Goal: Task Accomplishment & Management: Manage account settings

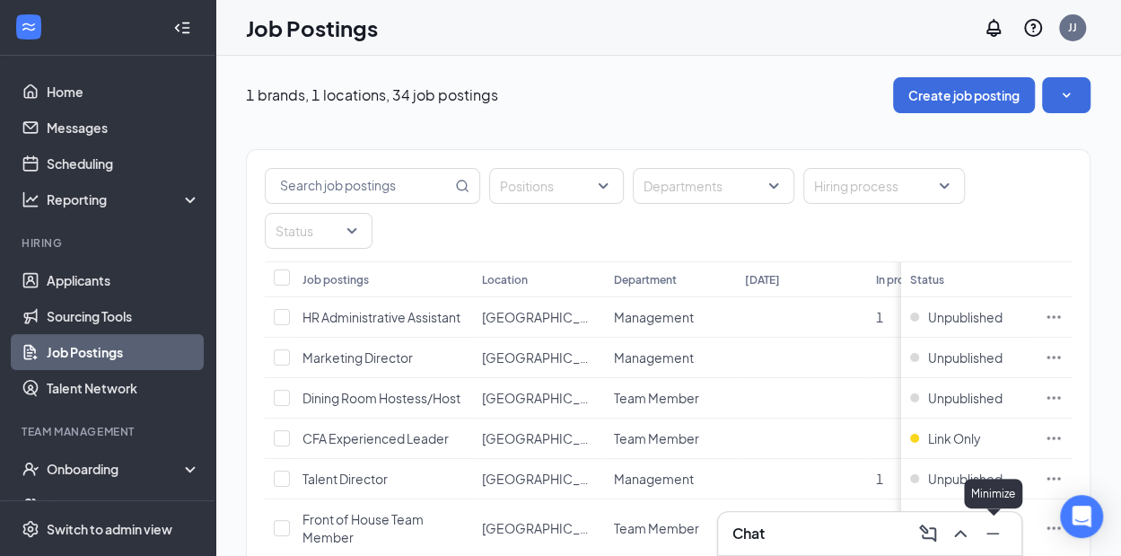
click at [997, 531] on icon "Minimize" at bounding box center [993, 534] width 22 height 22
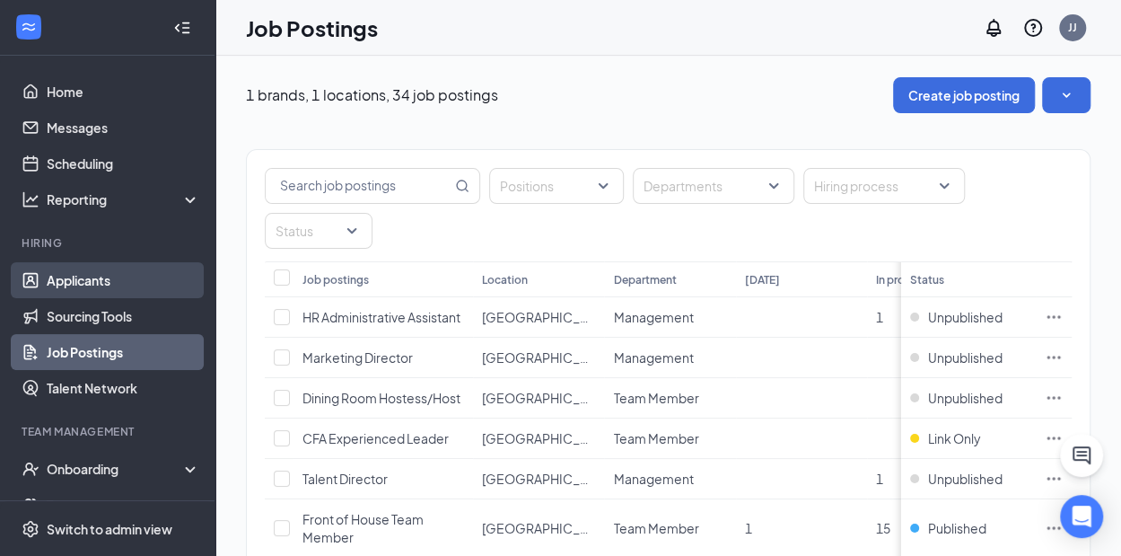
click at [83, 286] on link "Applicants" at bounding box center [124, 280] width 154 height 36
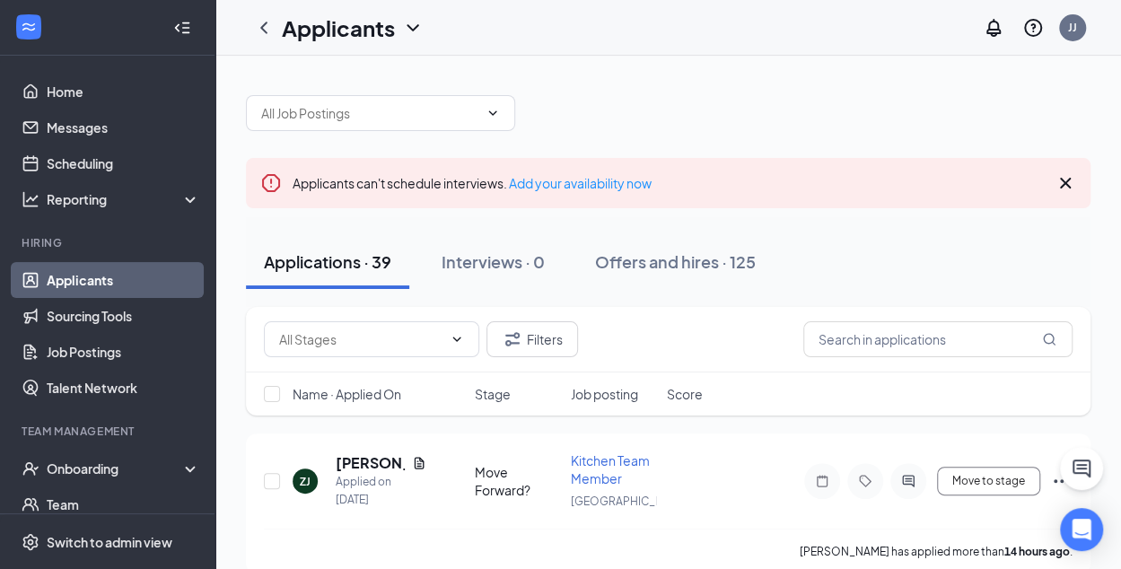
click at [1061, 179] on icon "Cross" at bounding box center [1065, 183] width 11 height 11
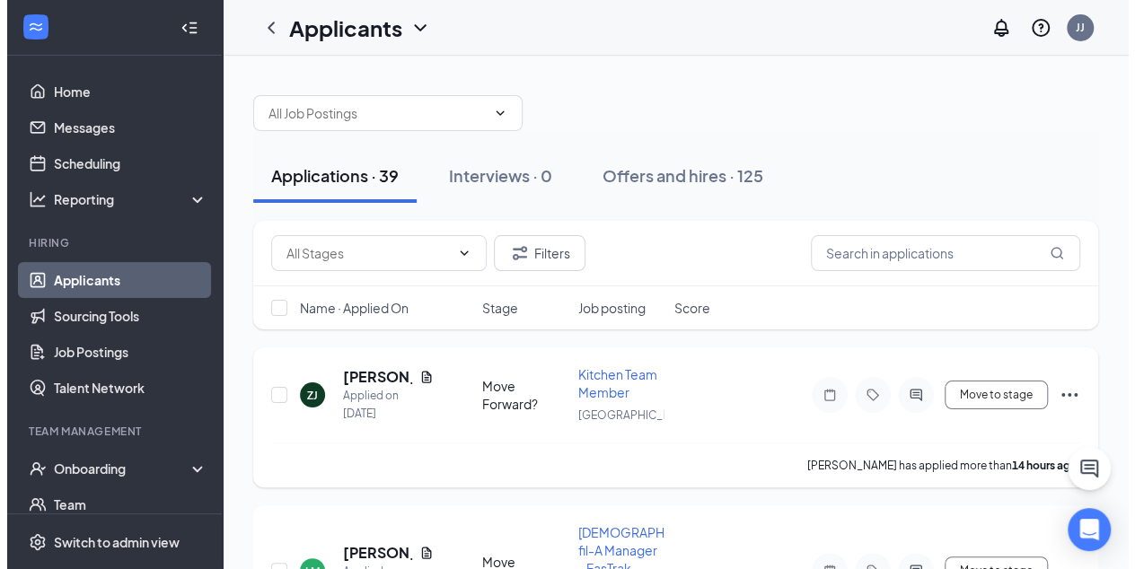
scroll to position [11, 0]
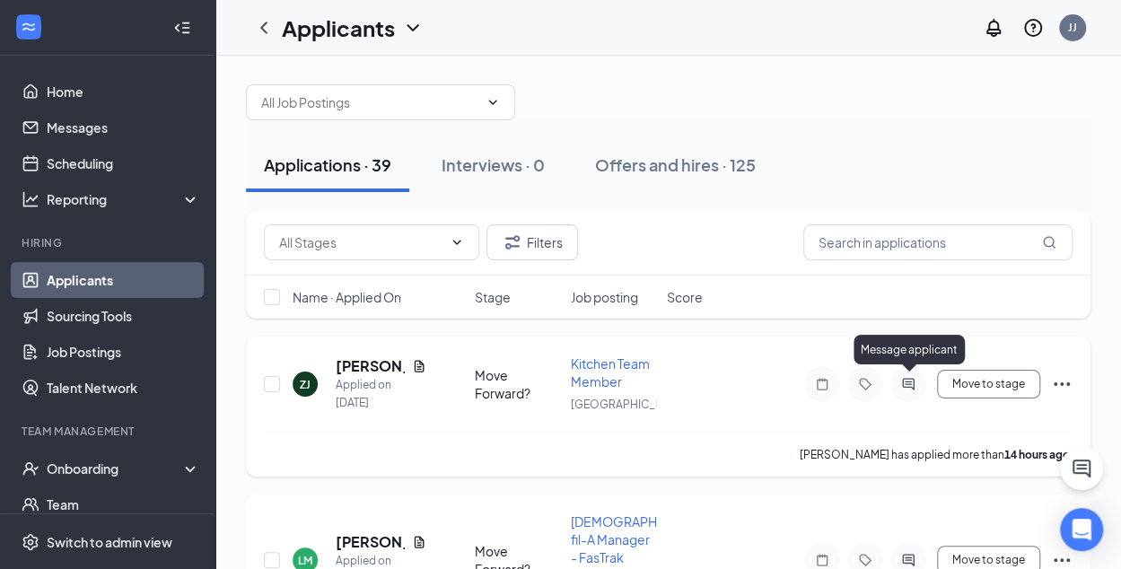
click at [909, 382] on icon "ActiveChat" at bounding box center [908, 384] width 12 height 12
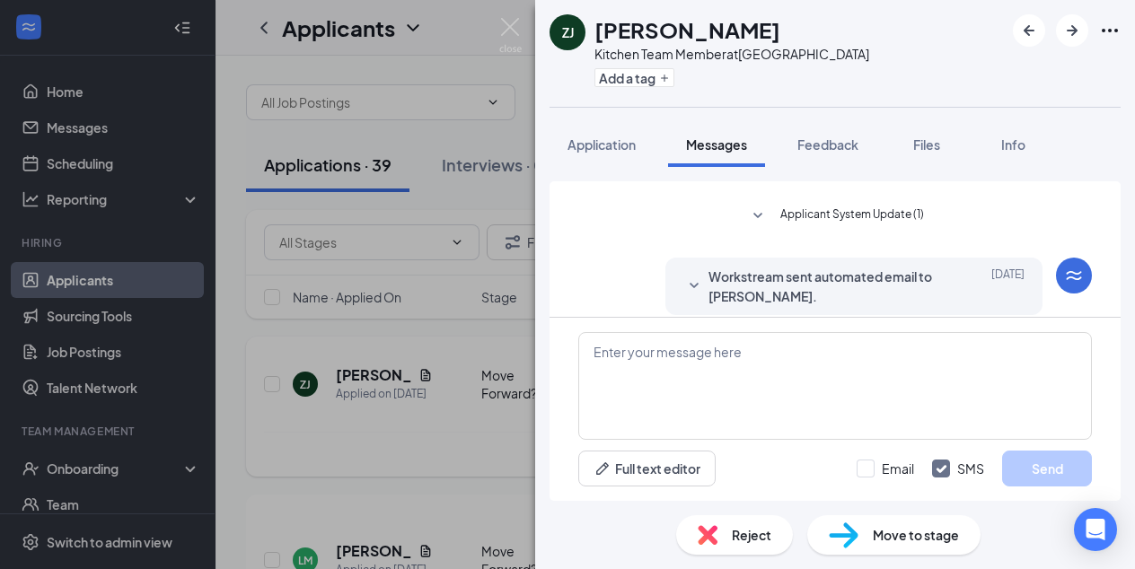
scroll to position [273, 0]
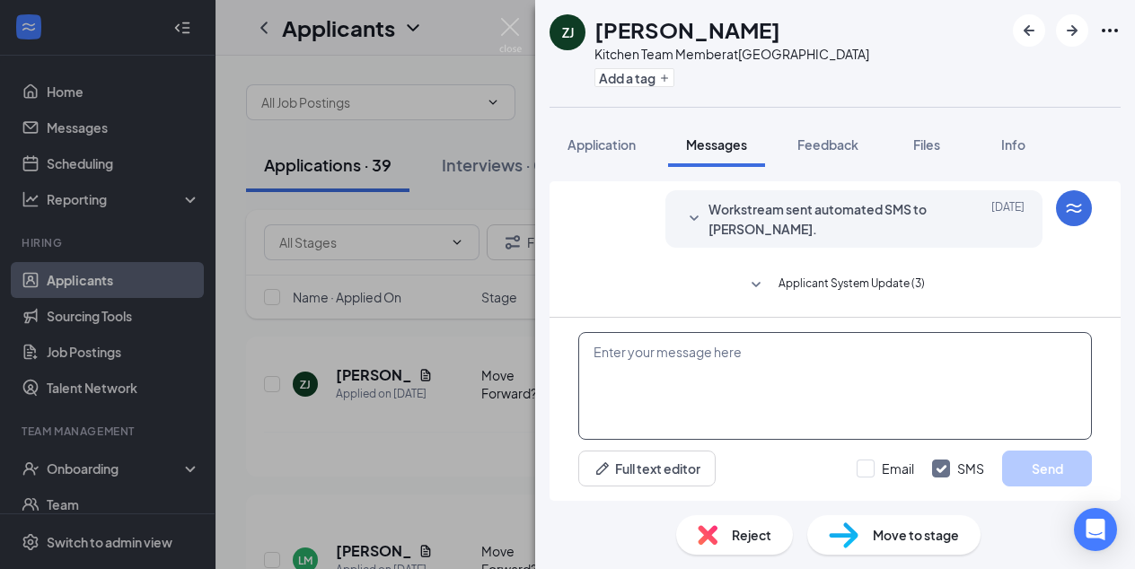
click at [632, 352] on textarea at bounding box center [835, 386] width 514 height 108
click at [593, 357] on textarea at bounding box center [835, 386] width 514 height 108
paste textarea "Hello! Since the link is not working for you, using your phone, please record a…"
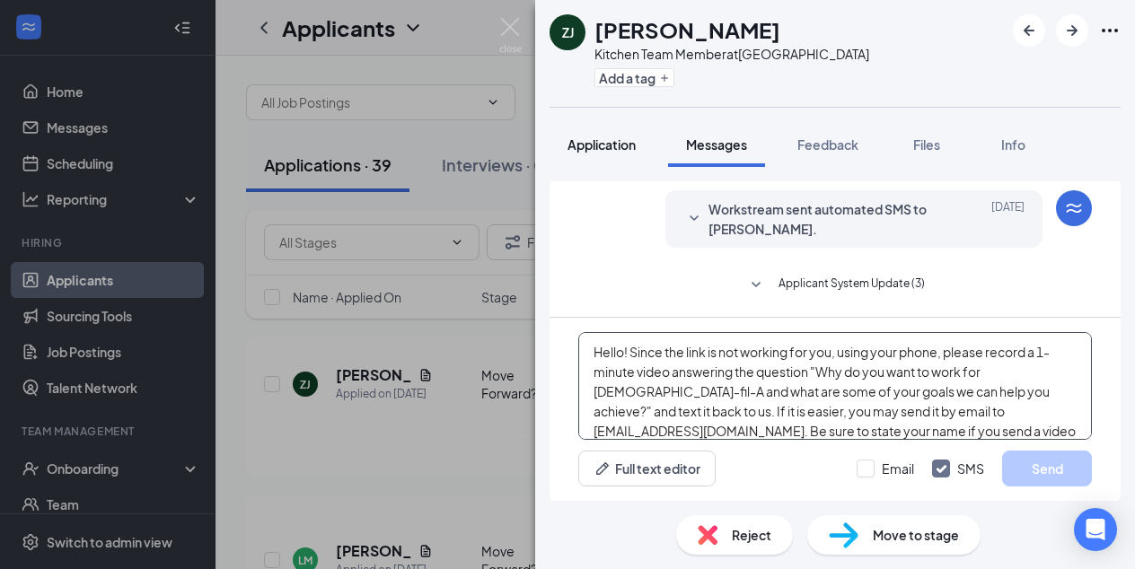
scroll to position [39, 0]
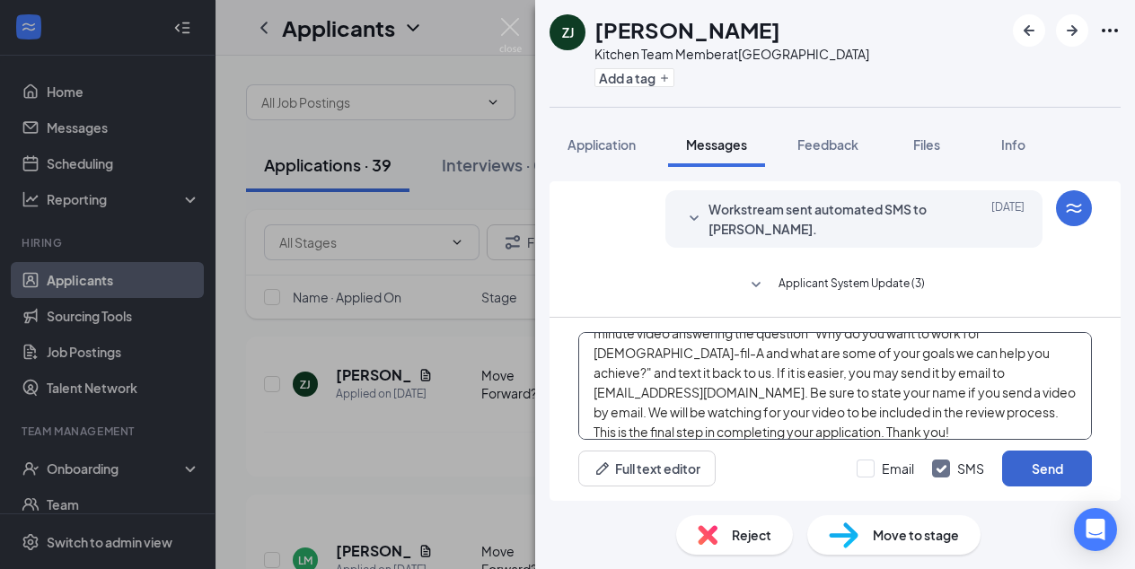
type textarea "Hello! Since the link is not working for you, using your phone, please record a…"
click at [1034, 467] on button "Send" at bounding box center [1047, 469] width 90 height 36
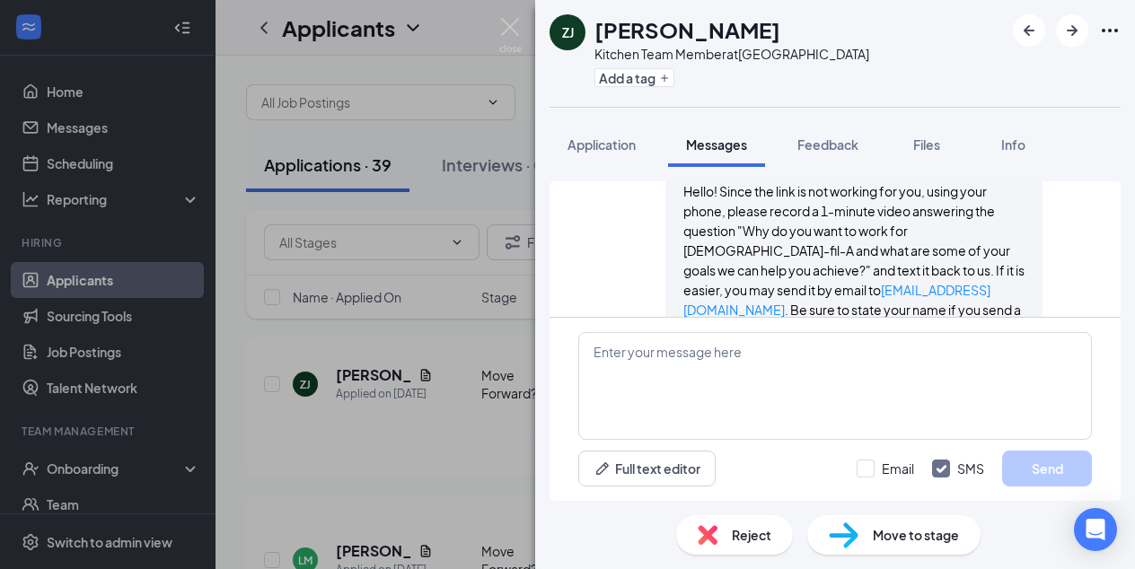
scroll to position [546, 0]
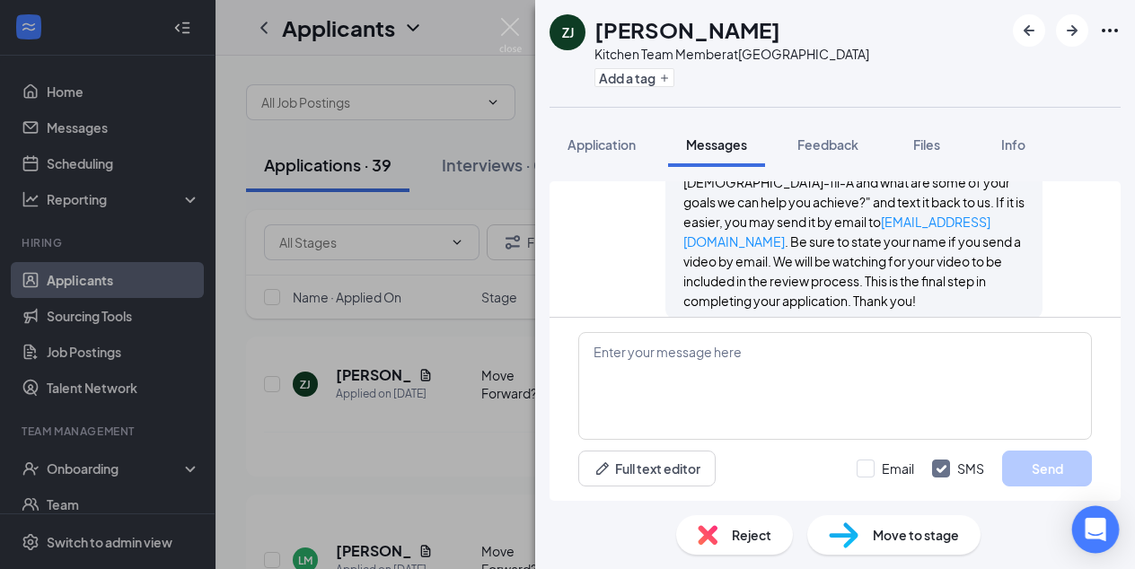
click at [1094, 534] on icon "Open Intercom Messenger" at bounding box center [1095, 529] width 23 height 23
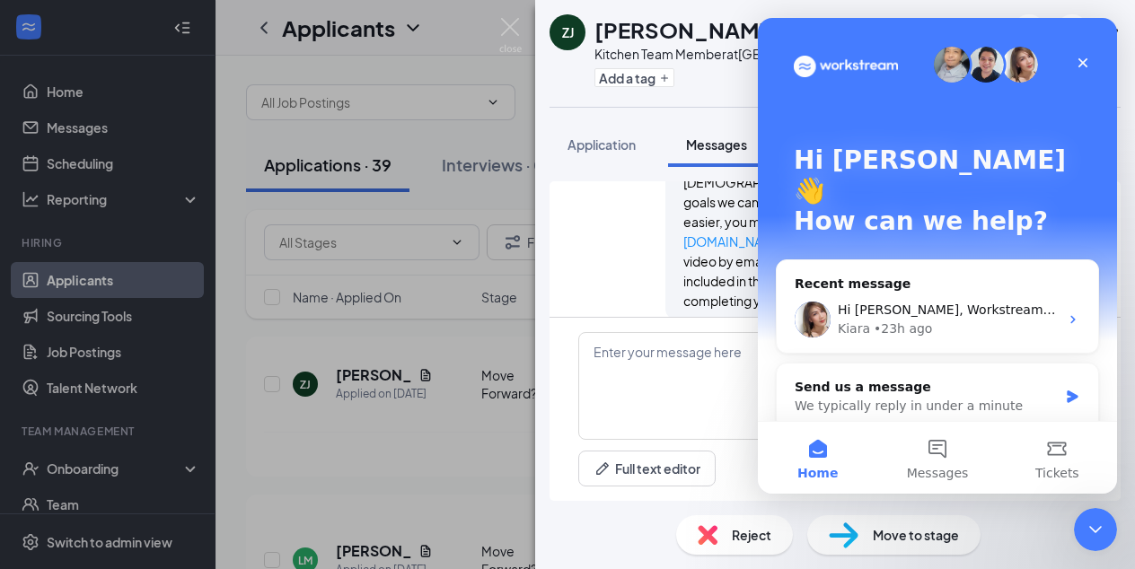
scroll to position [0, 0]
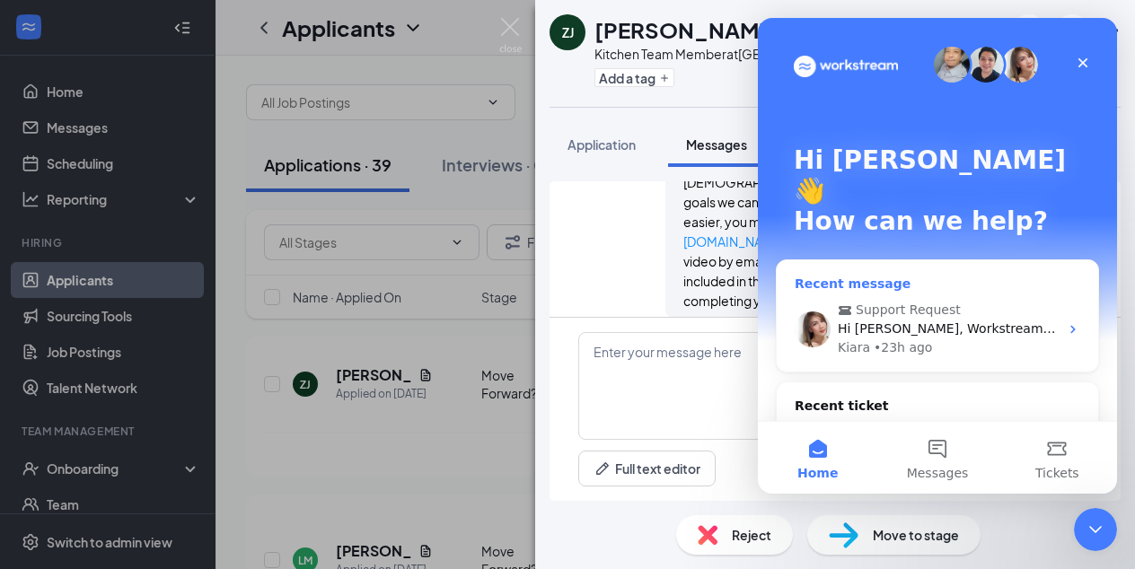
click at [1066, 322] on icon "Intercom messenger" at bounding box center [1073, 329] width 14 height 14
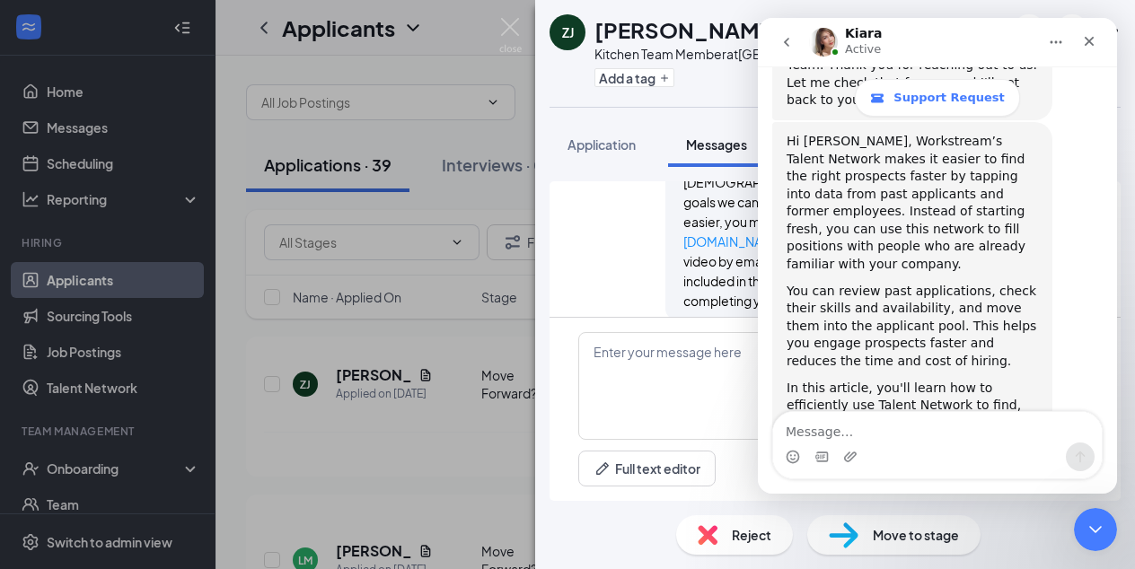
scroll to position [605, 0]
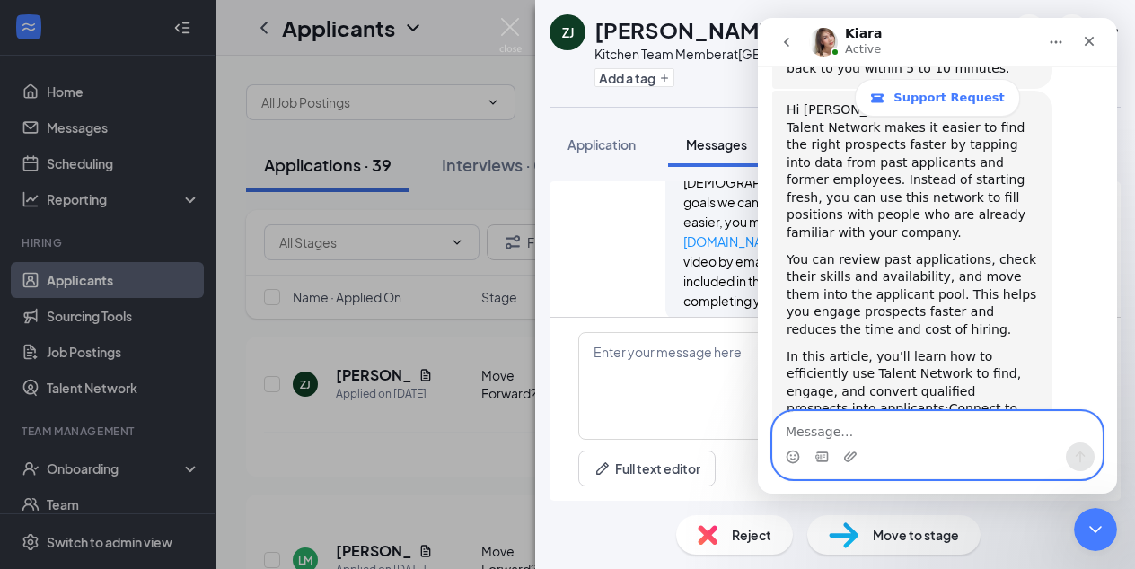
click at [803, 425] on textarea "Message…" at bounding box center [937, 427] width 329 height 31
click at [936, 433] on textarea "Thank you! I see my name come up on the" at bounding box center [937, 427] width 329 height 31
click at [1064, 430] on textarea "Thank you! I see my name (test) come up on the" at bounding box center [937, 427] width 329 height 31
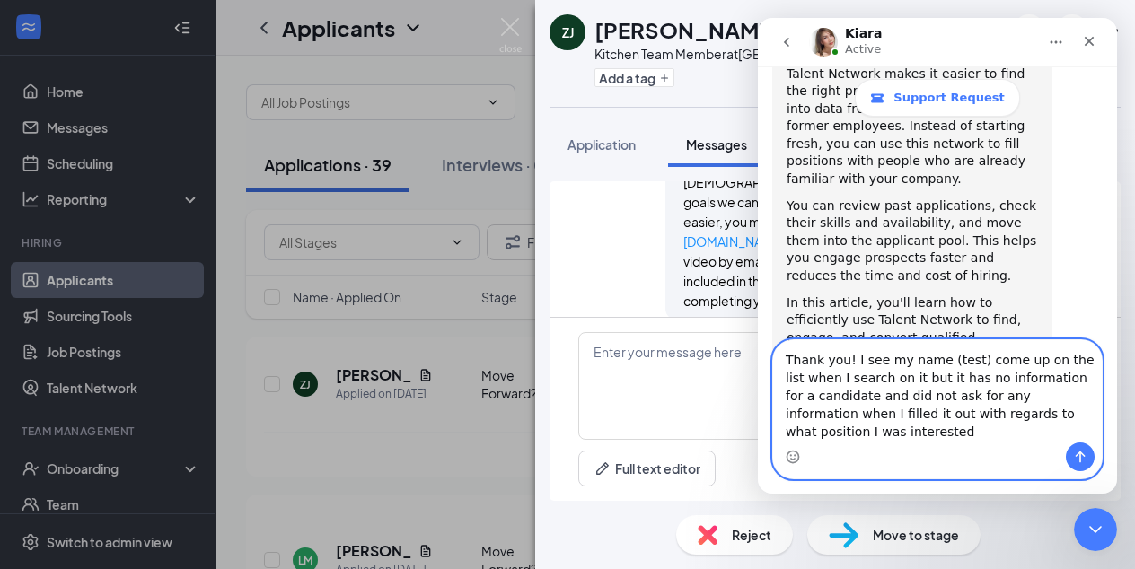
scroll to position [677, 0]
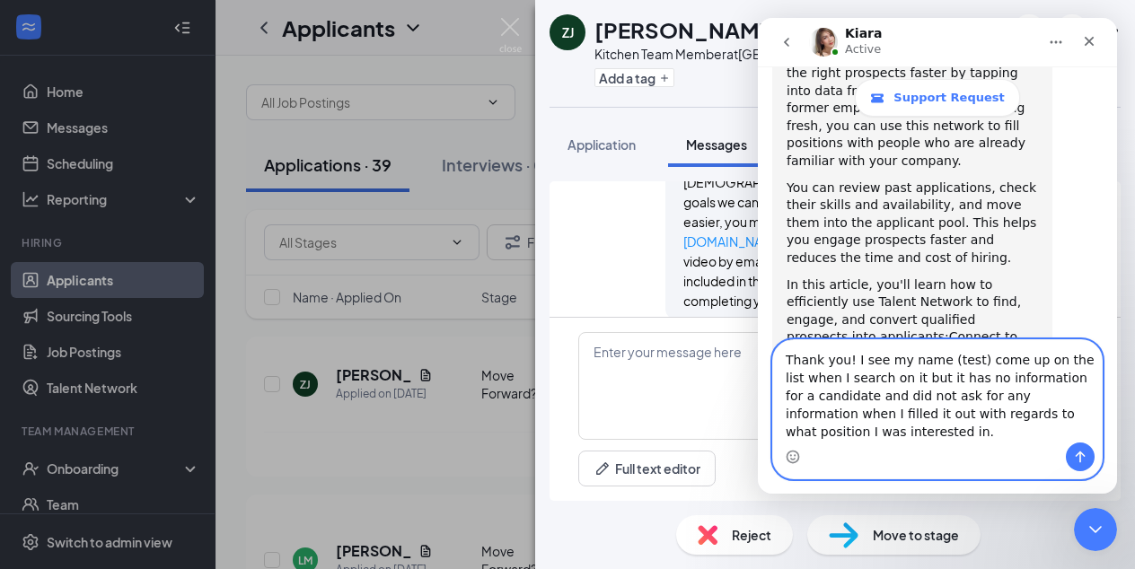
click at [894, 380] on textarea "Thank you! I see my name (test) come up on the list when I search on it but it …" at bounding box center [937, 391] width 329 height 102
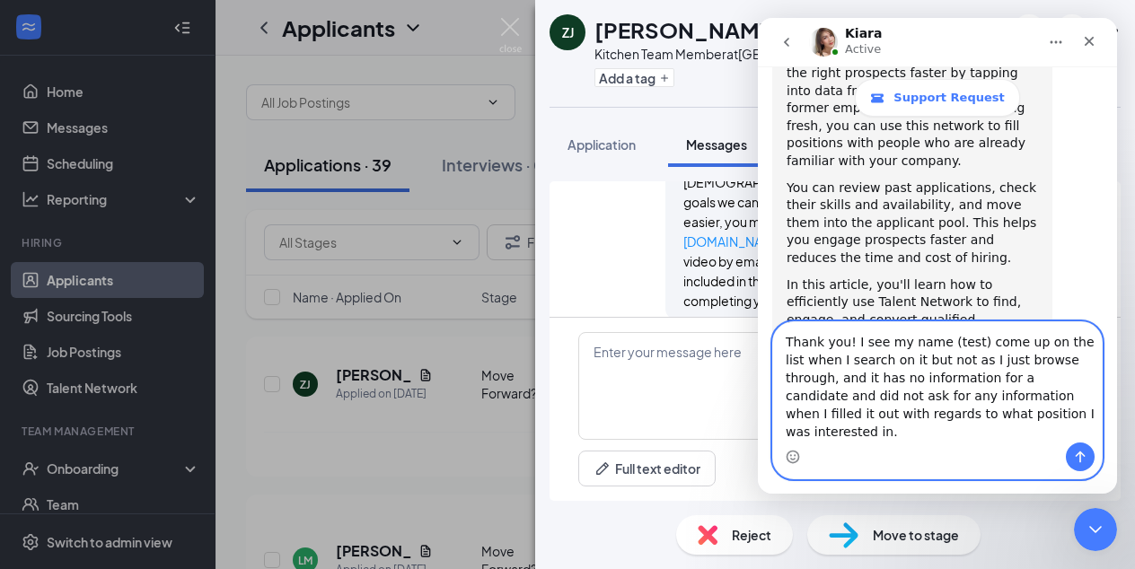
click at [950, 398] on textarea "Thank you! I see my name (test) come up on the list when I search on it but not…" at bounding box center [937, 382] width 329 height 120
click at [998, 429] on textarea "Thank you! I see my name (test) come up on the list when I search on it but not…" at bounding box center [937, 382] width 329 height 120
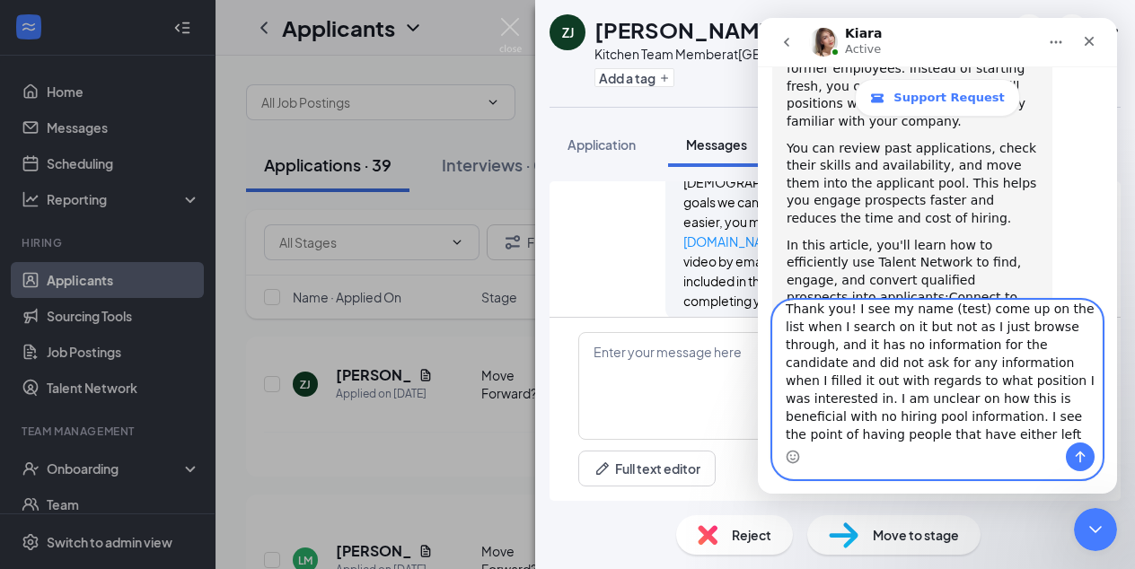
scroll to position [30, 0]
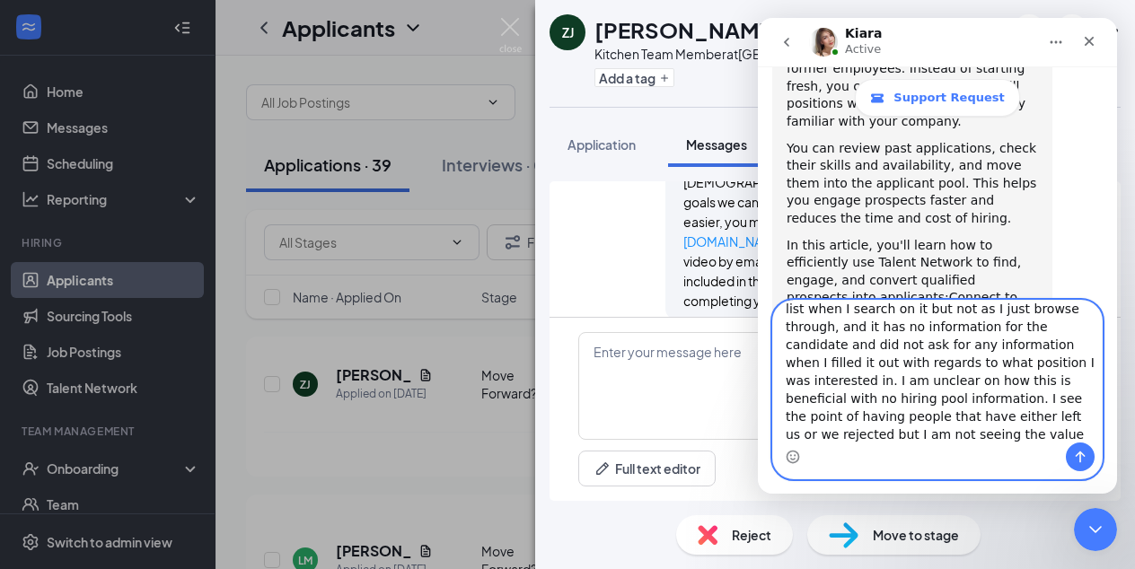
type textarea "Thank you! I see my name (test) come up on the list when I search on it but not…"
click at [1075, 451] on icon "Send a message…" at bounding box center [1080, 457] width 14 height 14
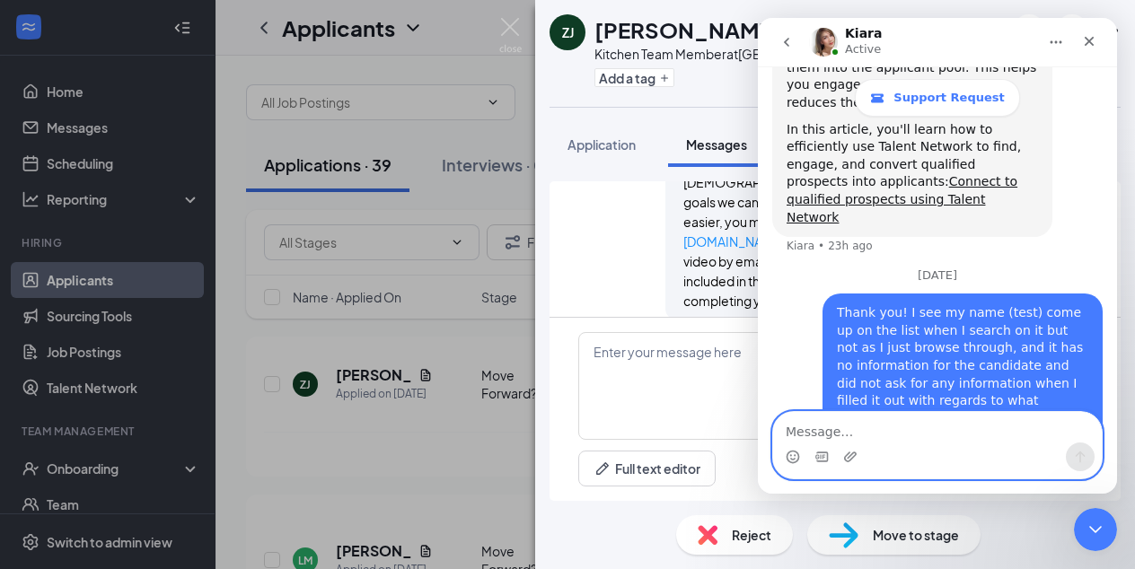
scroll to position [884, 0]
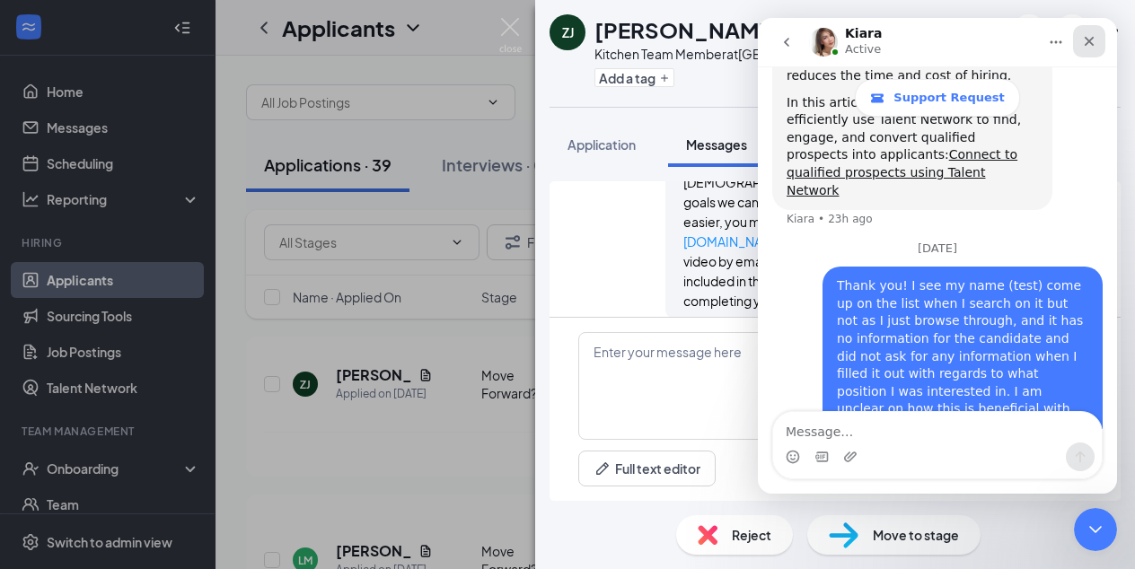
click at [1092, 37] on icon "Close" at bounding box center [1089, 41] width 14 height 14
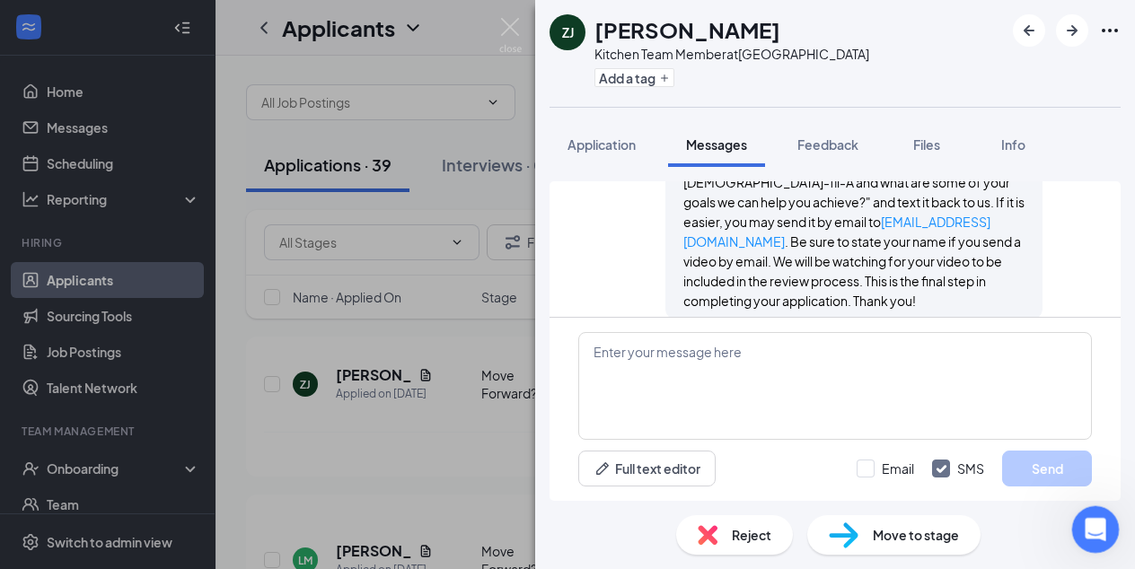
click at [1093, 534] on icon "Open Intercom Messenger" at bounding box center [1093, 528] width 30 height 30
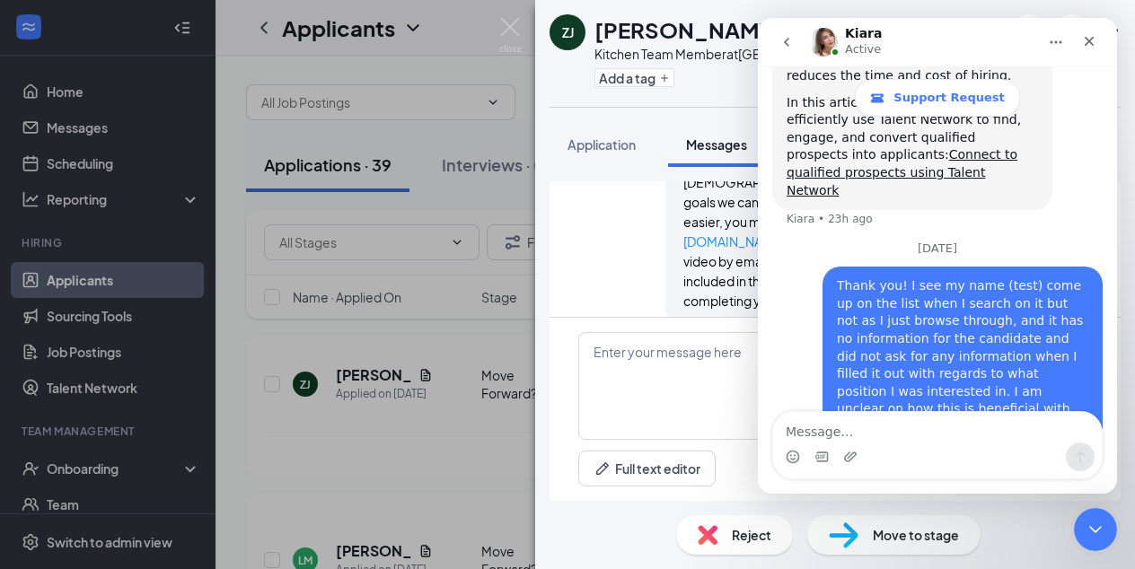
click at [781, 42] on icon "go back" at bounding box center [786, 42] width 14 height 14
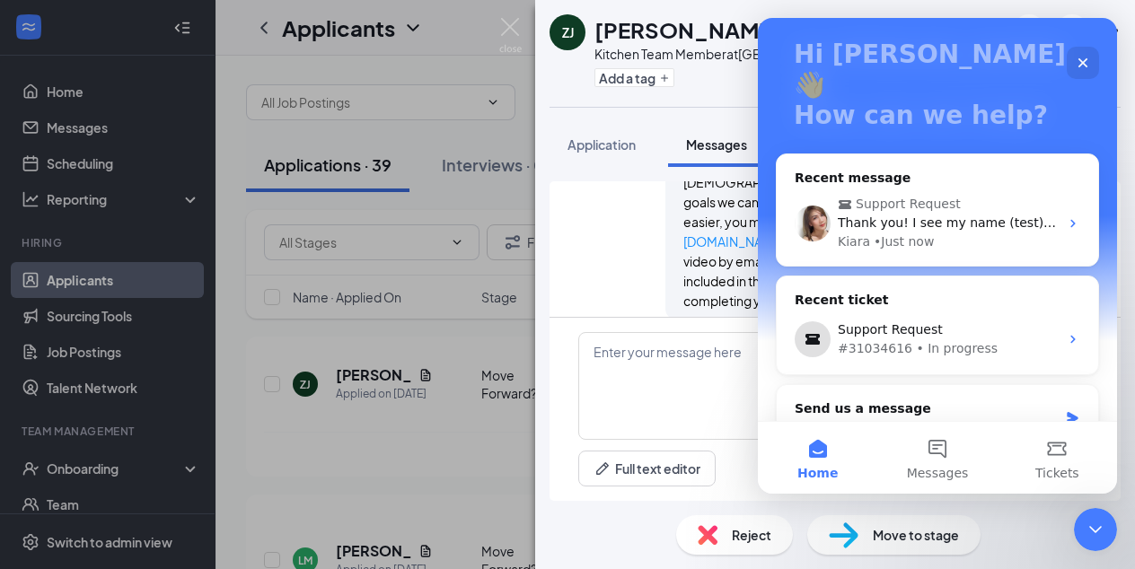
scroll to position [113, 0]
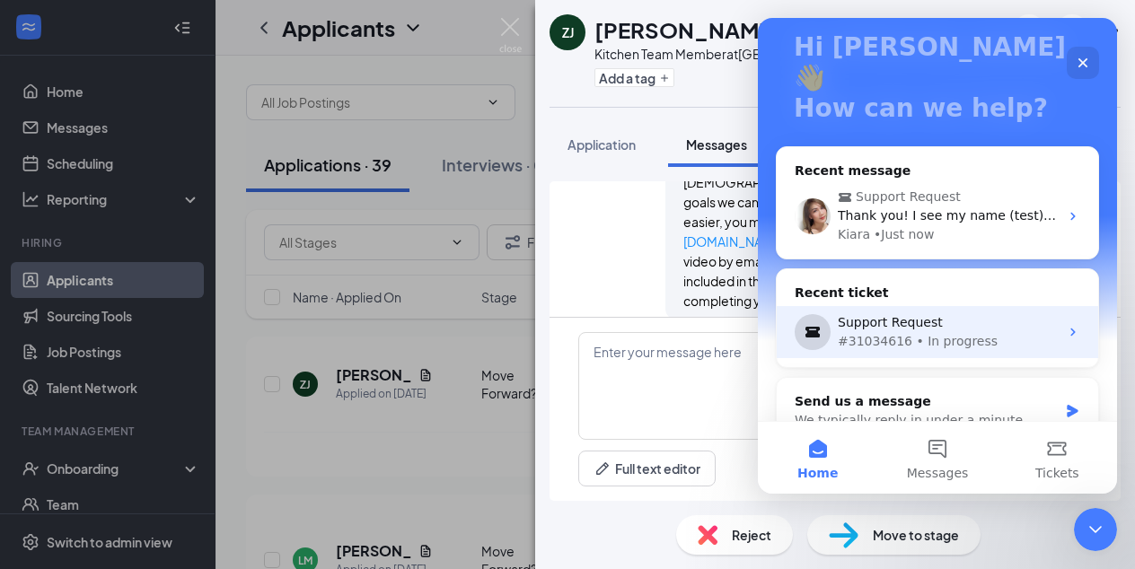
click at [1070, 329] on icon "Intercom messenger" at bounding box center [1072, 333] width 4 height 8
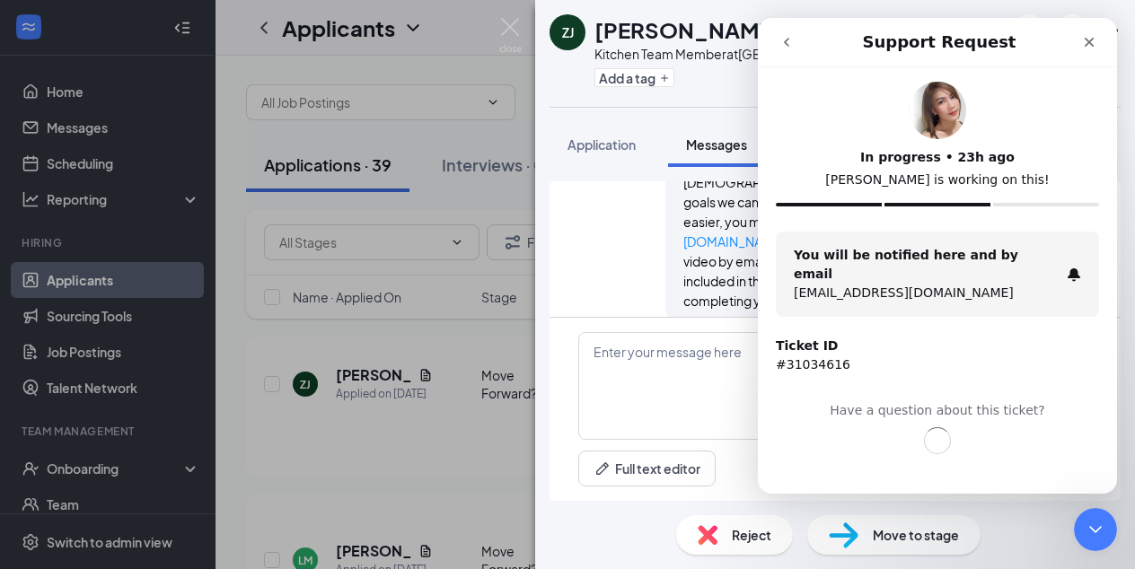
scroll to position [0, 0]
click at [1090, 40] on icon "Close" at bounding box center [1089, 42] width 14 height 14
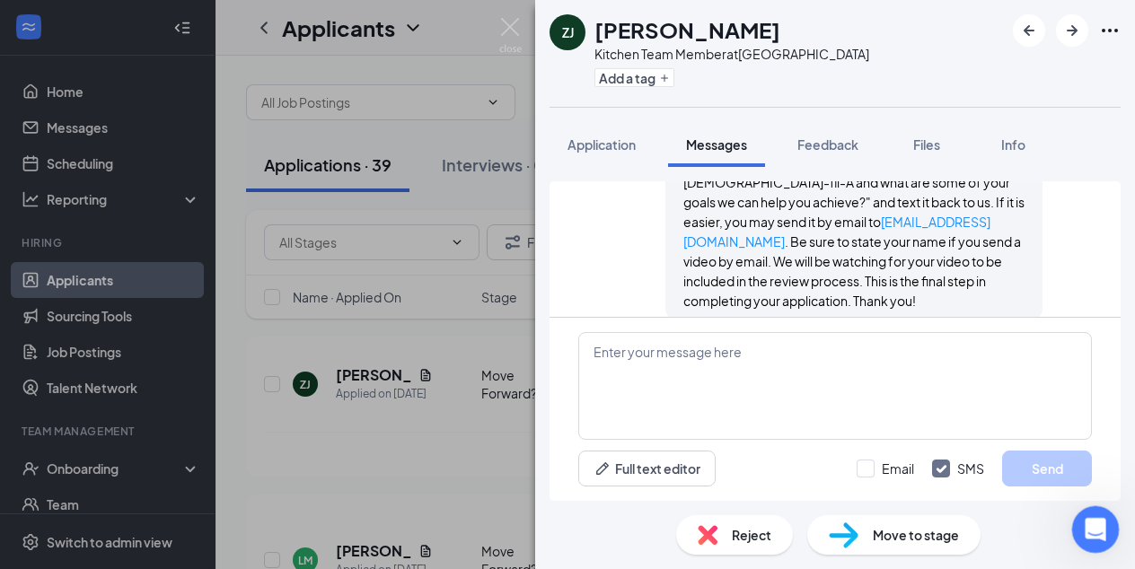
click at [1087, 535] on icon "Open Intercom Messenger" at bounding box center [1093, 528] width 30 height 30
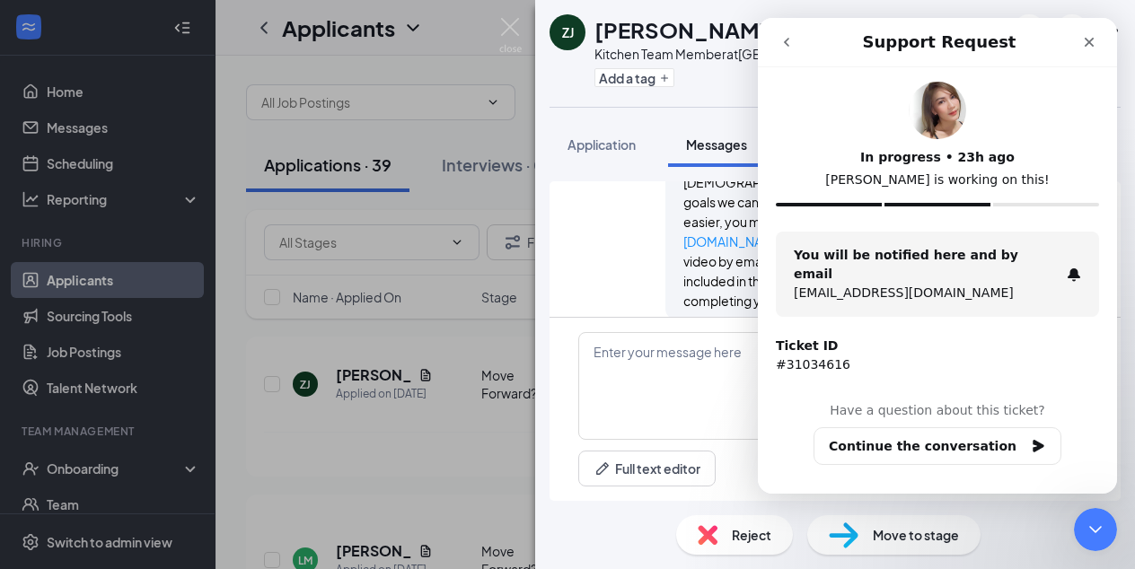
click at [782, 46] on icon "go back" at bounding box center [786, 42] width 14 height 14
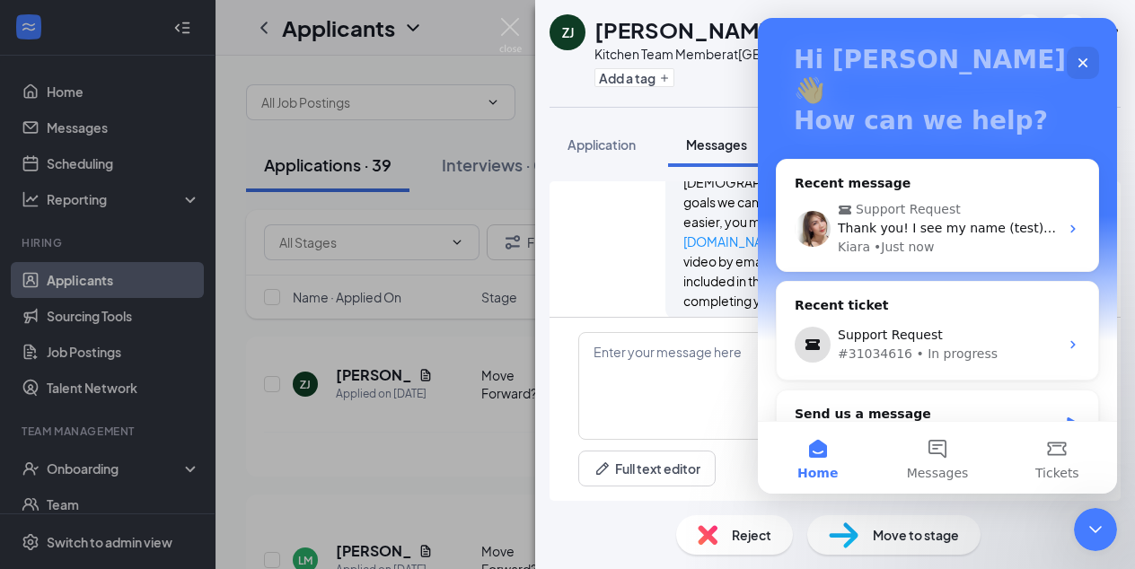
scroll to position [113, 0]
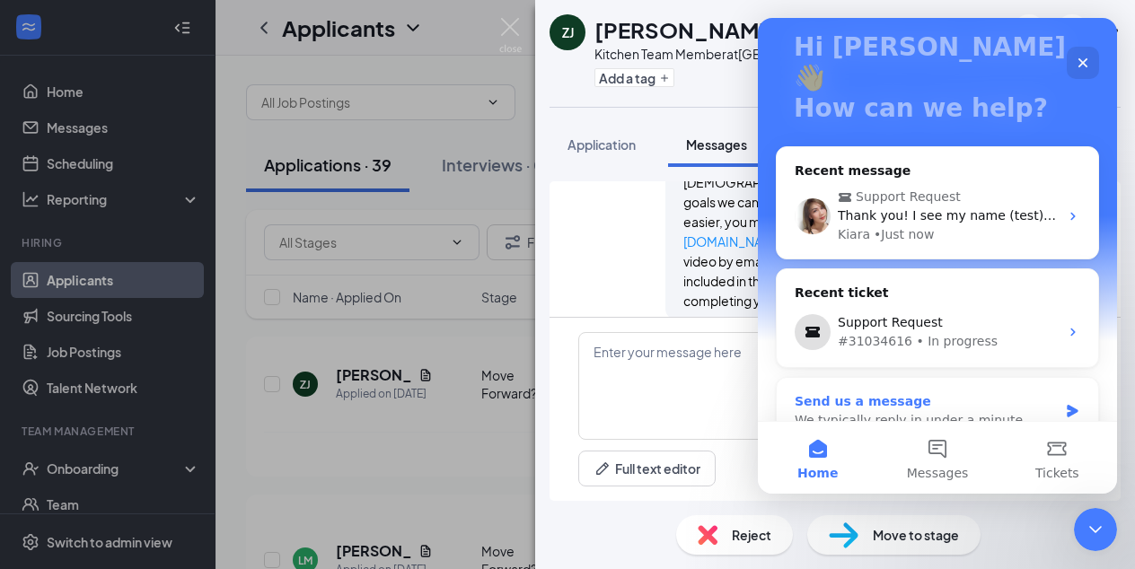
click at [1067, 405] on icon "Intercom messenger" at bounding box center [1072, 411] width 11 height 13
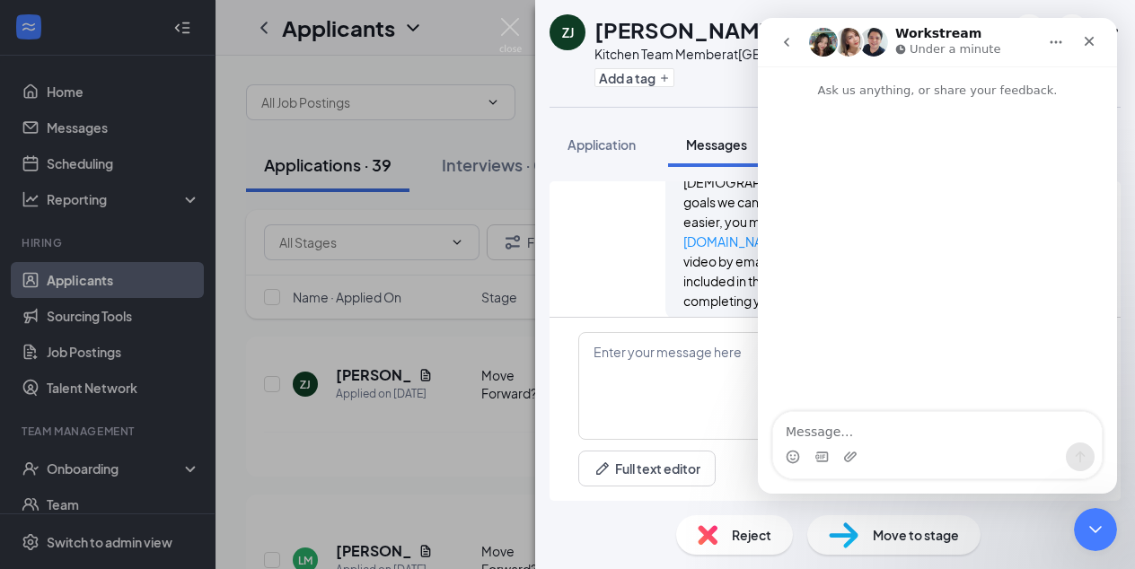
scroll to position [0, 0]
click at [786, 43] on icon "go back" at bounding box center [786, 42] width 5 height 9
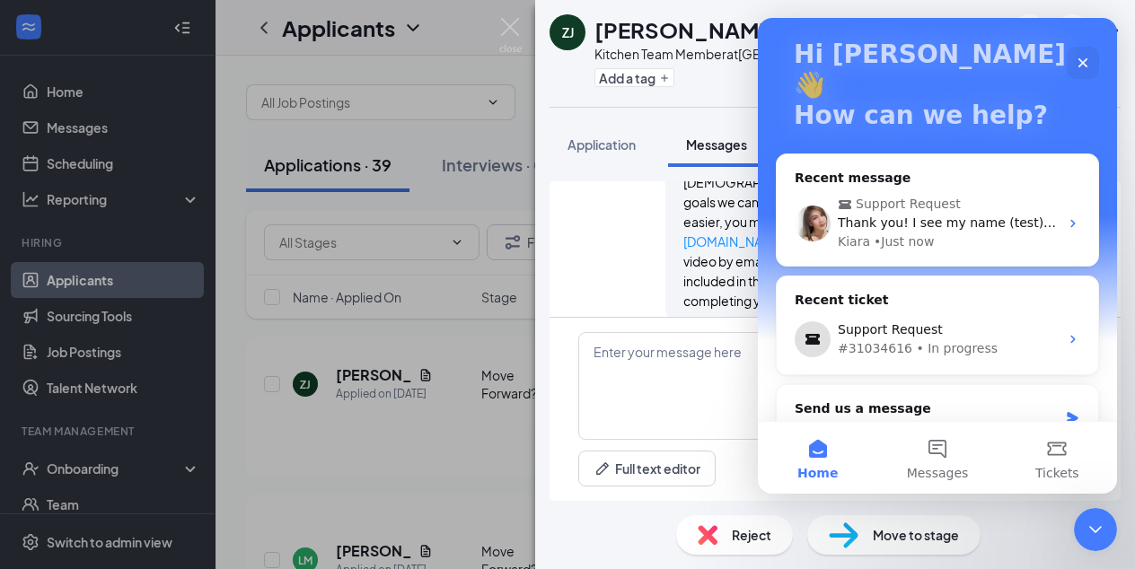
scroll to position [113, 0]
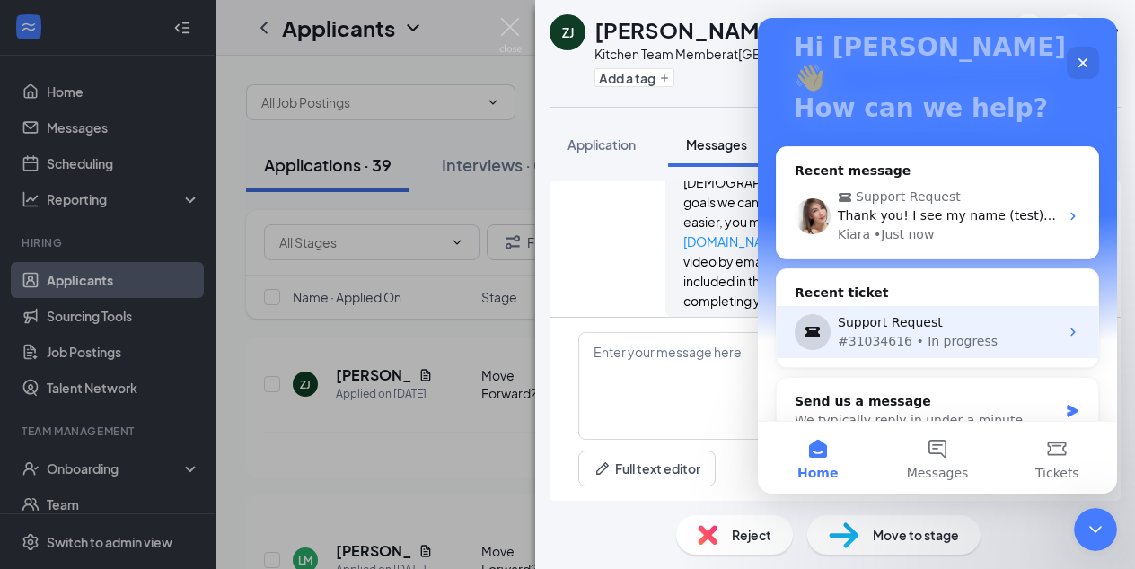
click at [1070, 329] on icon "Intercom messenger" at bounding box center [1072, 333] width 4 height 8
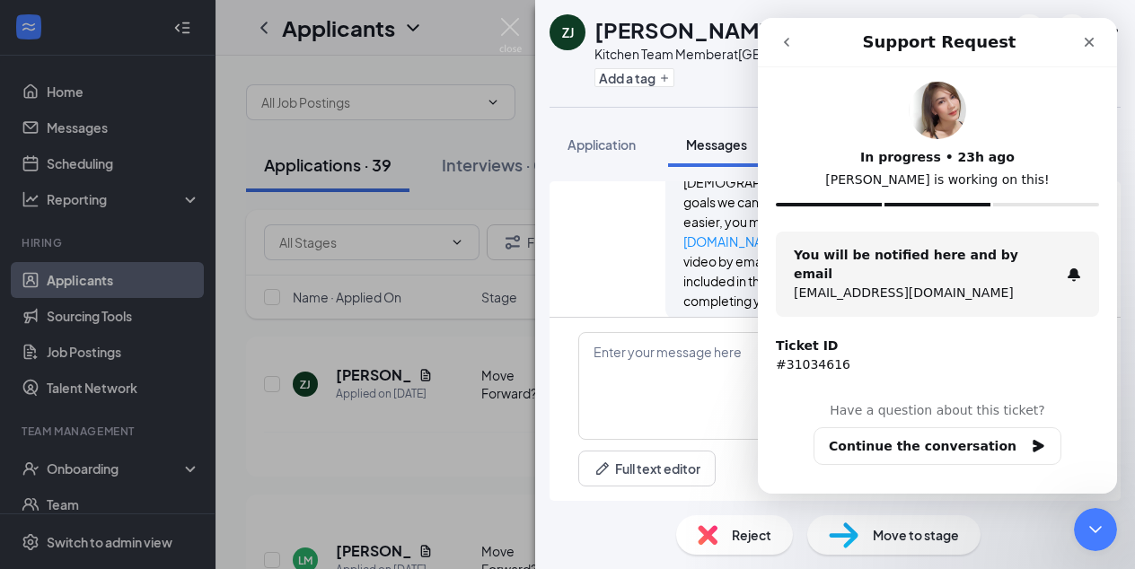
scroll to position [0, 0]
click at [787, 49] on button "go back" at bounding box center [786, 42] width 34 height 34
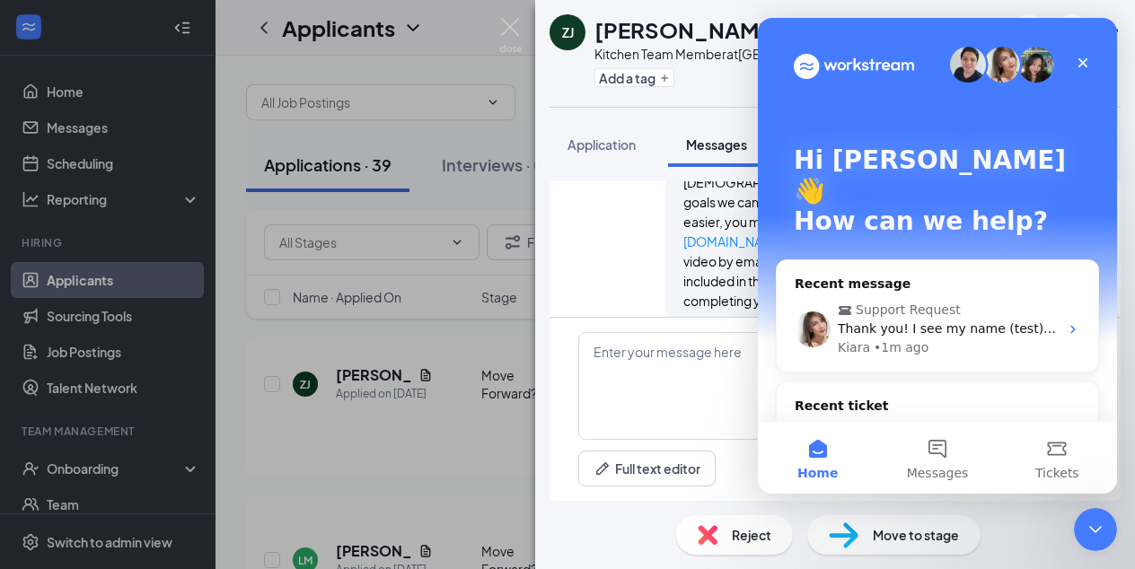
click at [963, 64] on img "Intercom messenger" at bounding box center [968, 65] width 36 height 36
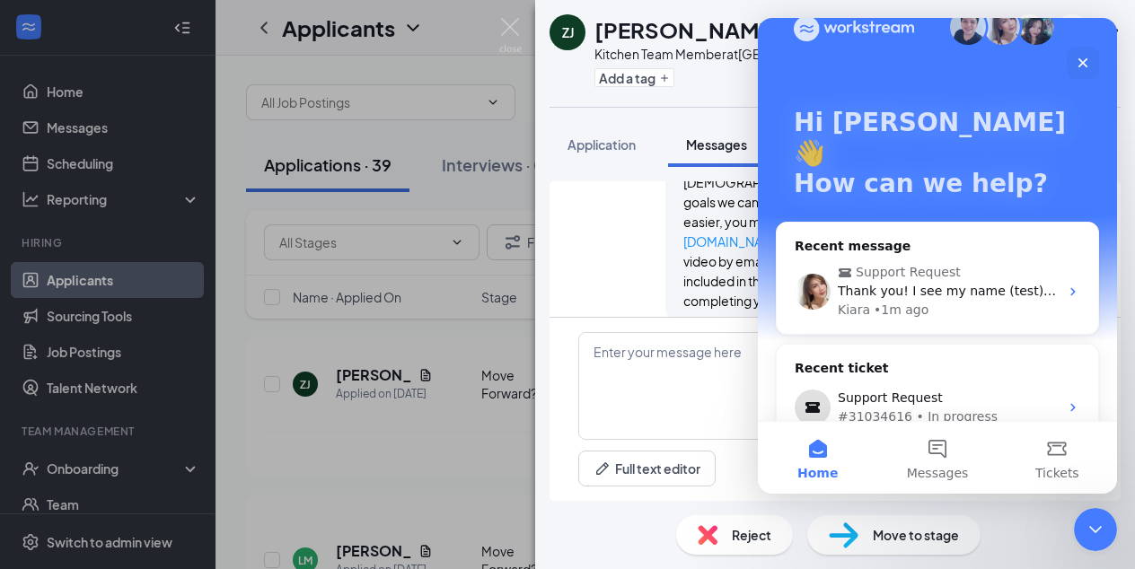
scroll to position [113, 0]
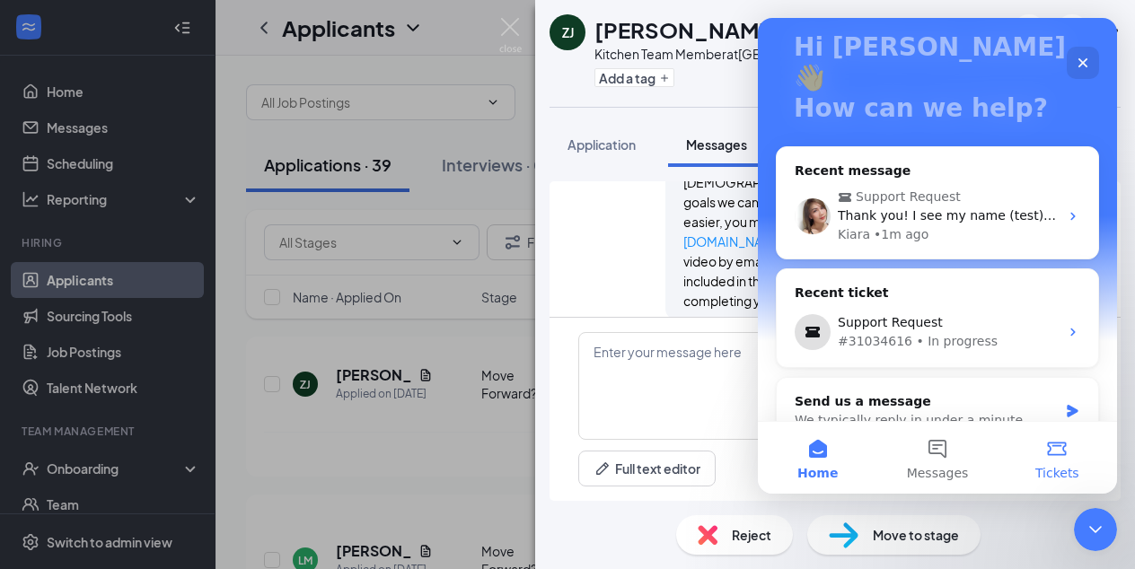
click at [1068, 453] on button "Tickets" at bounding box center [1057, 458] width 119 height 72
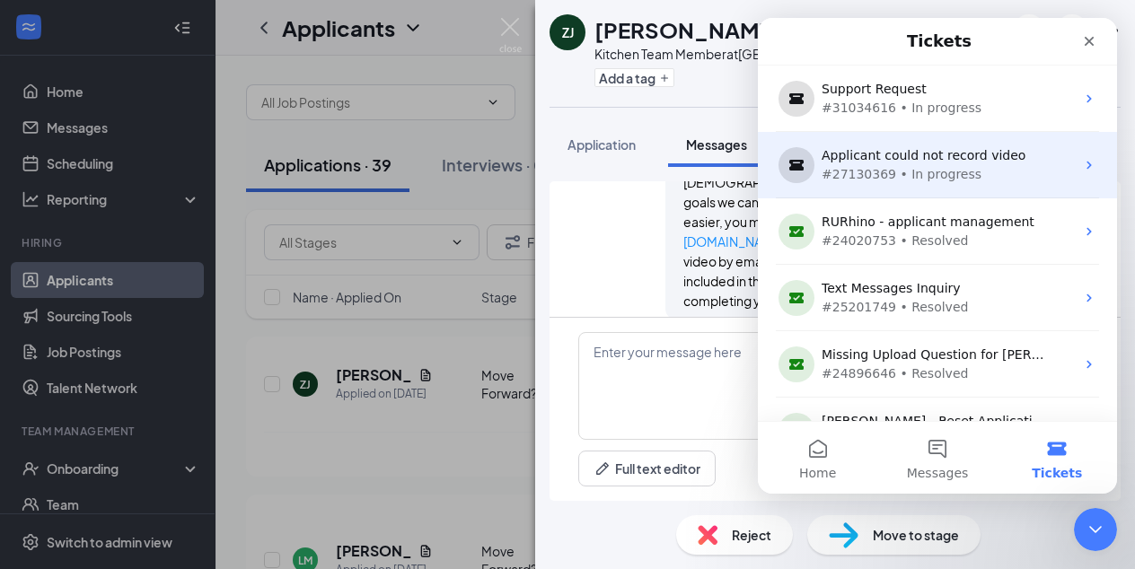
click at [1077, 171] on div "Applicant could not record video #27130369 • In progress" at bounding box center [937, 165] width 359 height 66
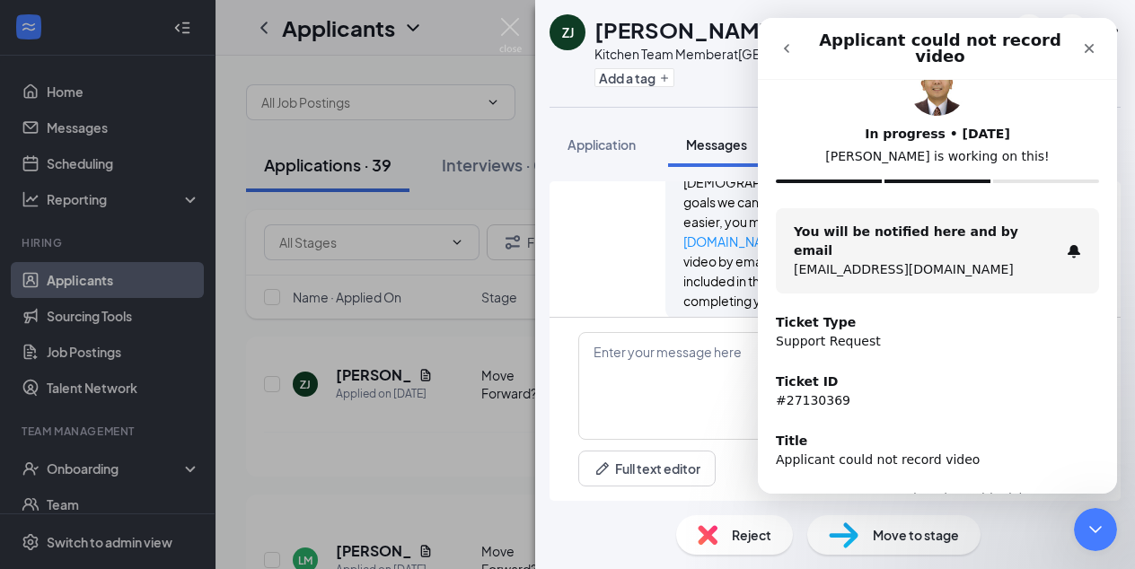
scroll to position [92, 0]
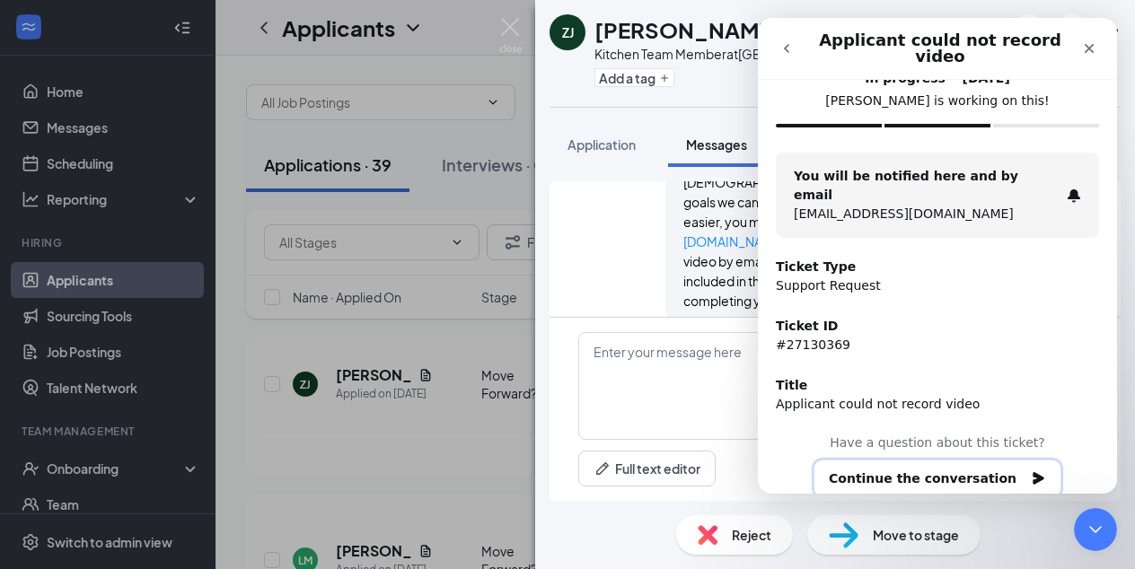
click at [945, 460] on button "Continue the conversation" at bounding box center [937, 479] width 248 height 38
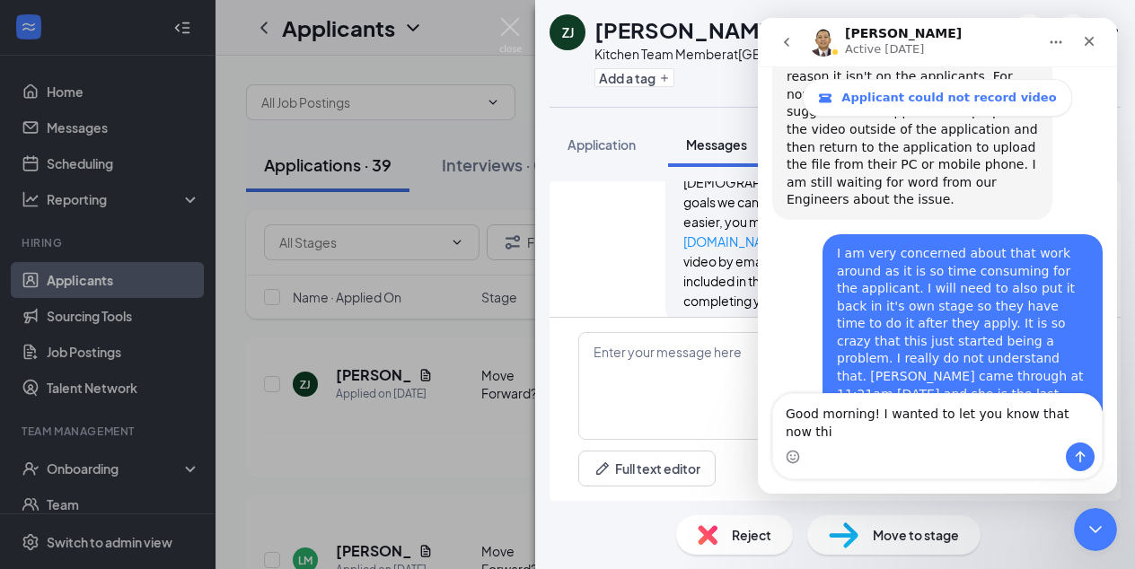
scroll to position [16539, 0]
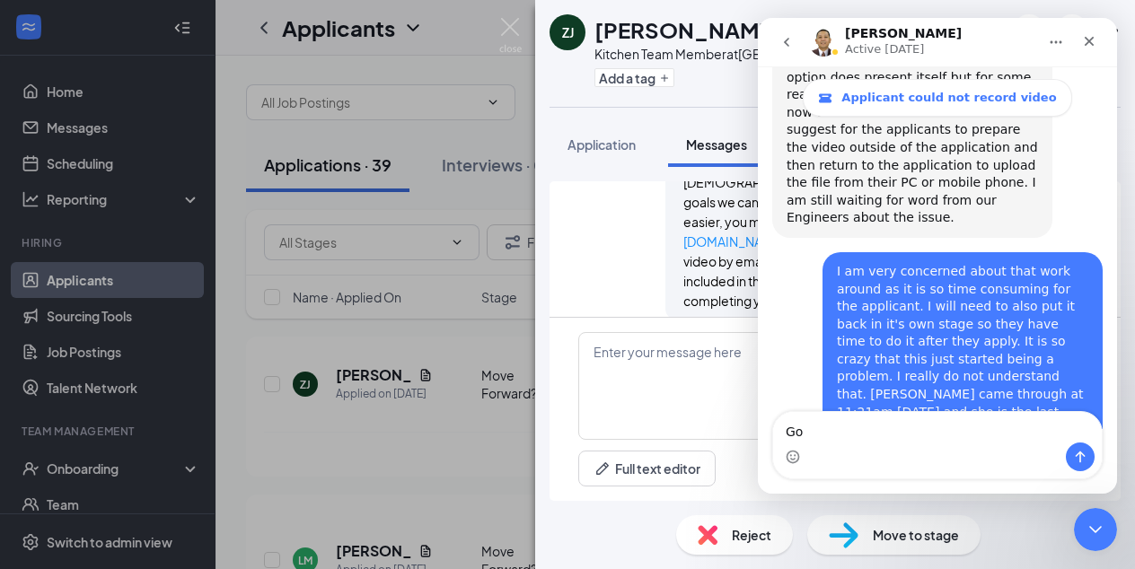
type textarea "G"
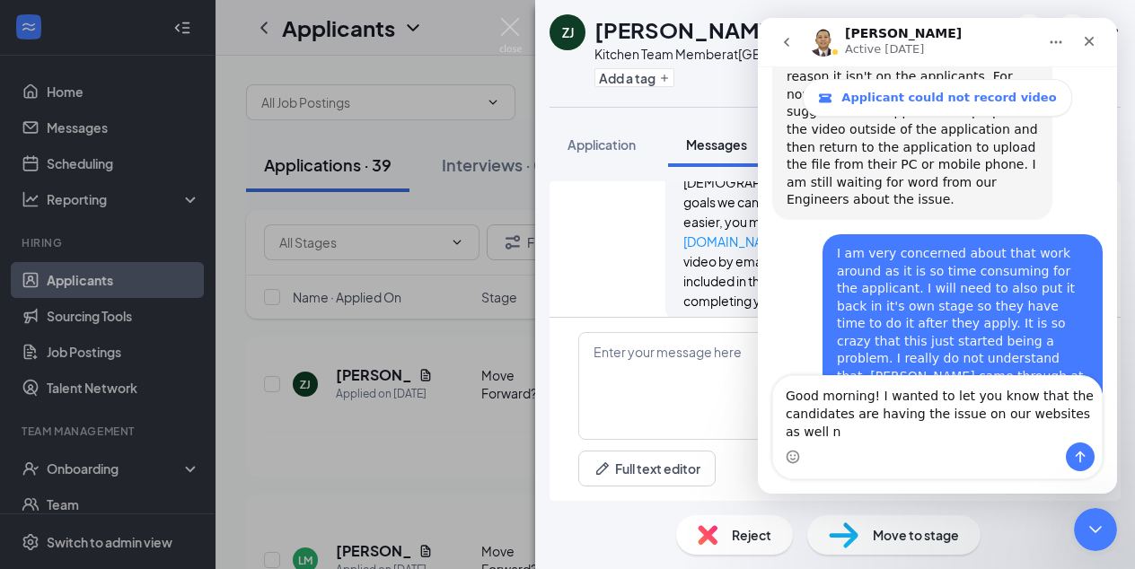
scroll to position [16575, 0]
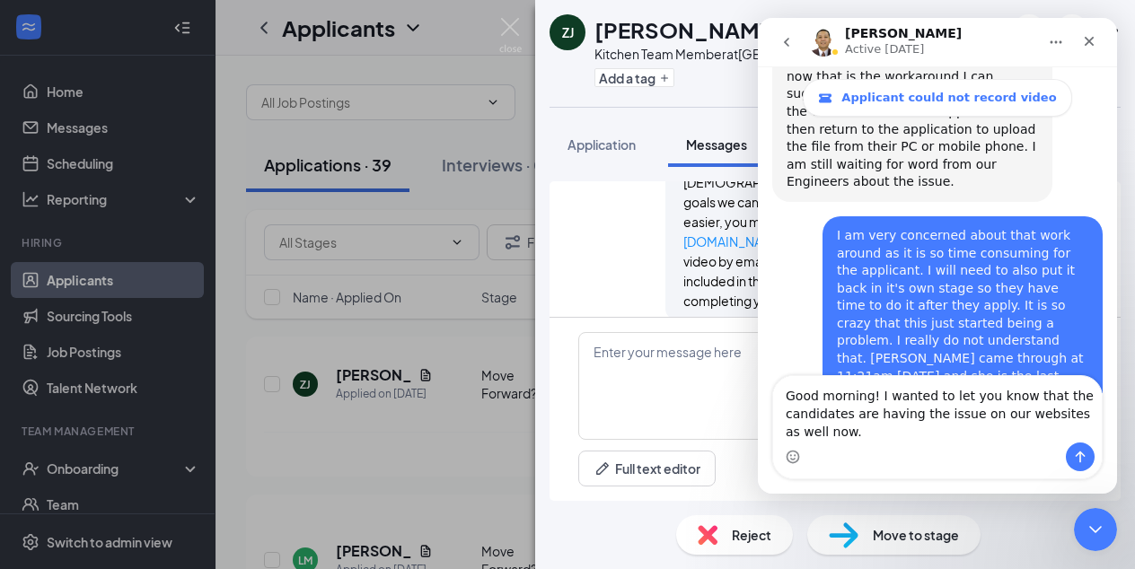
type textarea "Good morning! I wanted to let you know that the candidates are having the issue…"
click at [1076, 451] on icon "Send a message…" at bounding box center [1080, 457] width 14 height 14
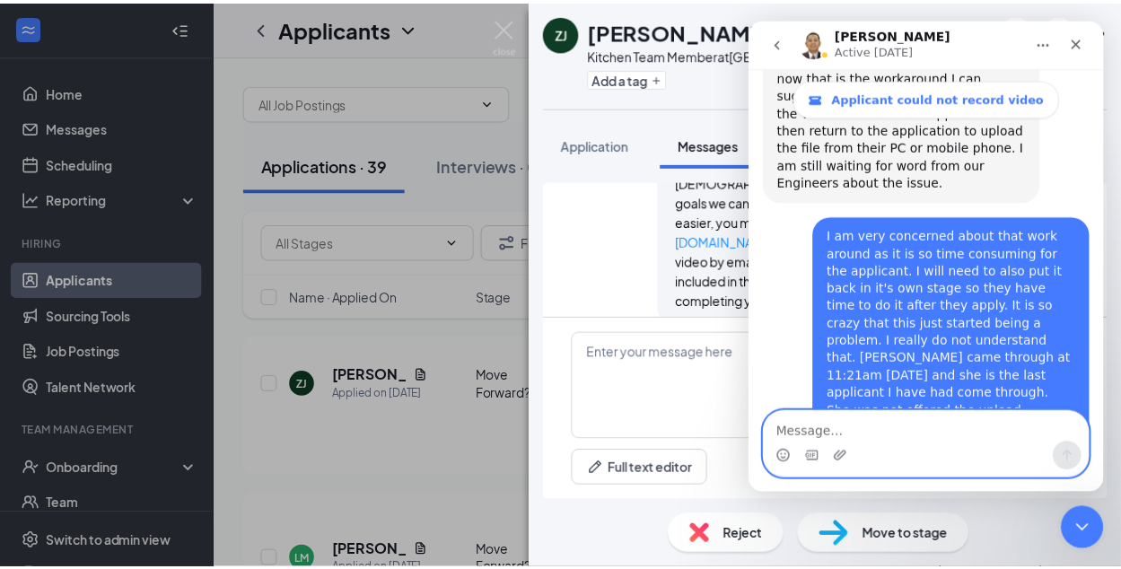
scroll to position [16652, 0]
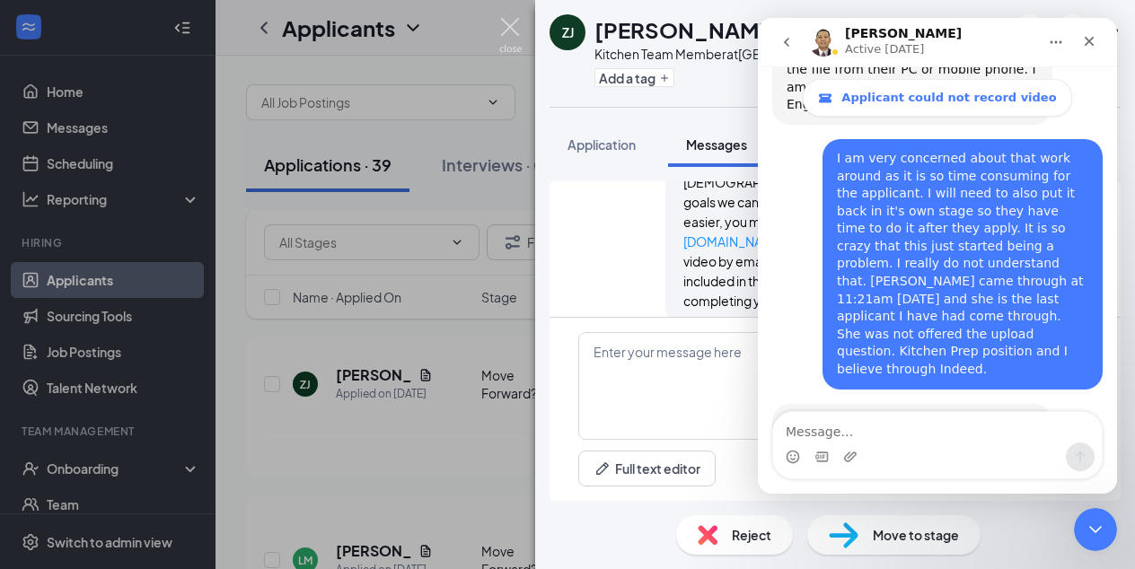
click at [512, 22] on img at bounding box center [510, 35] width 22 height 35
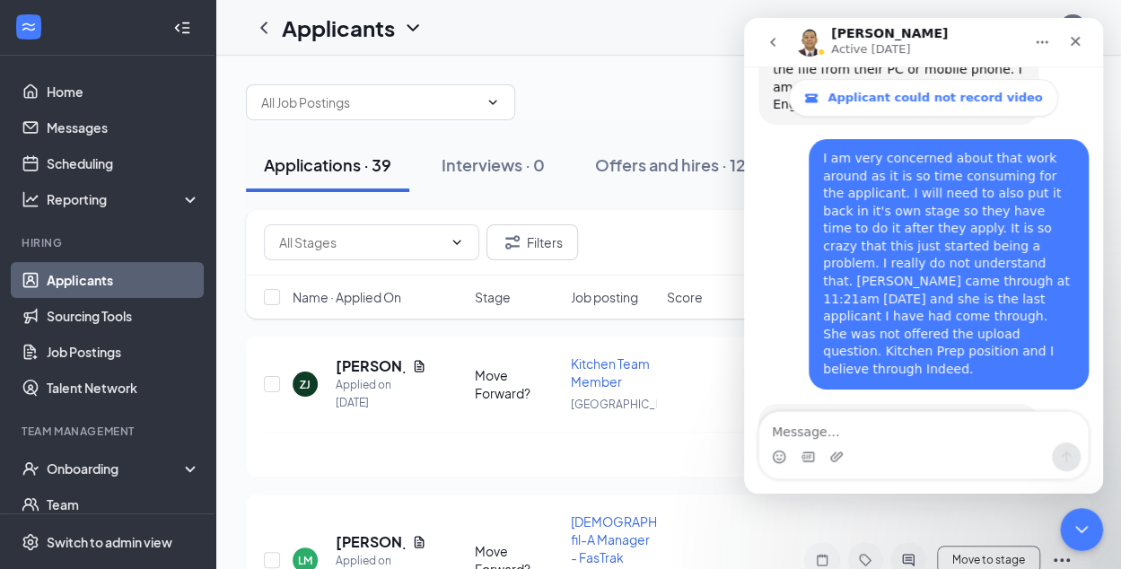
scroll to position [88, 0]
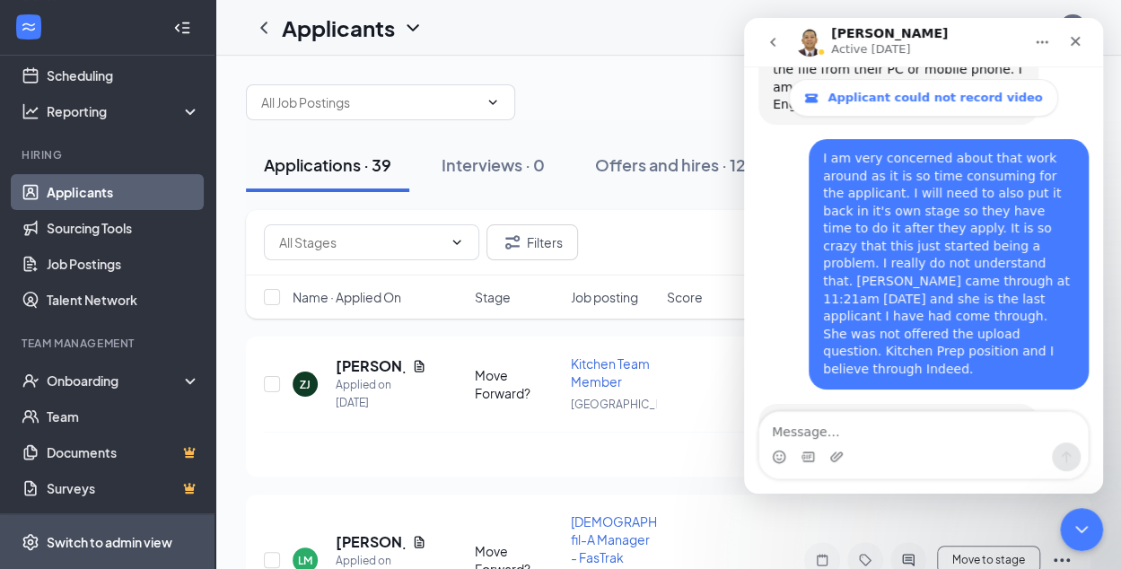
click at [117, 537] on div "Switch to admin view" at bounding box center [110, 542] width 126 height 18
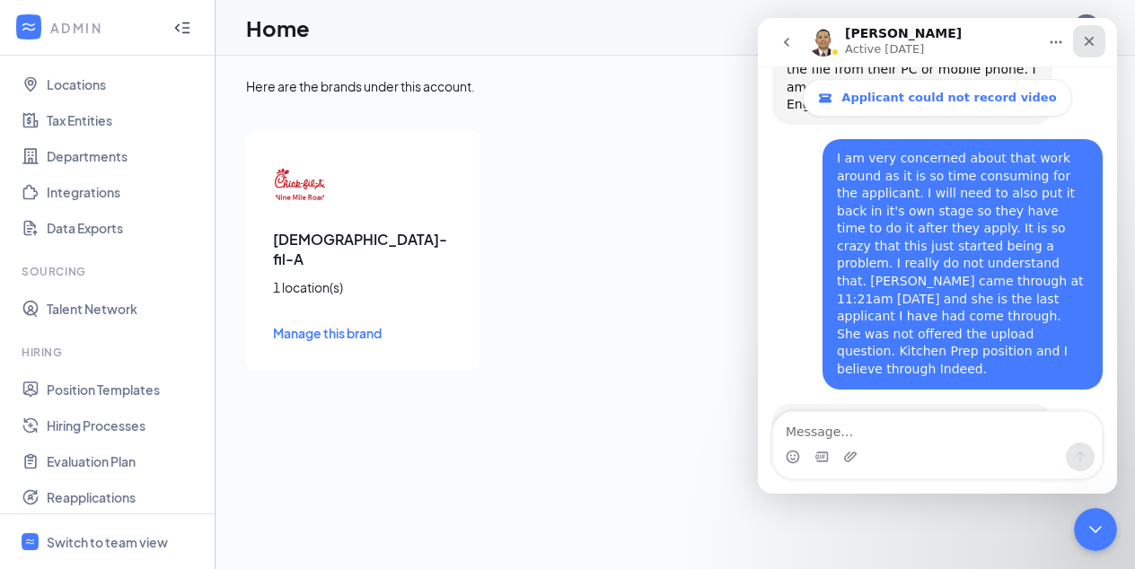
click at [1086, 38] on icon "Close" at bounding box center [1090, 42] width 10 height 10
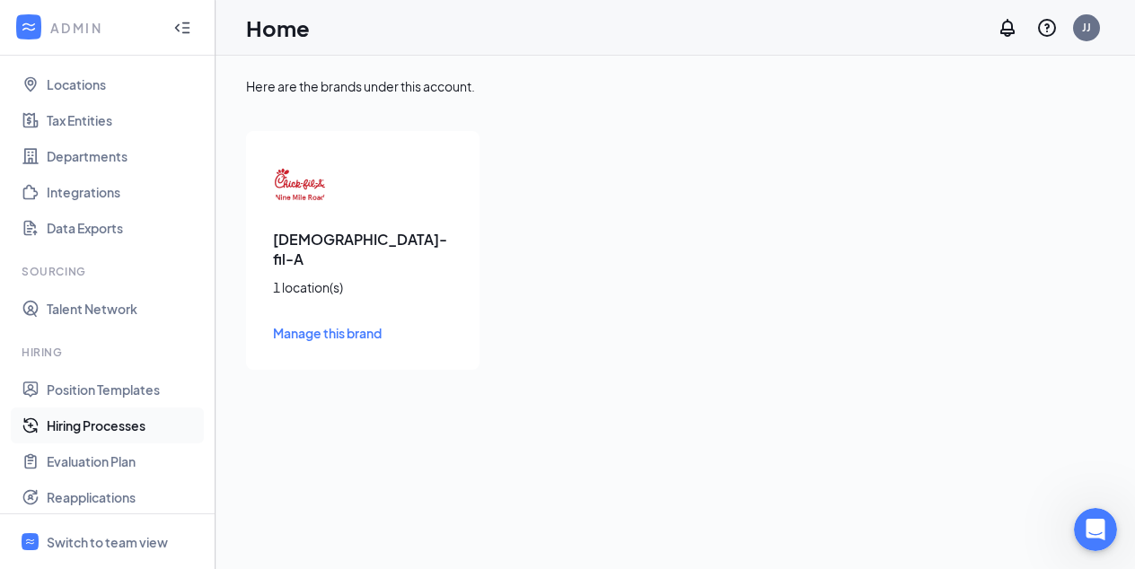
click at [113, 430] on link "Hiring Processes" at bounding box center [124, 426] width 154 height 36
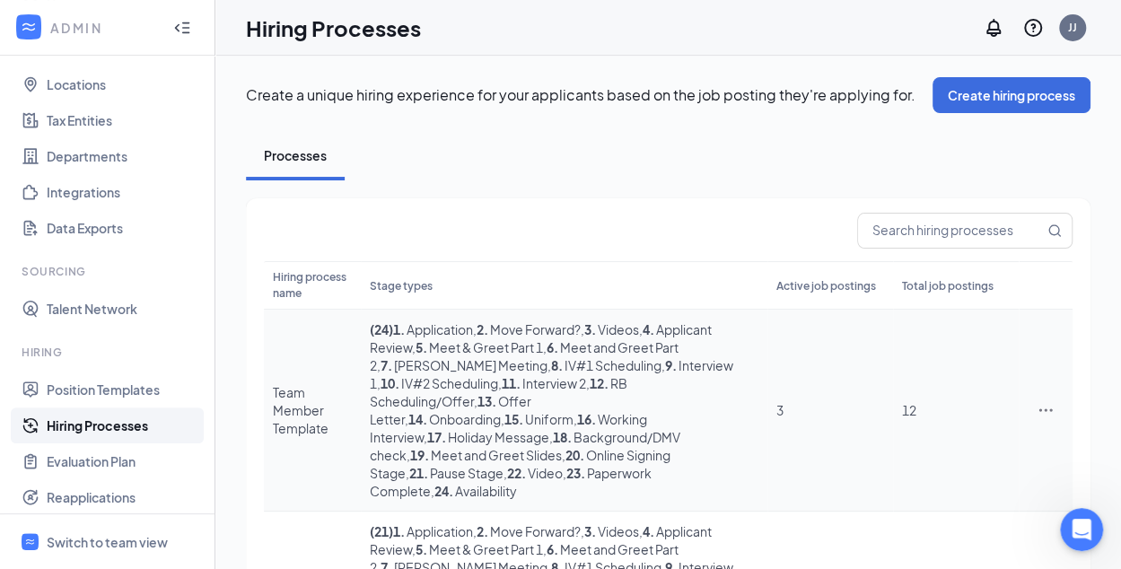
click at [1044, 401] on icon "Ellipses" at bounding box center [1046, 410] width 18 height 18
click at [893, 426] on span "Edit" at bounding box center [896, 428] width 23 height 16
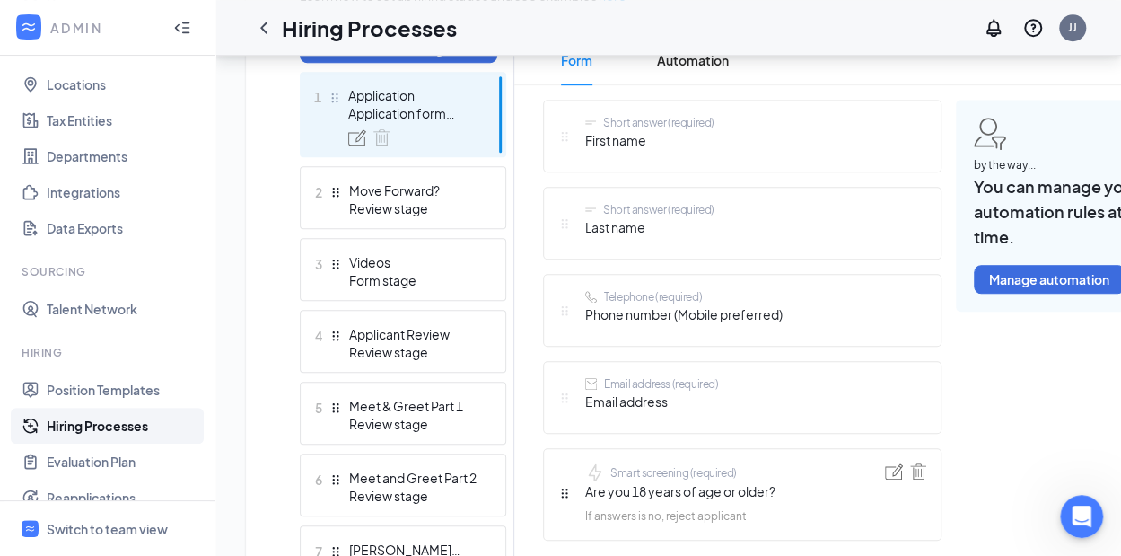
scroll to position [488, 0]
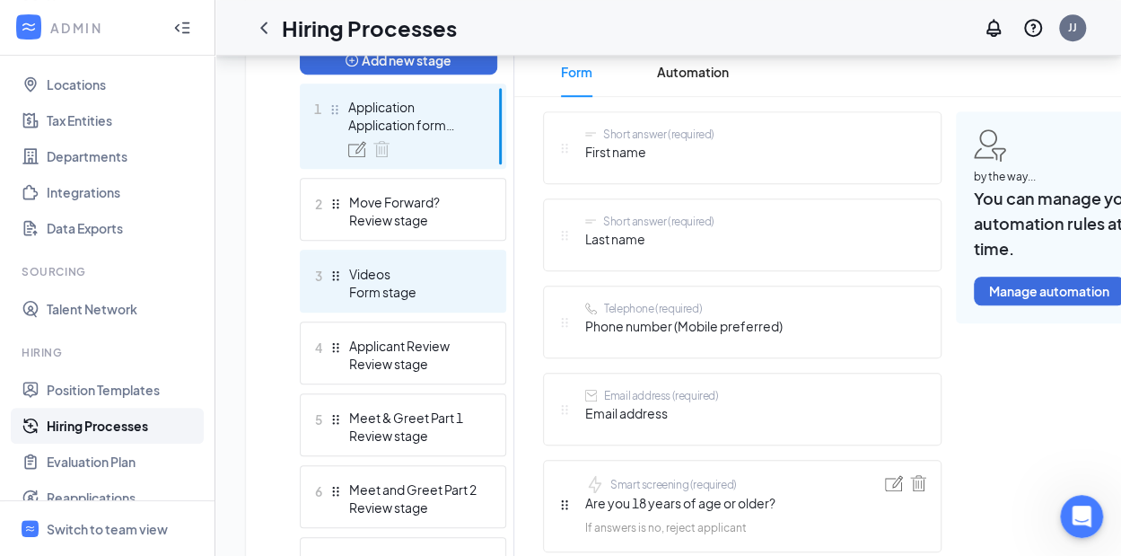
click at [454, 281] on div "Videos" at bounding box center [414, 274] width 131 height 18
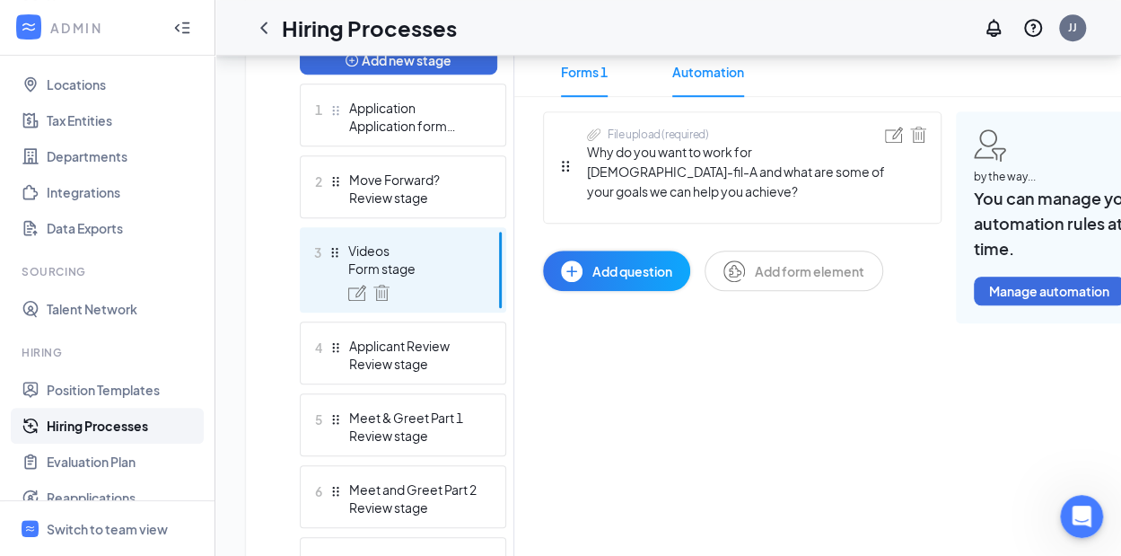
click at [718, 71] on span "Automation" at bounding box center [709, 72] width 72 height 50
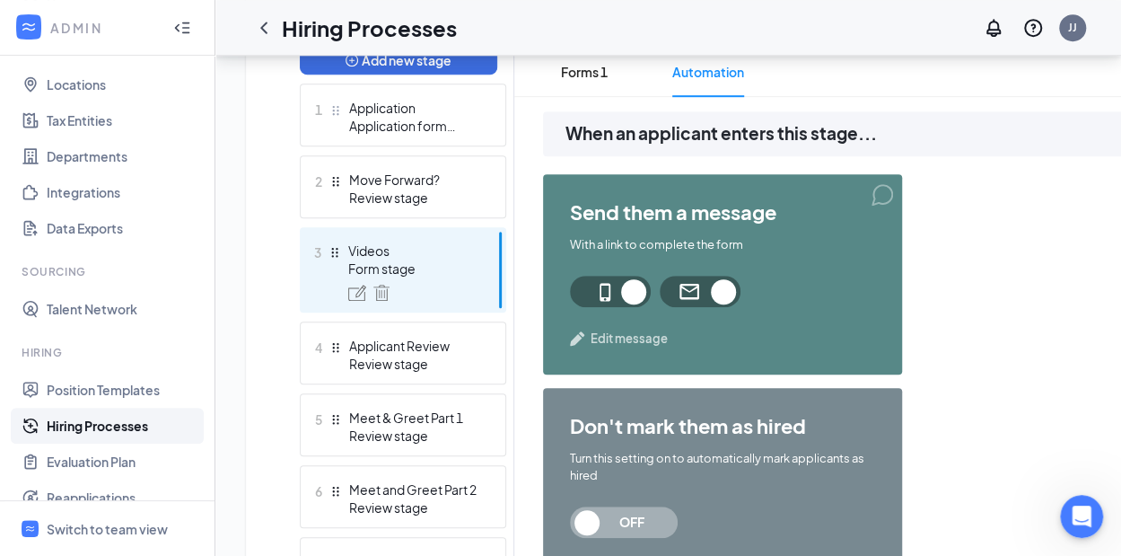
click at [614, 338] on span "Edit message" at bounding box center [629, 339] width 77 height 18
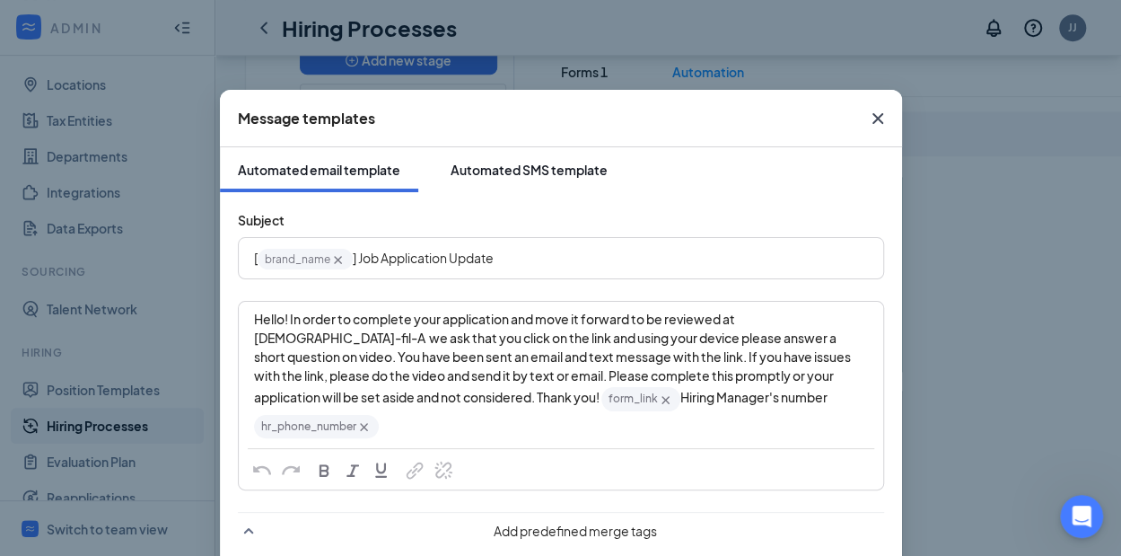
click at [525, 163] on div "Automated SMS template" at bounding box center [529, 170] width 157 height 18
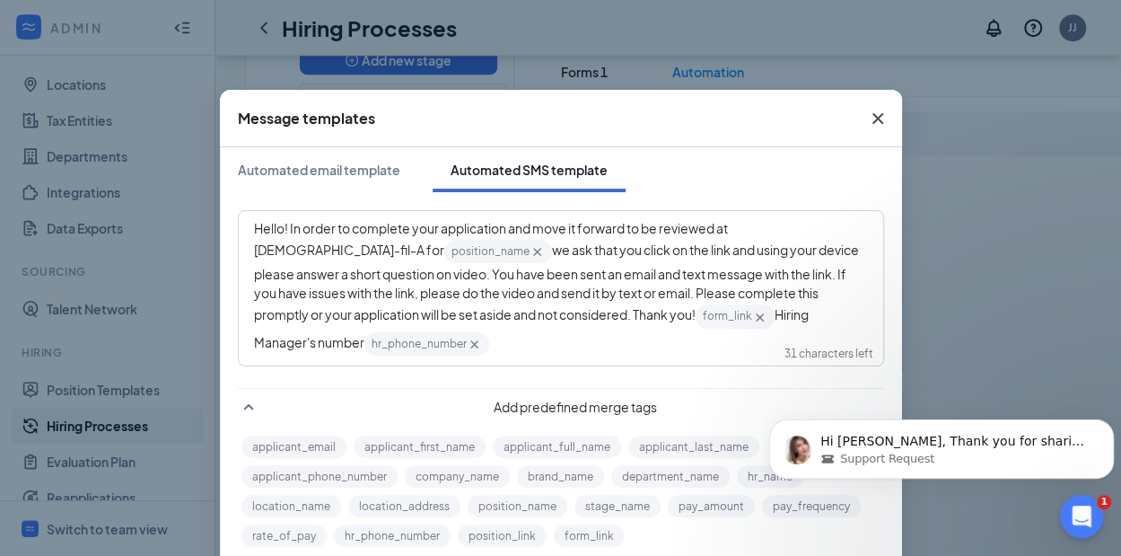
click at [629, 254] on span "we ask that you click on the link and using your device please answer a short q…" at bounding box center [557, 282] width 607 height 81
click at [303, 276] on span "we ask that you click on the link and using your phone please answer a short qu…" at bounding box center [556, 282] width 605 height 81
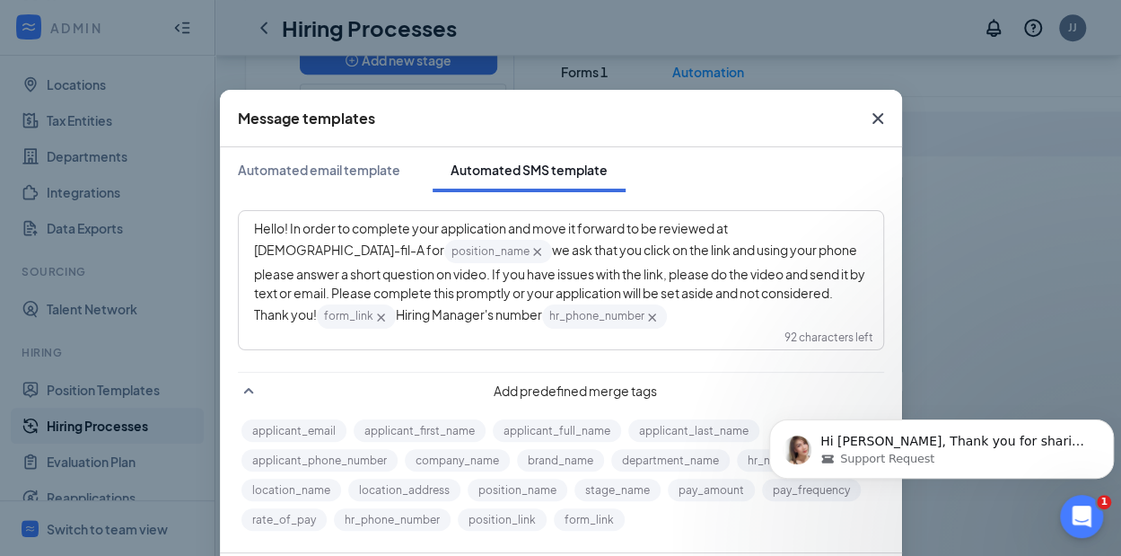
click at [756, 276] on span "we ask that you click on the link and using your phone please answer a short qu…" at bounding box center [560, 282] width 613 height 81
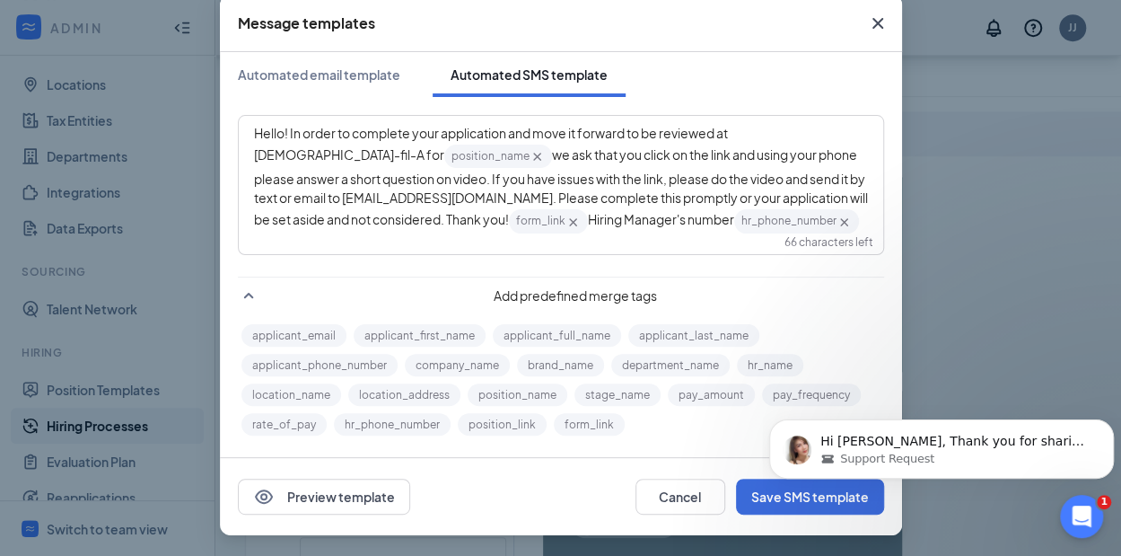
click html "Hi [PERSON_NAME], Thank you for sharing your feedback. I completely understand …"
click at [763, 491] on button "Save SMS template" at bounding box center [810, 497] width 148 height 36
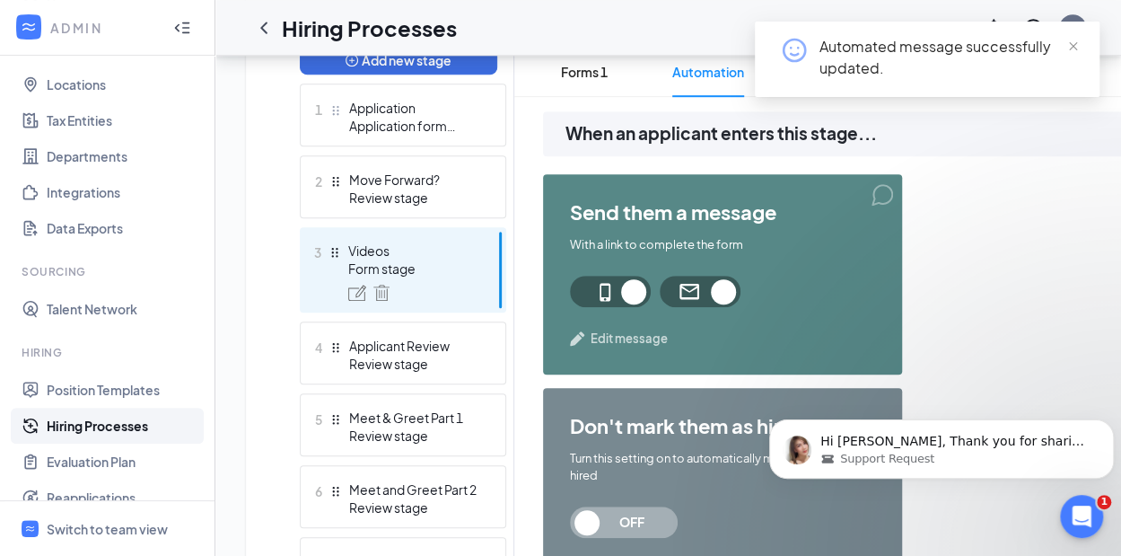
click at [683, 288] on span at bounding box center [700, 291] width 81 height 31
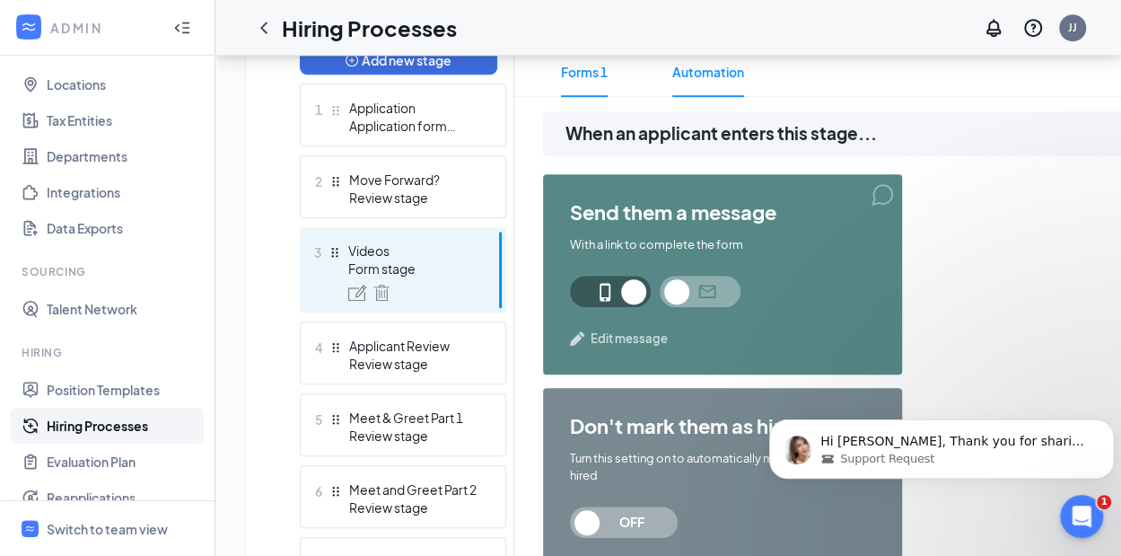
click at [585, 69] on span "Forms 1" at bounding box center [584, 72] width 47 height 50
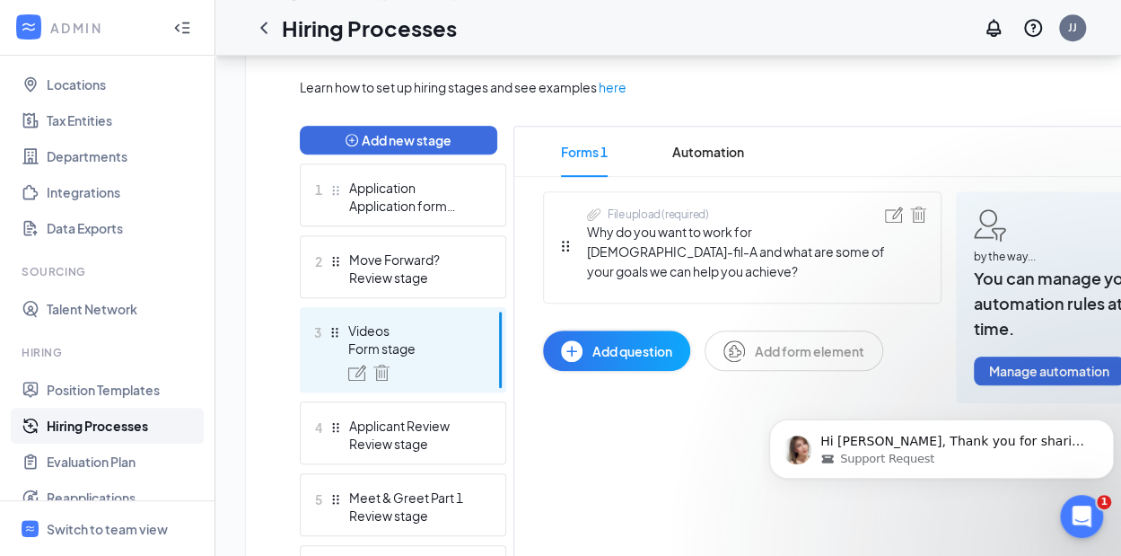
scroll to position [410, 0]
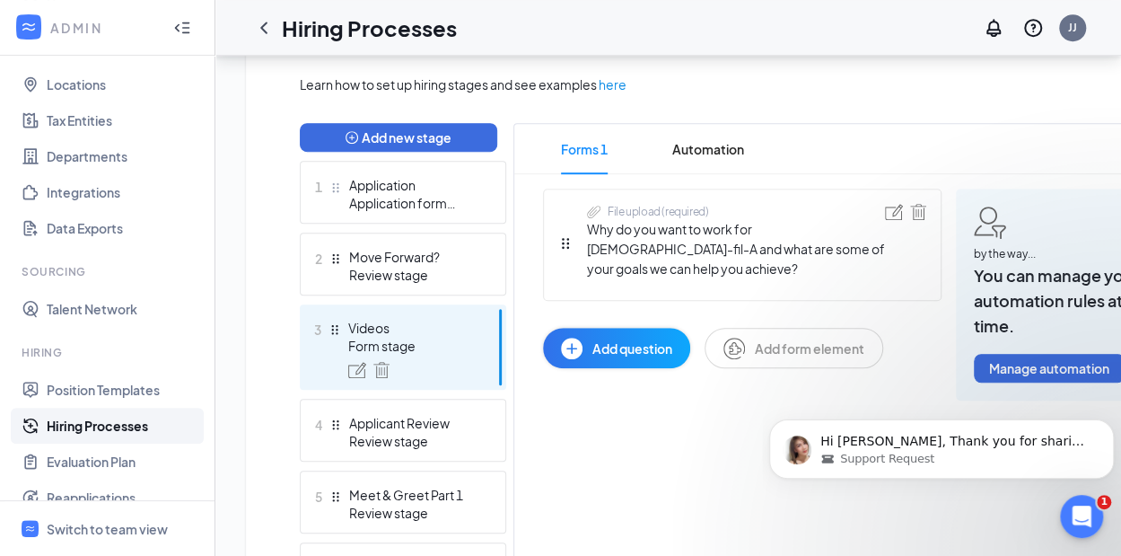
click at [124, 423] on link "Hiring Processes" at bounding box center [124, 426] width 154 height 36
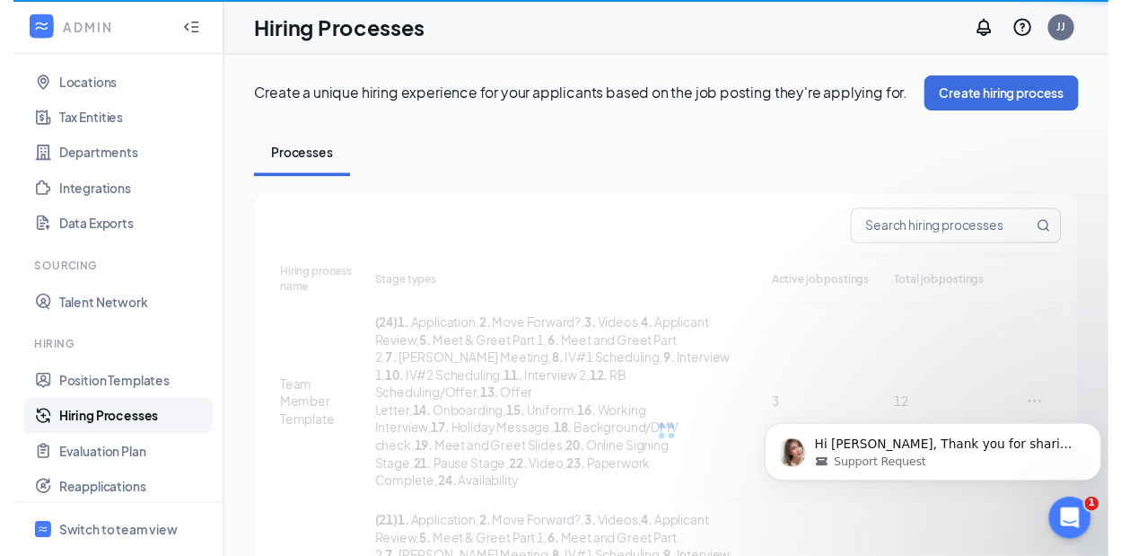
scroll to position [16652, 0]
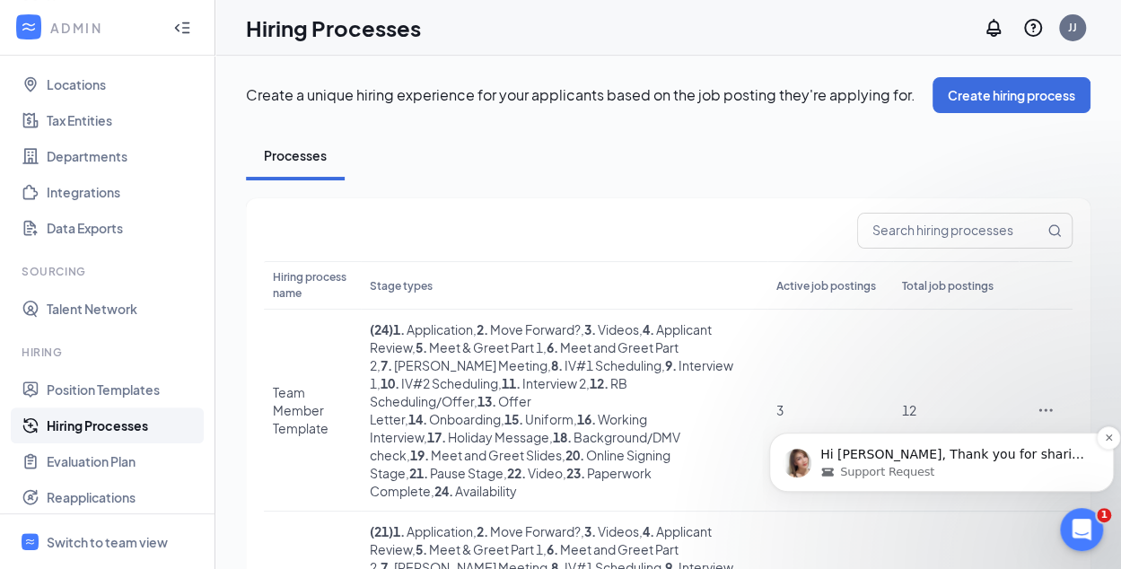
click at [999, 457] on p "Hi [PERSON_NAME], Thank you for sharing your feedback. I completely understand …" at bounding box center [956, 455] width 271 height 18
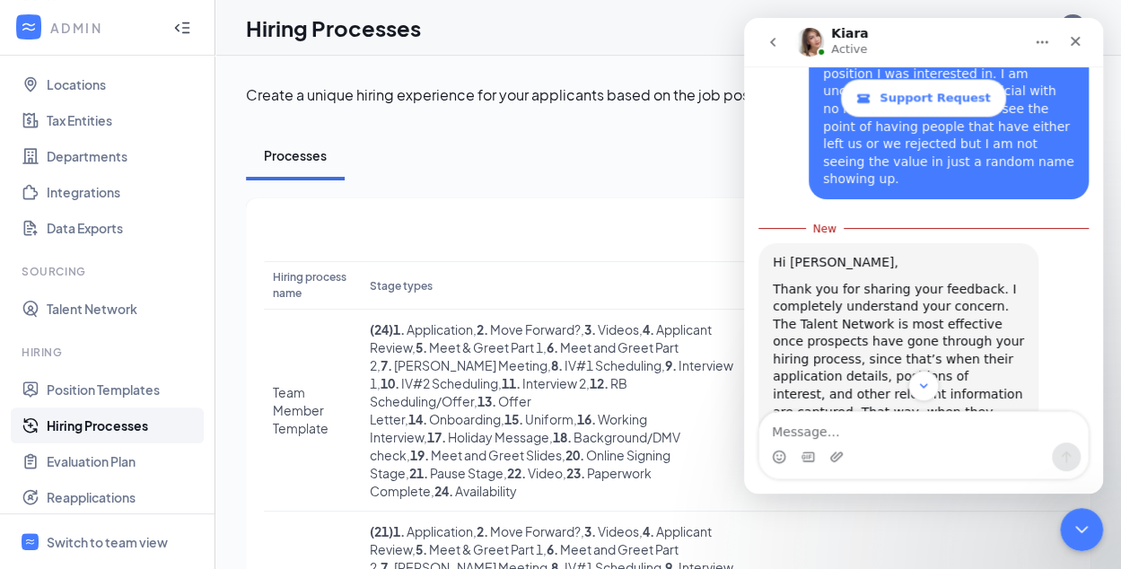
scroll to position [1182, 0]
click at [1098, 421] on div "Intercom messenger" at bounding box center [923, 445] width 359 height 68
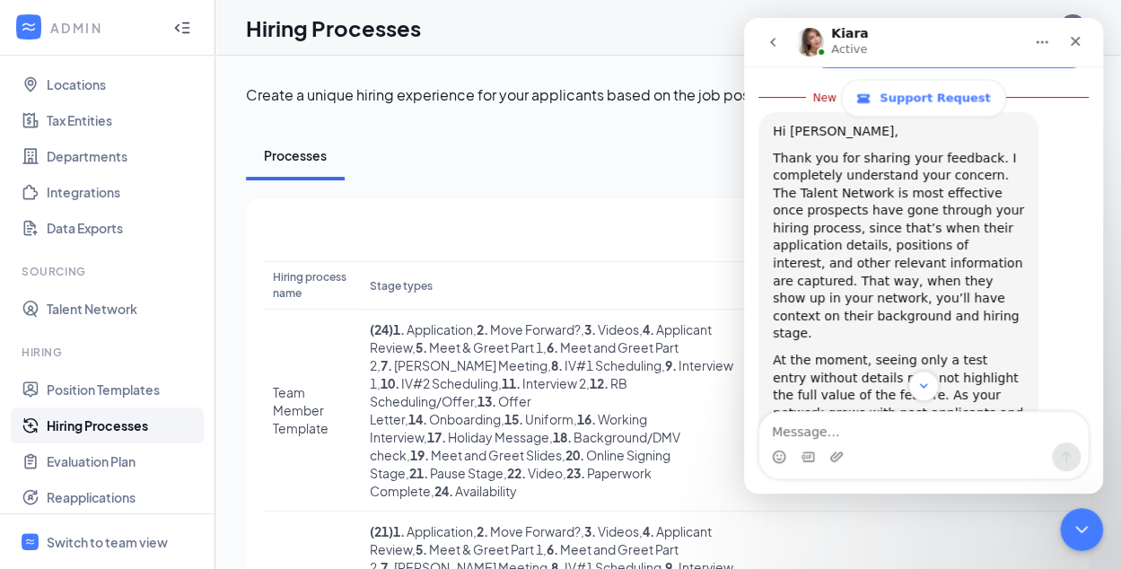
scroll to position [1319, 0]
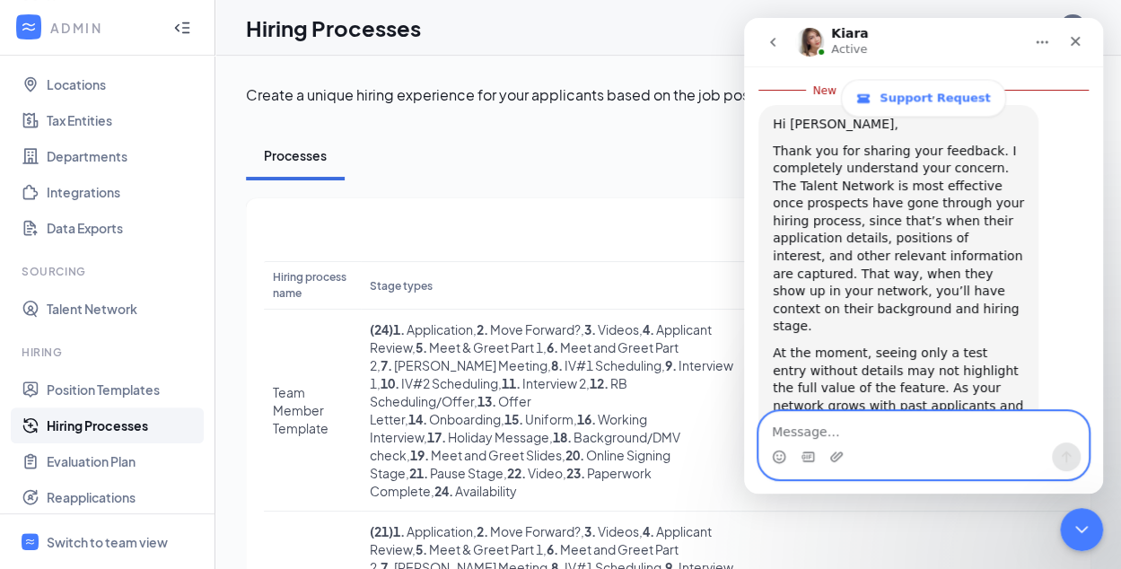
click at [853, 431] on textarea "Message…" at bounding box center [924, 427] width 329 height 31
type textarea "O"
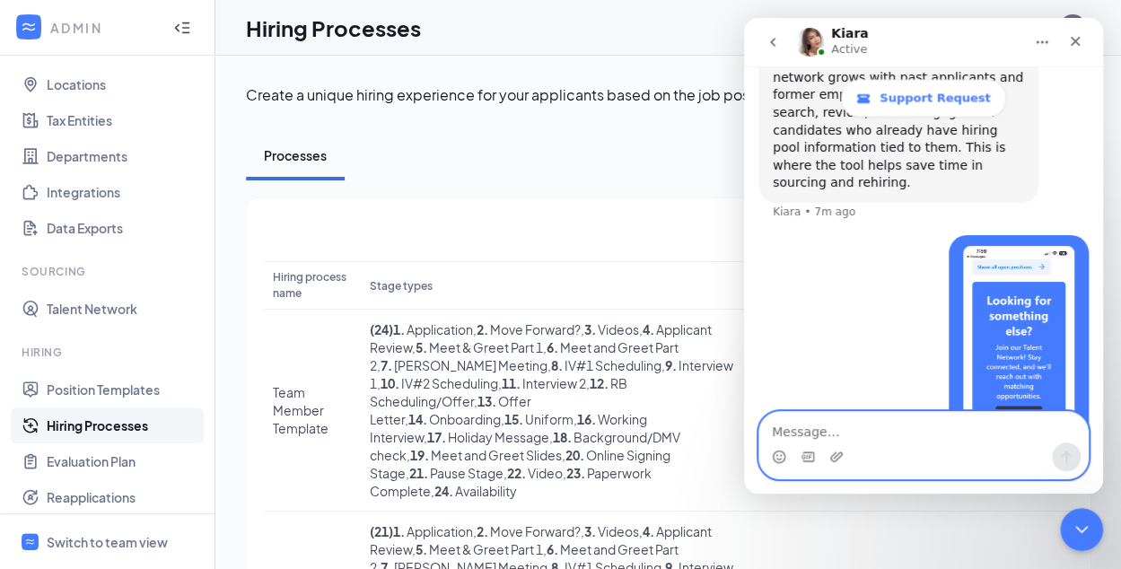
scroll to position [1642, 0]
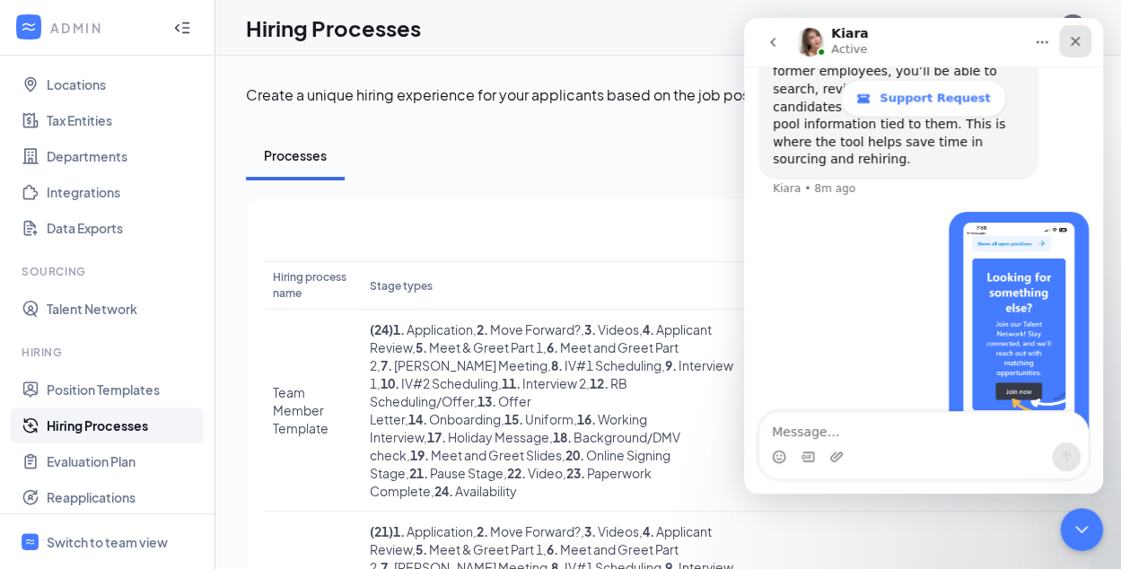
click at [1071, 39] on icon "Close" at bounding box center [1075, 41] width 14 height 14
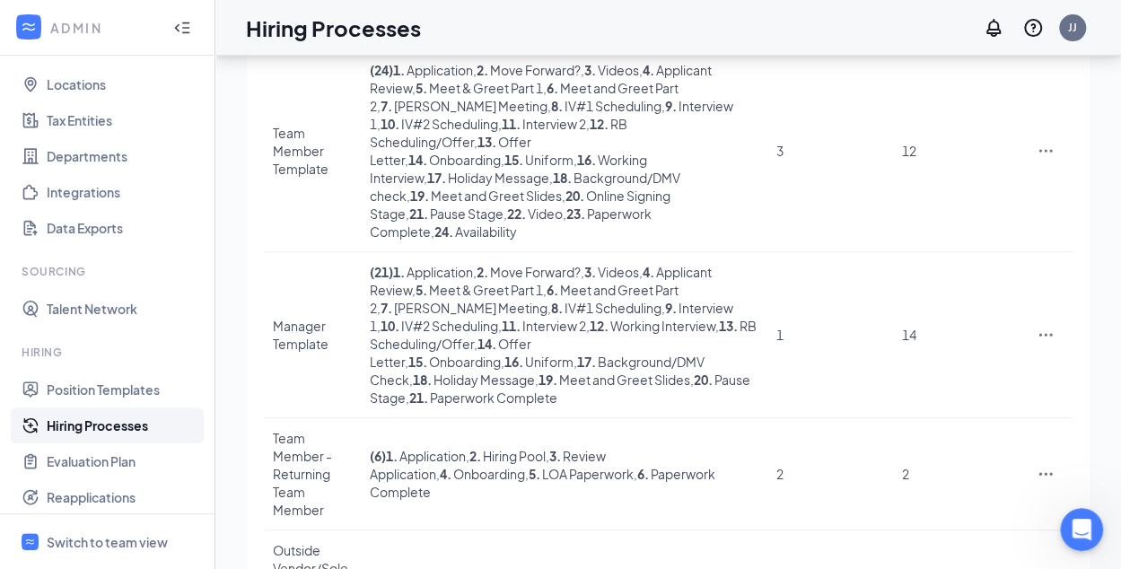
scroll to position [259, 0]
click at [1042, 327] on icon "Ellipses" at bounding box center [1046, 336] width 18 height 18
click at [910, 333] on span "Edit" at bounding box center [962, 336] width 154 height 20
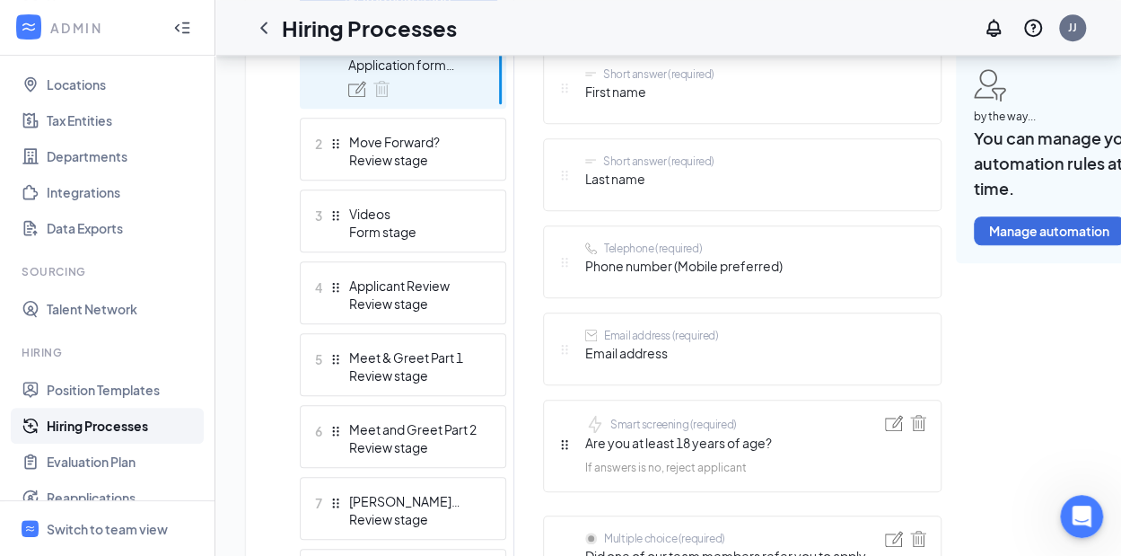
scroll to position [551, 0]
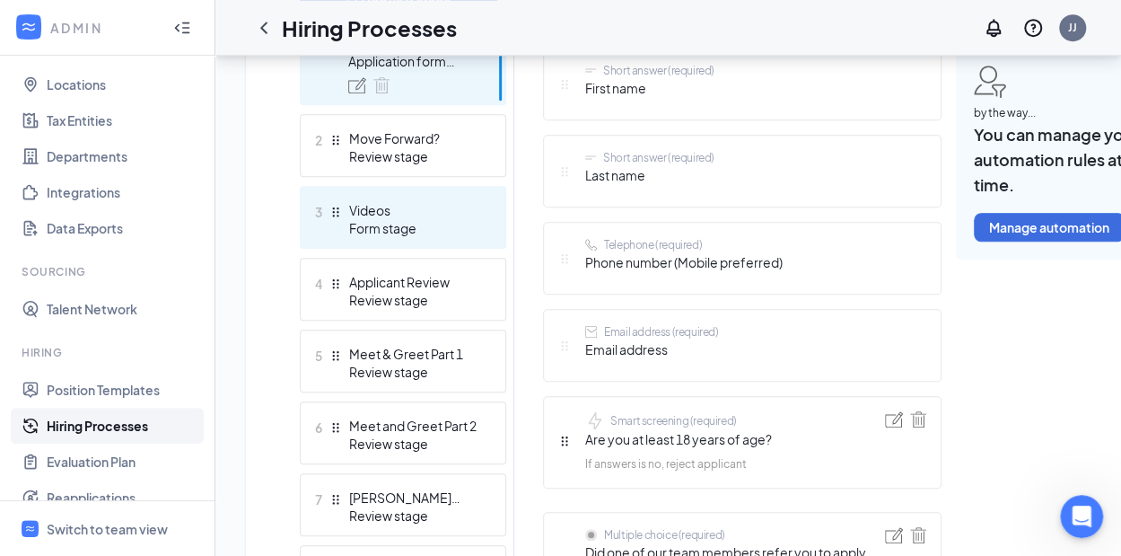
click at [390, 222] on div "Form stage" at bounding box center [414, 228] width 131 height 18
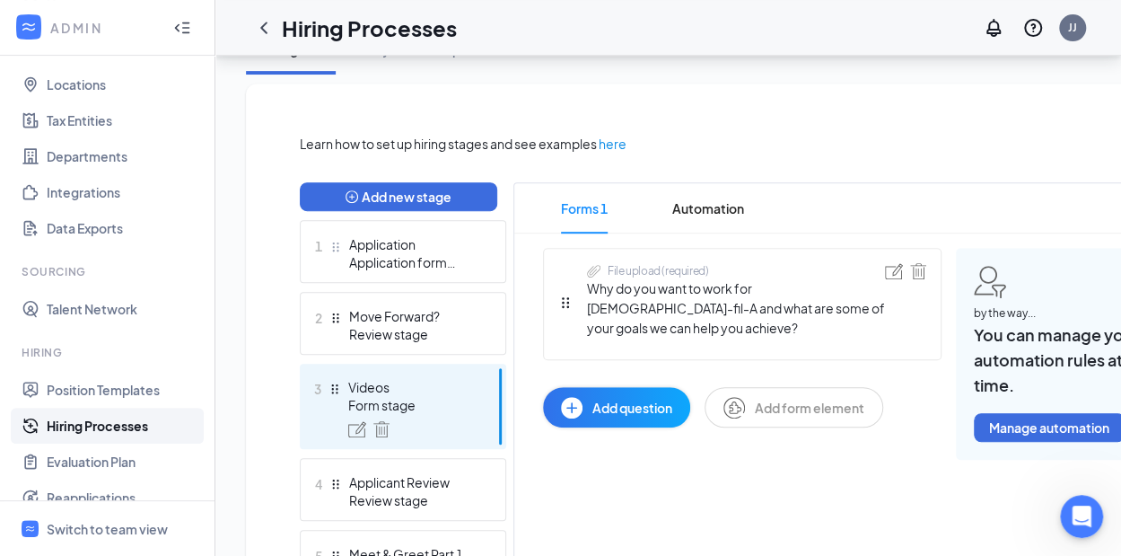
scroll to position [348, 0]
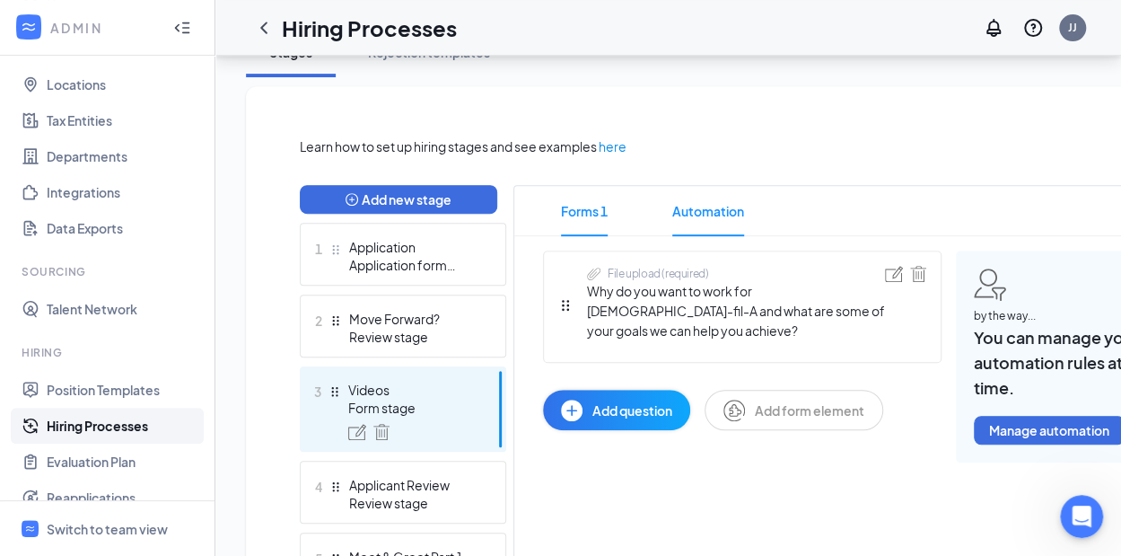
click at [708, 209] on span "Automation" at bounding box center [709, 211] width 72 height 50
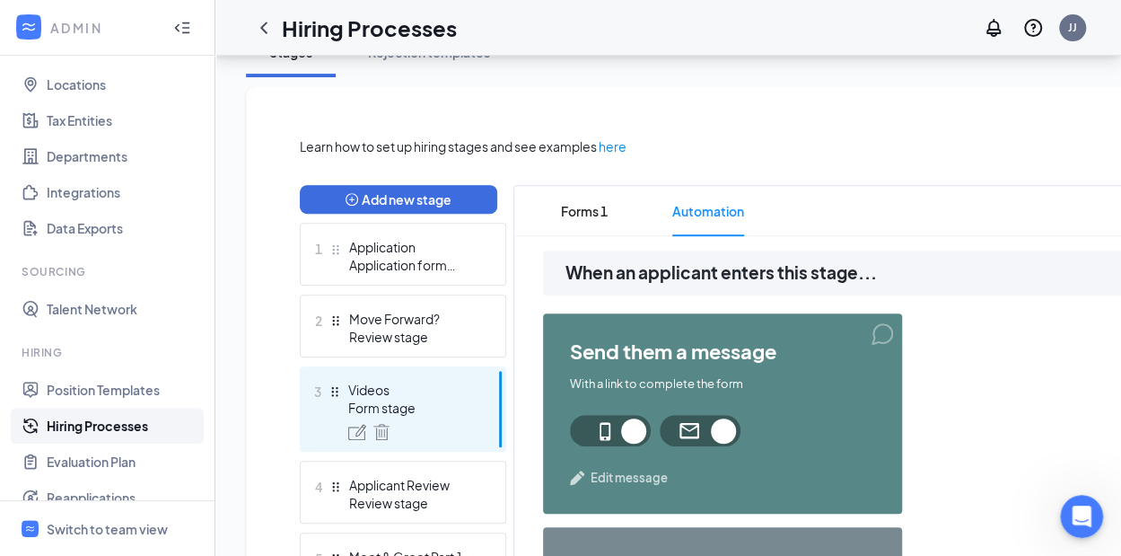
click at [689, 428] on span at bounding box center [700, 430] width 81 height 31
click at [608, 476] on span "Edit message" at bounding box center [629, 478] width 77 height 18
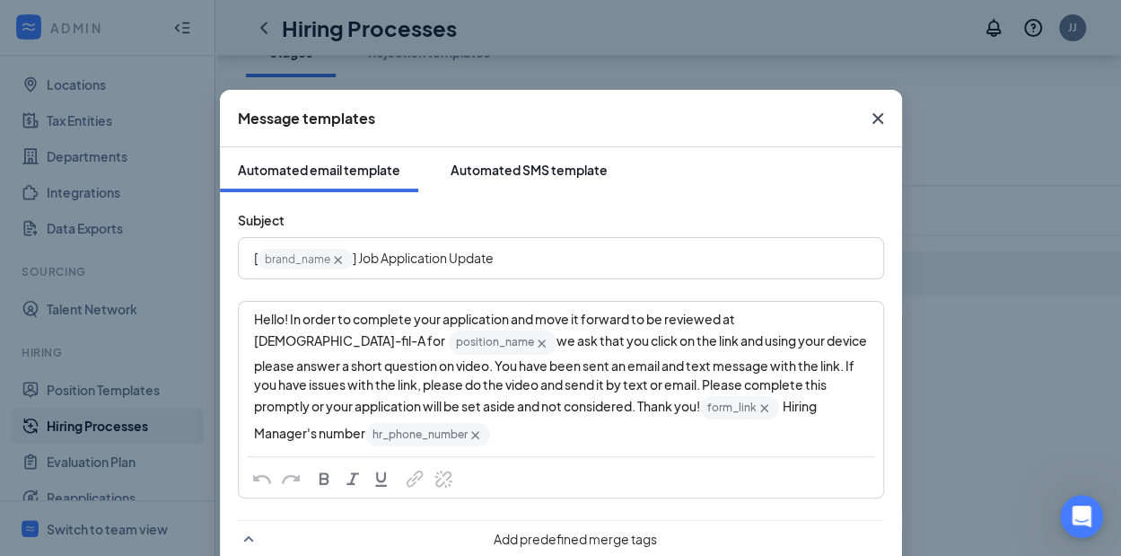
click at [542, 175] on div "Automated SMS template" at bounding box center [529, 170] width 157 height 18
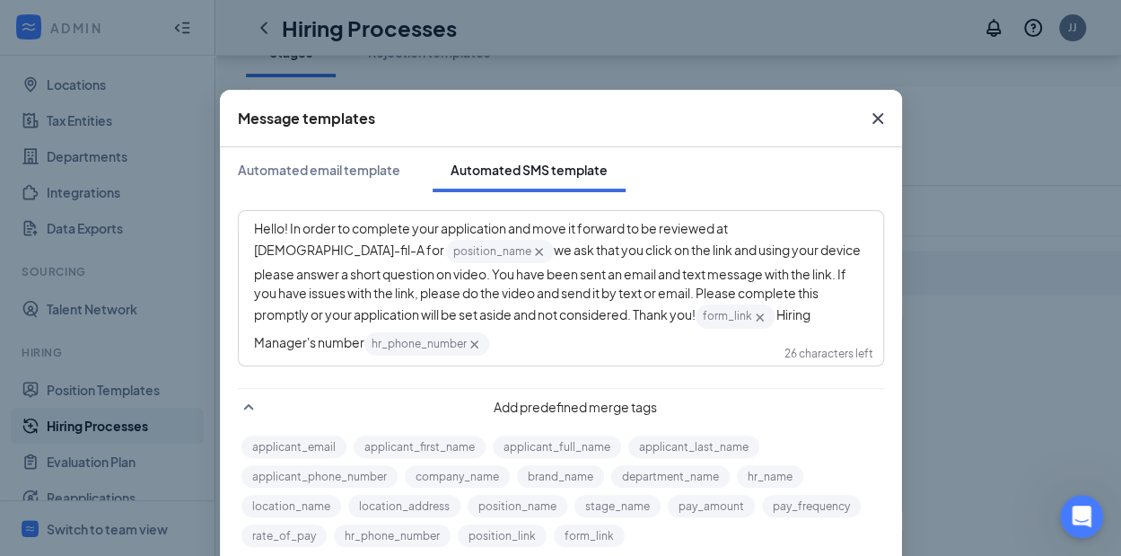
click at [627, 251] on span "we ask that you click on the link and using your device please answer a short q…" at bounding box center [558, 282] width 609 height 81
click at [303, 276] on span "we ask that you click on the link and using your phone please answer a short qu…" at bounding box center [557, 282] width 607 height 81
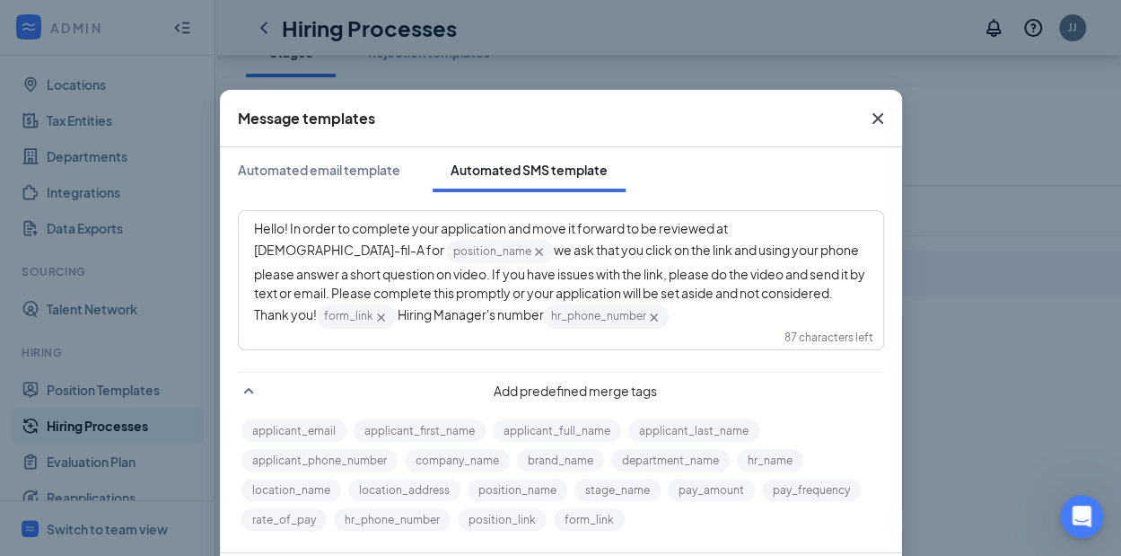
click at [756, 276] on span "we ask that you click on the link and using your phone please answer a short qu…" at bounding box center [560, 282] width 613 height 81
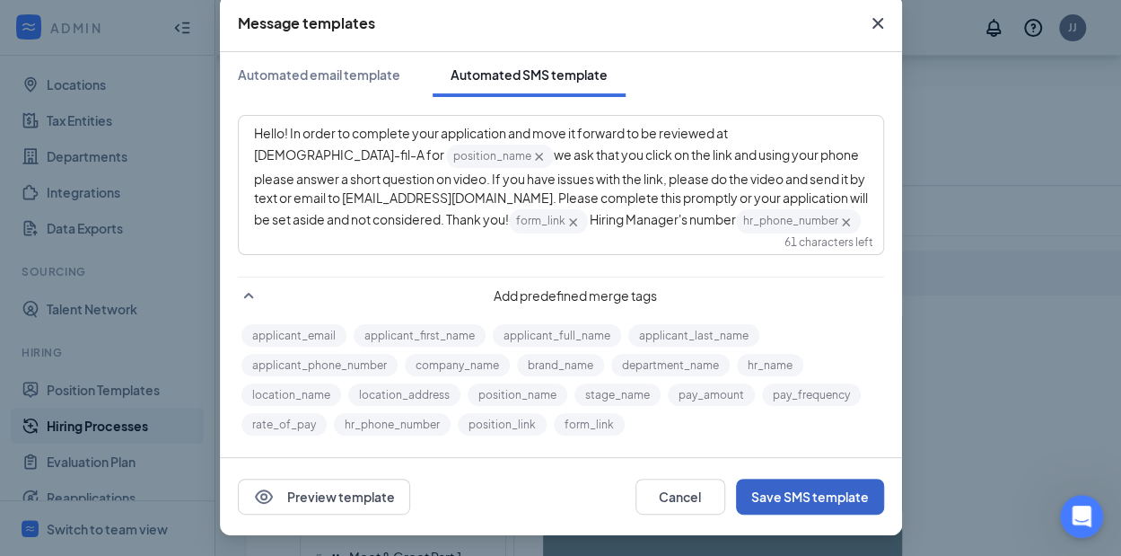
click at [809, 488] on button "Save SMS template" at bounding box center [810, 497] width 148 height 36
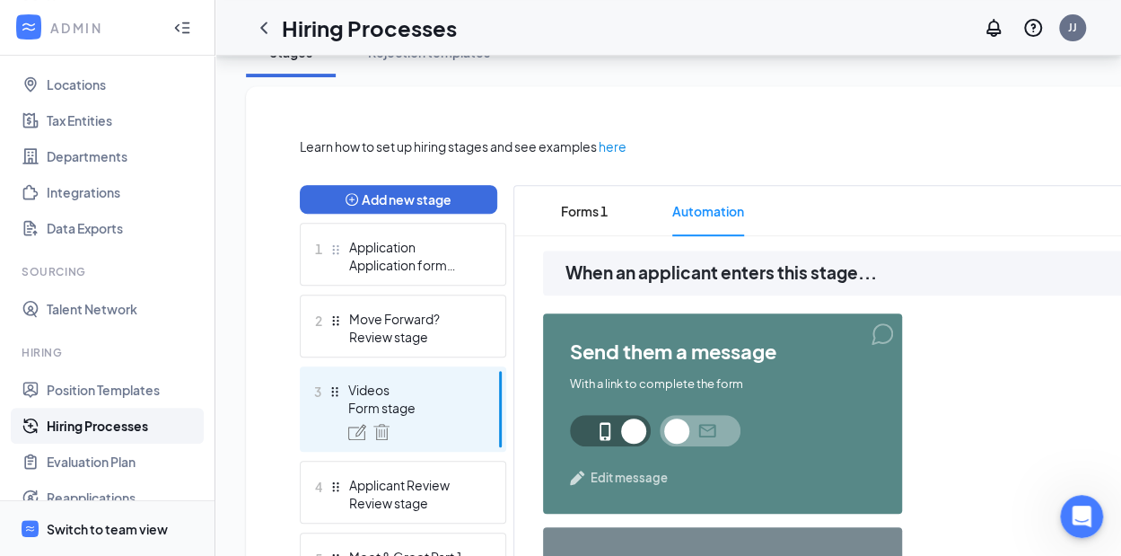
click at [123, 538] on div "Switch to team view" at bounding box center [107, 529] width 121 height 18
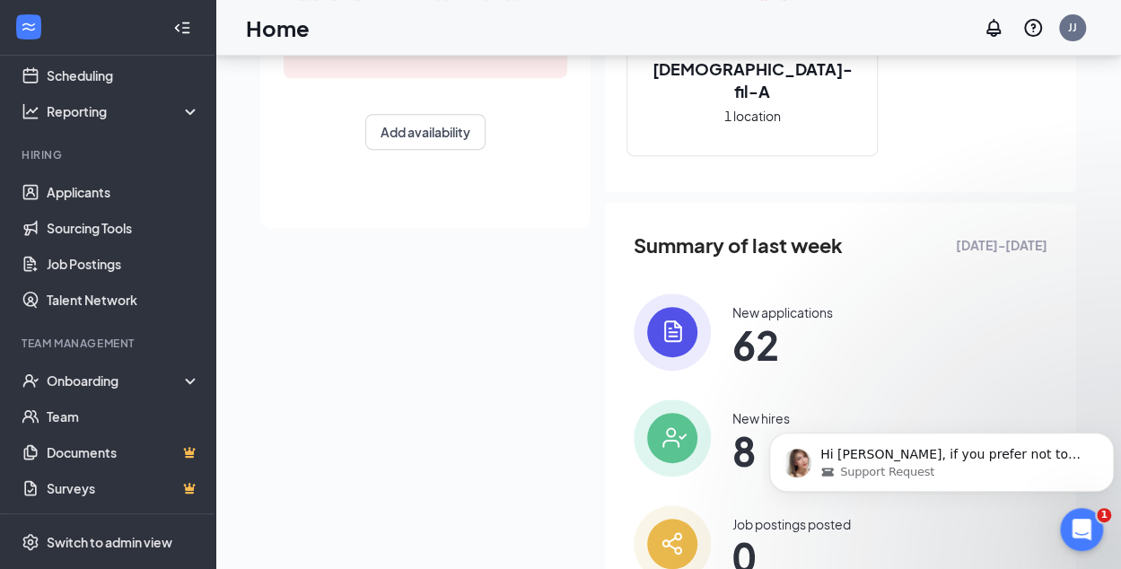
scroll to position [1991, 0]
click at [910, 453] on p "Hi [PERSON_NAME], if you prefer not to collect passive applicants, you can turn…" at bounding box center [956, 455] width 271 height 18
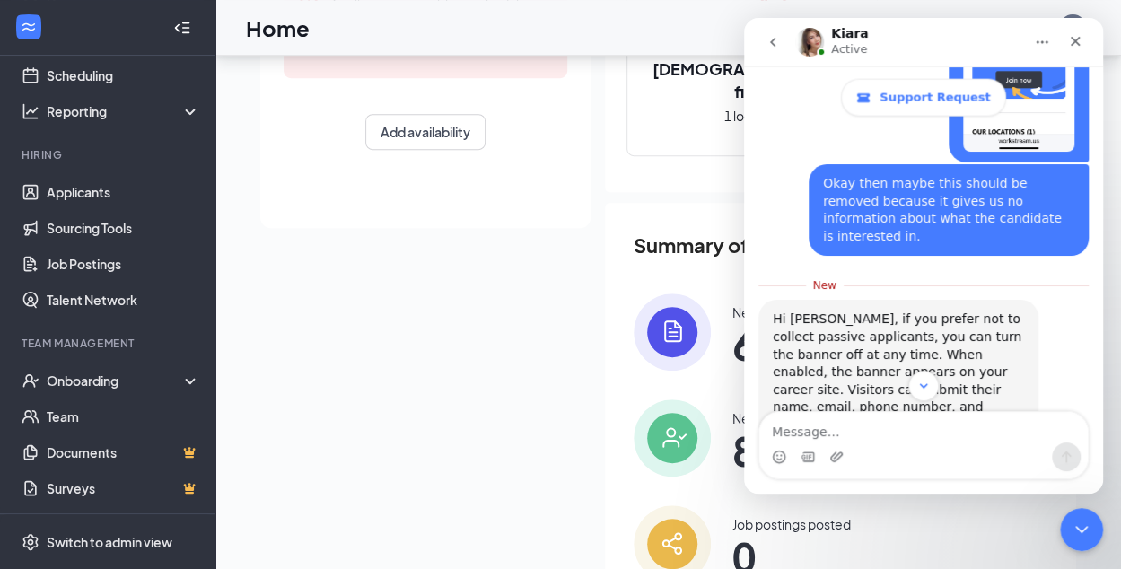
scroll to position [1888, 0]
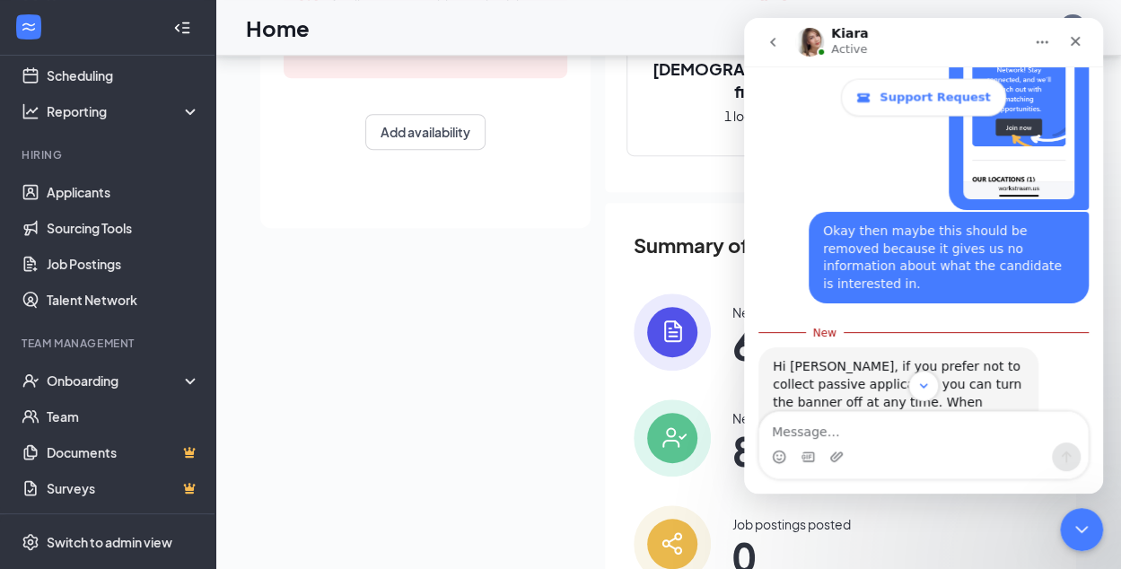
click at [1098, 423] on div "Intercom messenger" at bounding box center [923, 445] width 359 height 68
click at [1098, 418] on div "Intercom messenger" at bounding box center [923, 445] width 359 height 68
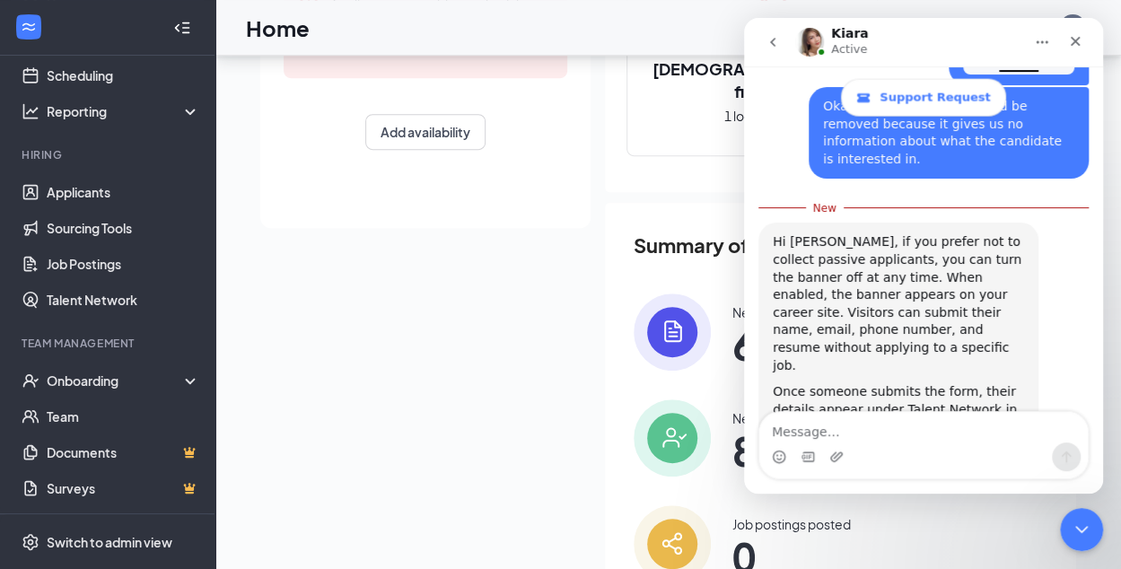
scroll to position [2021, 0]
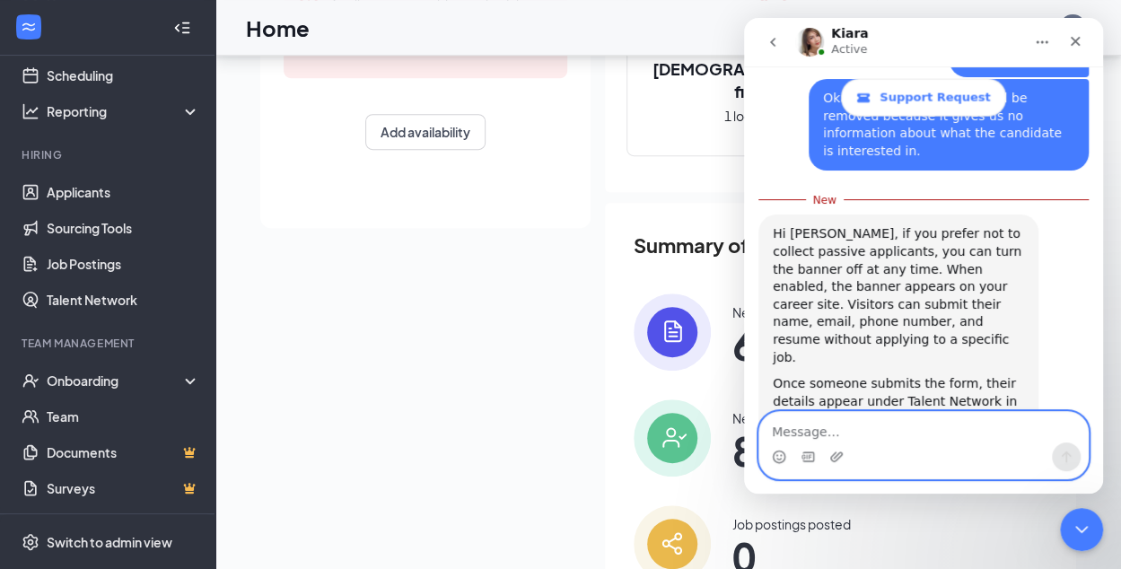
click at [802, 435] on textarea "Message…" at bounding box center [924, 427] width 329 height 31
type textarea "Thank you! I will do that. Have a great day!"
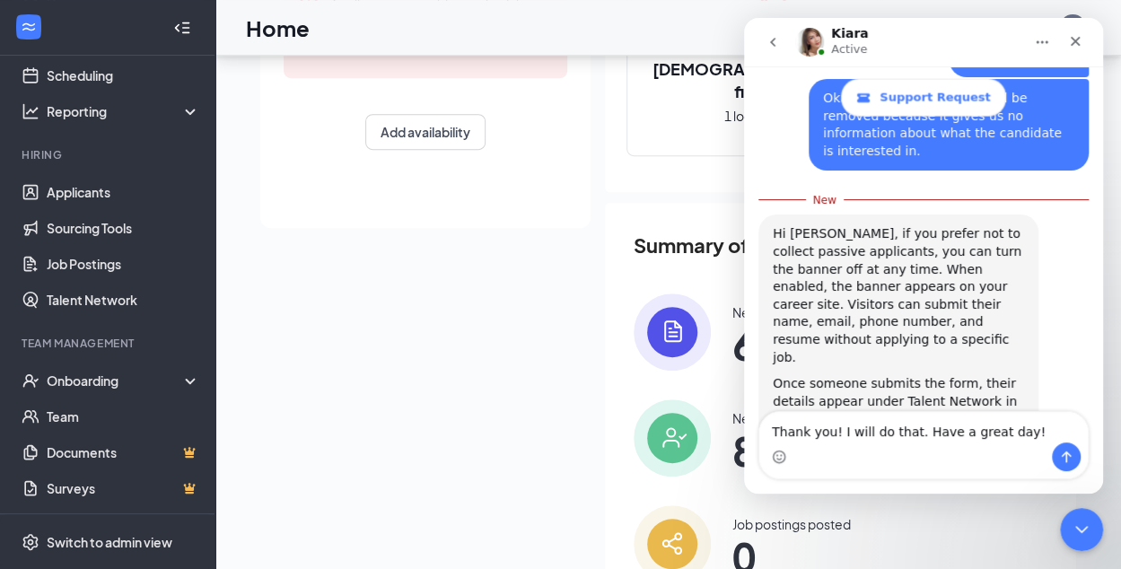
click at [1068, 409] on div "Hi [PERSON_NAME], if you prefer not to collect passive applicants, you can turn…" at bounding box center [924, 446] width 330 height 462
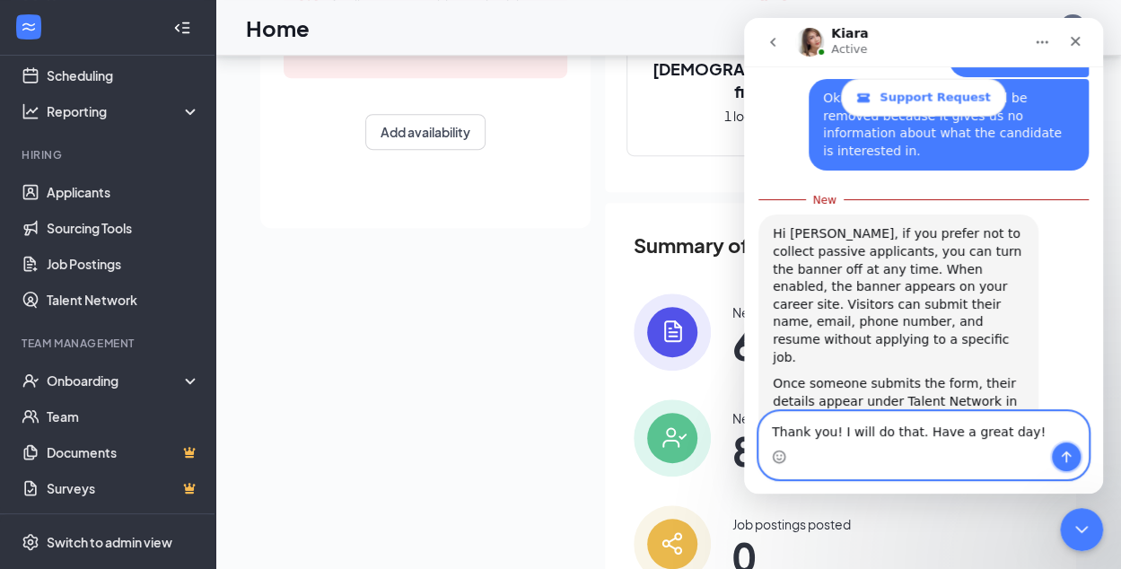
click at [1064, 455] on icon "Send a message…" at bounding box center [1067, 458] width 10 height 12
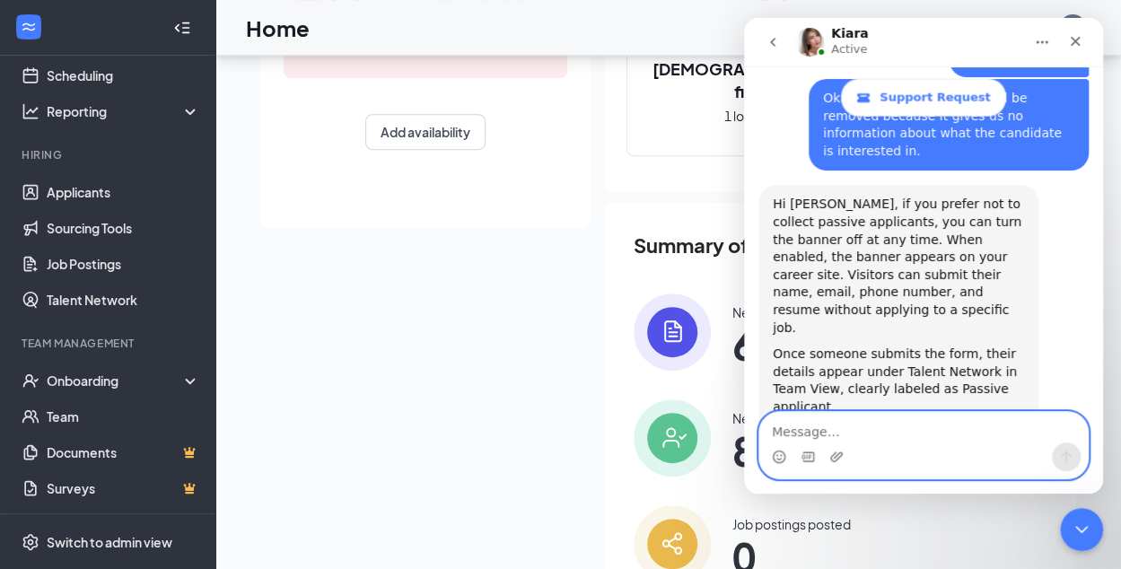
scroll to position [2045, 0]
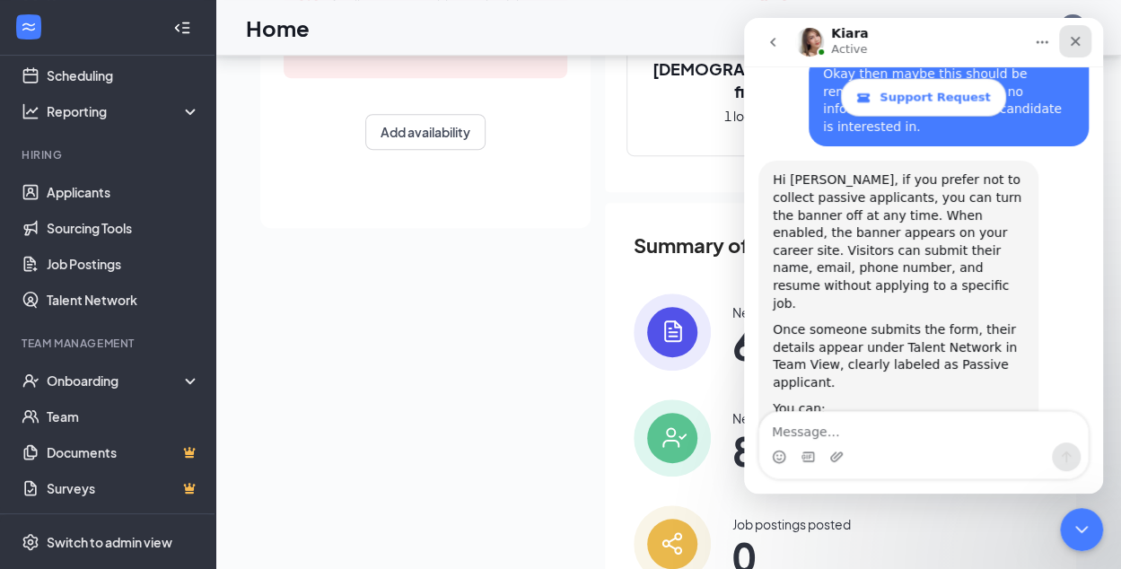
click at [1076, 43] on icon "Close" at bounding box center [1075, 41] width 14 height 14
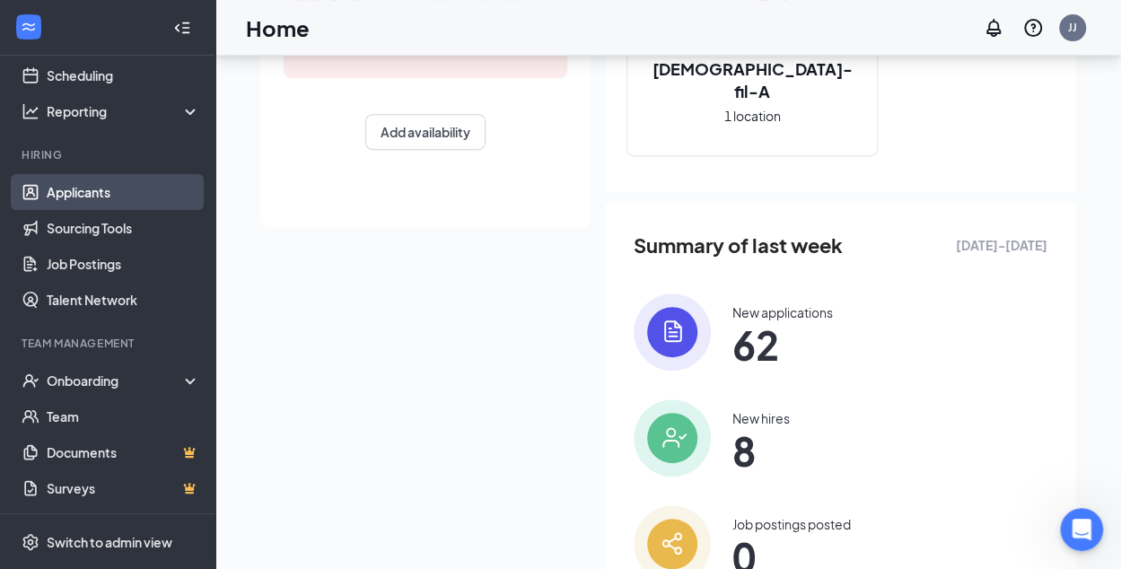
click at [88, 191] on link "Applicants" at bounding box center [124, 192] width 154 height 36
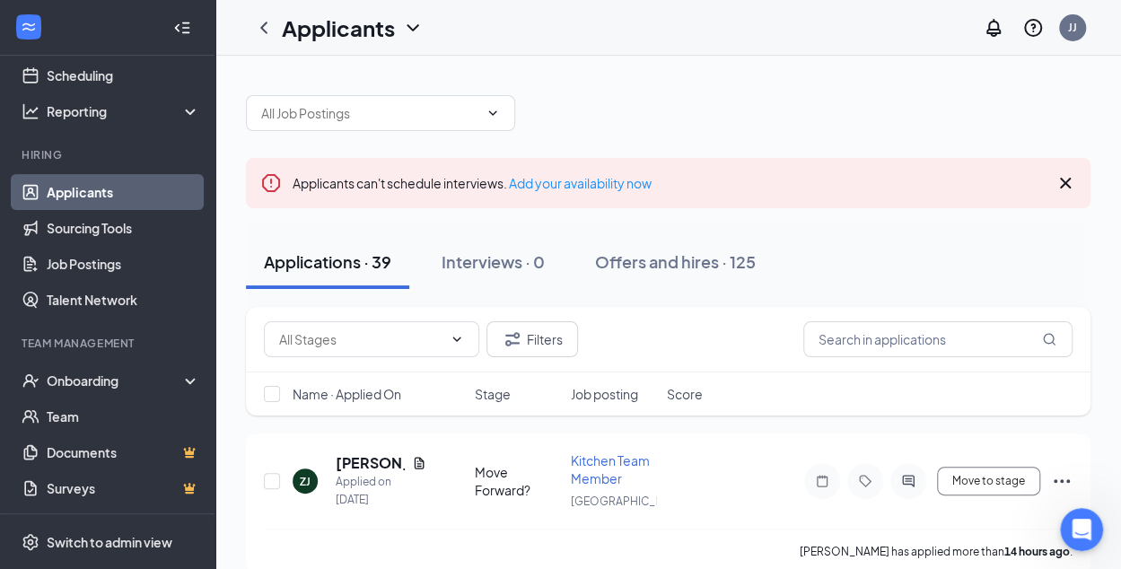
click at [1067, 182] on icon "Cross" at bounding box center [1066, 183] width 22 height 22
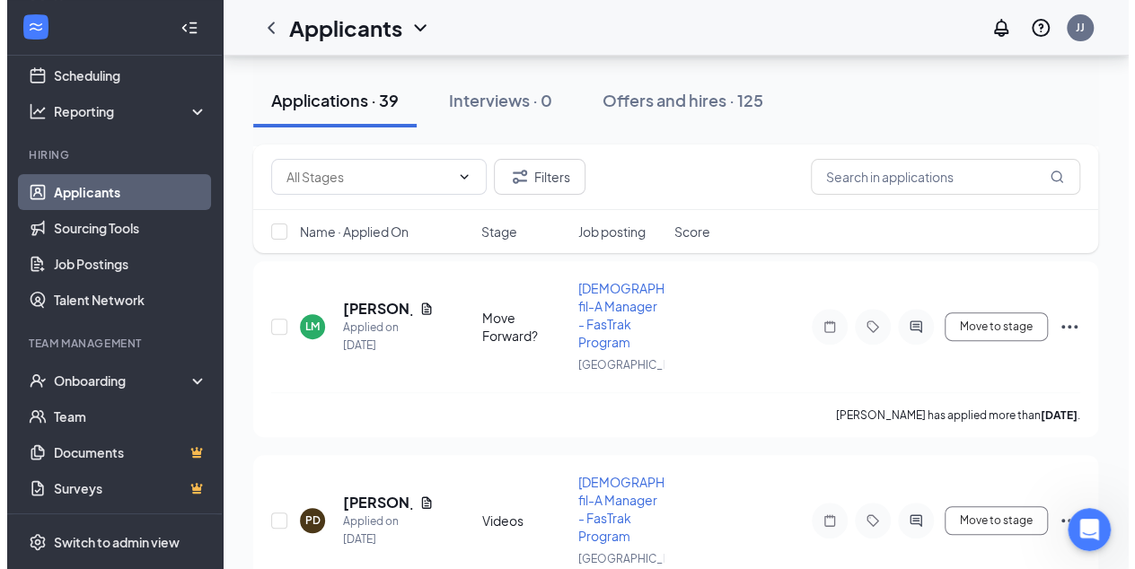
scroll to position [256, 0]
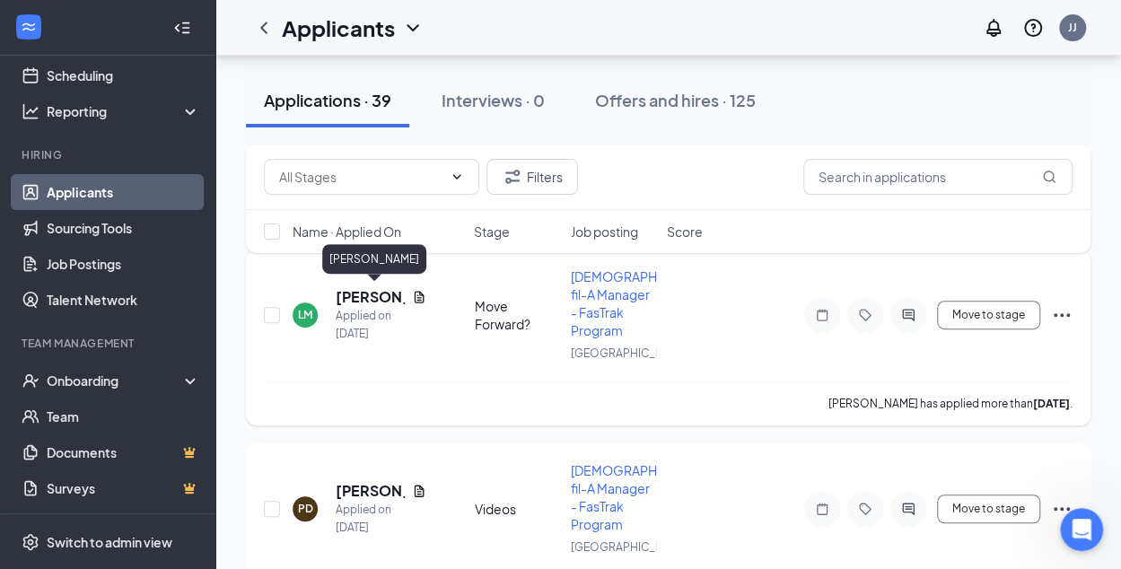
click at [382, 294] on h5 "[PERSON_NAME]" at bounding box center [370, 297] width 69 height 20
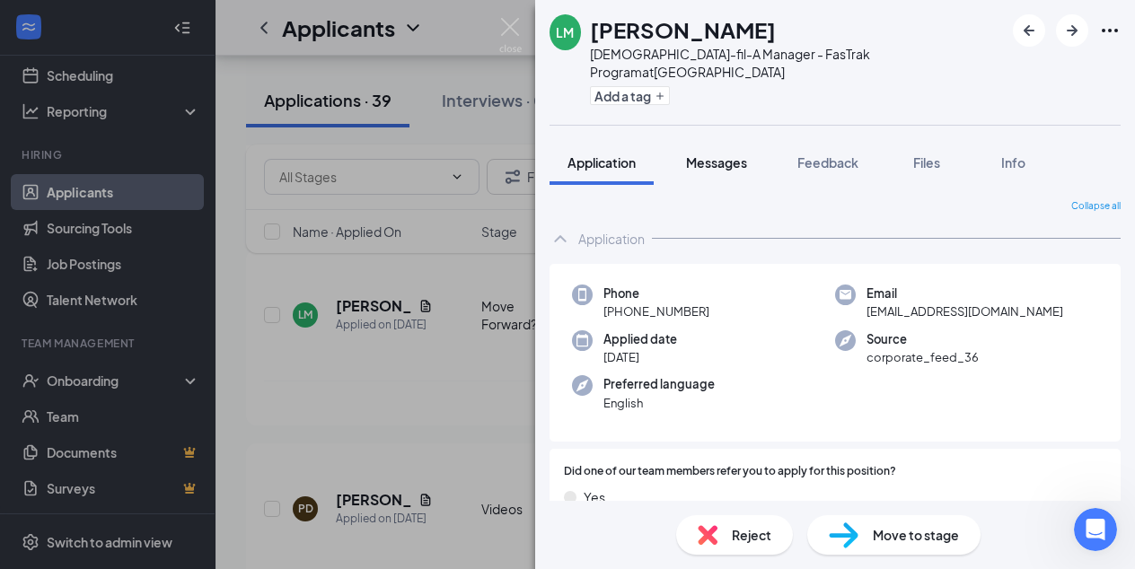
click at [726, 154] on span "Messages" at bounding box center [716, 162] width 61 height 16
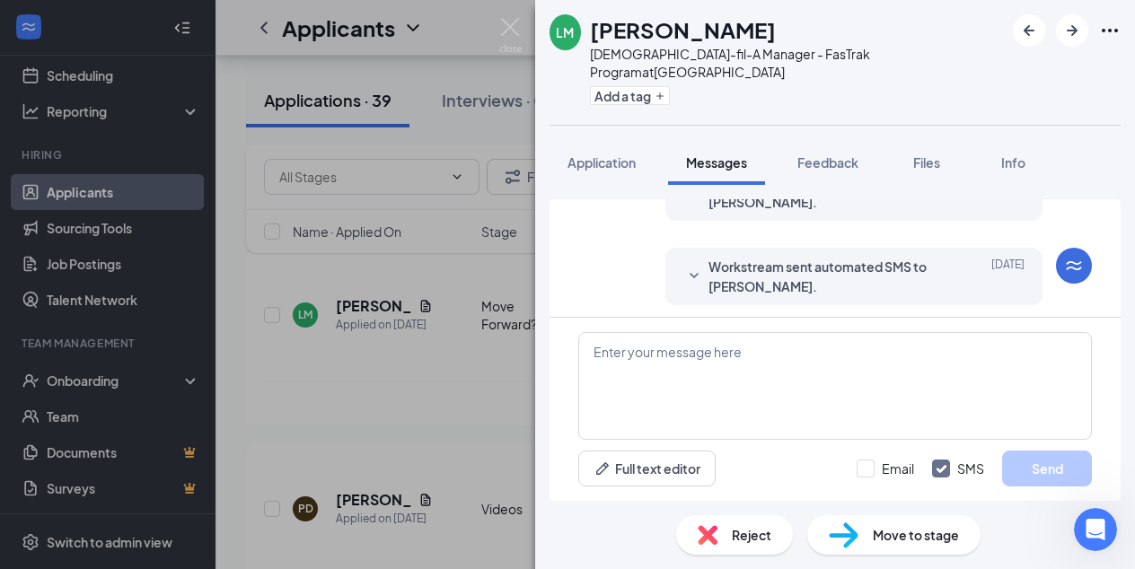
scroll to position [226, 0]
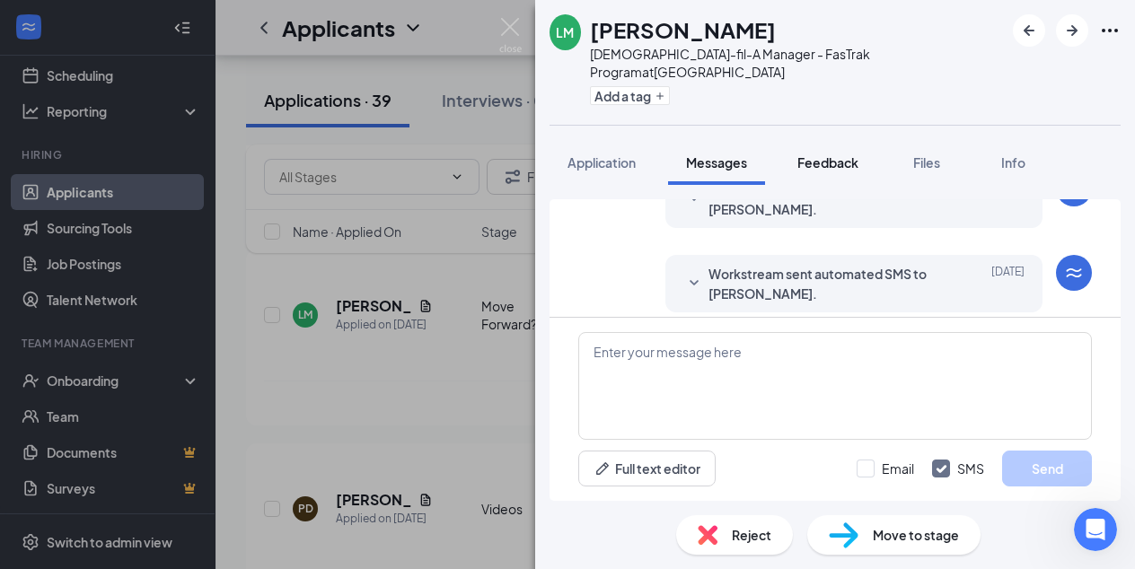
click at [837, 154] on span "Feedback" at bounding box center [827, 162] width 61 height 16
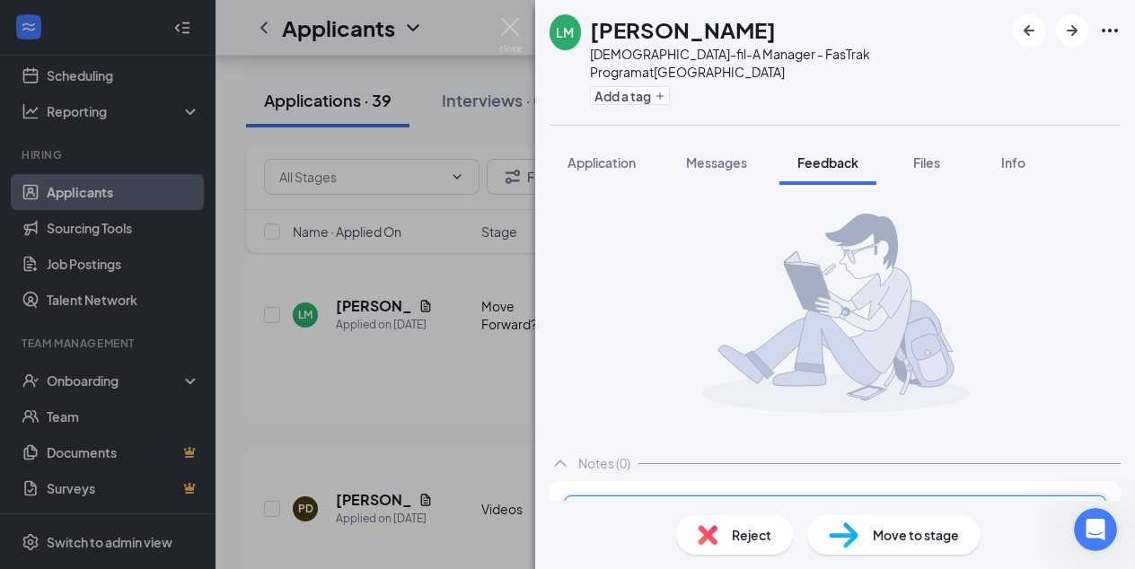
click at [634, 510] on div at bounding box center [796, 519] width 423 height 19
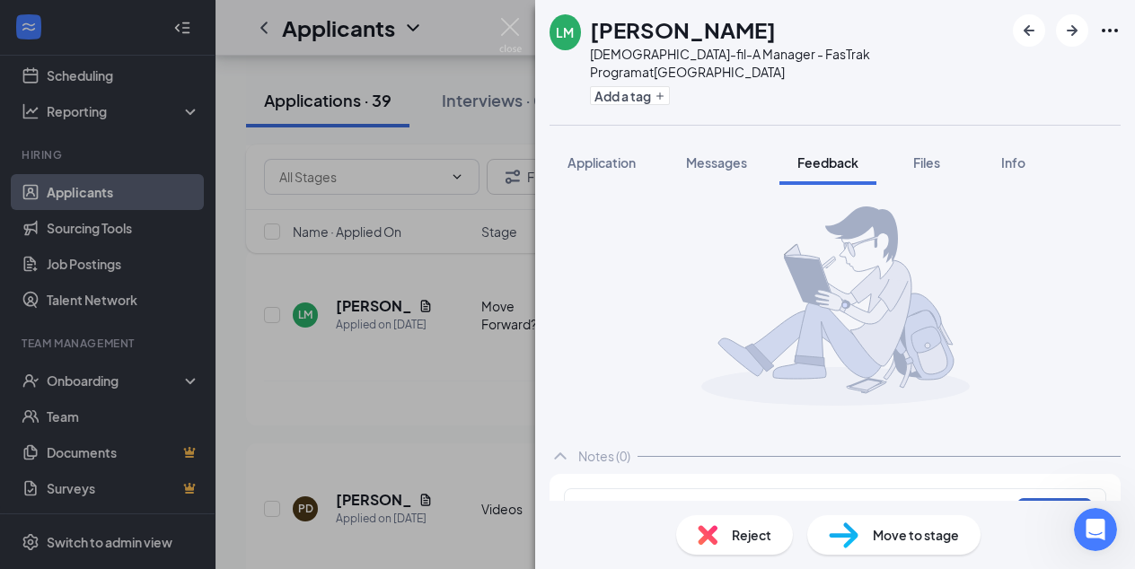
click at [1030, 498] on button "Add note" at bounding box center [1054, 512] width 76 height 29
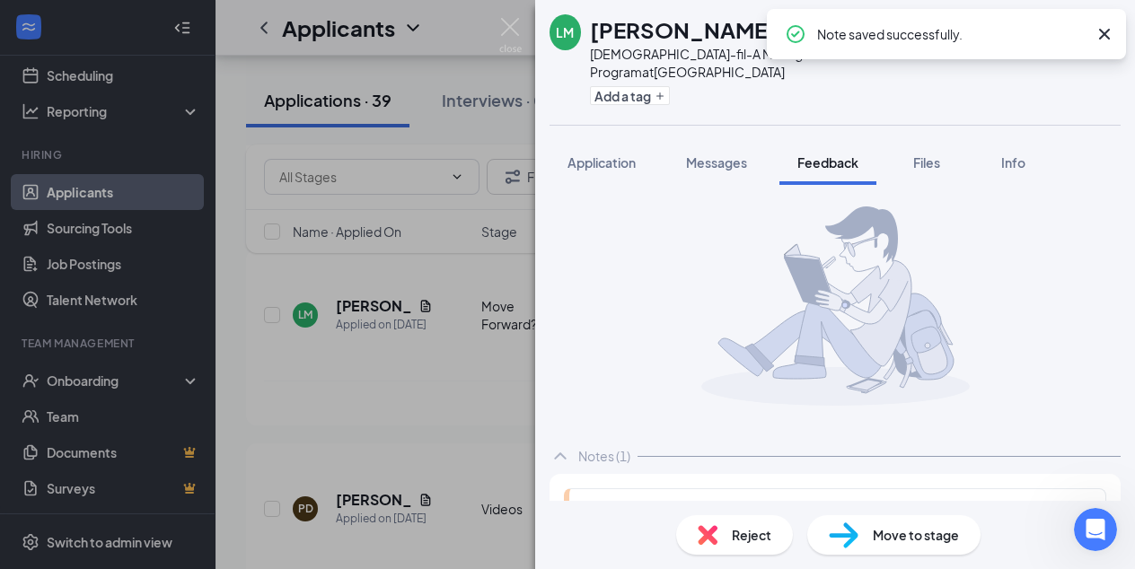
click at [743, 540] on span "Reject" at bounding box center [752, 535] width 40 height 20
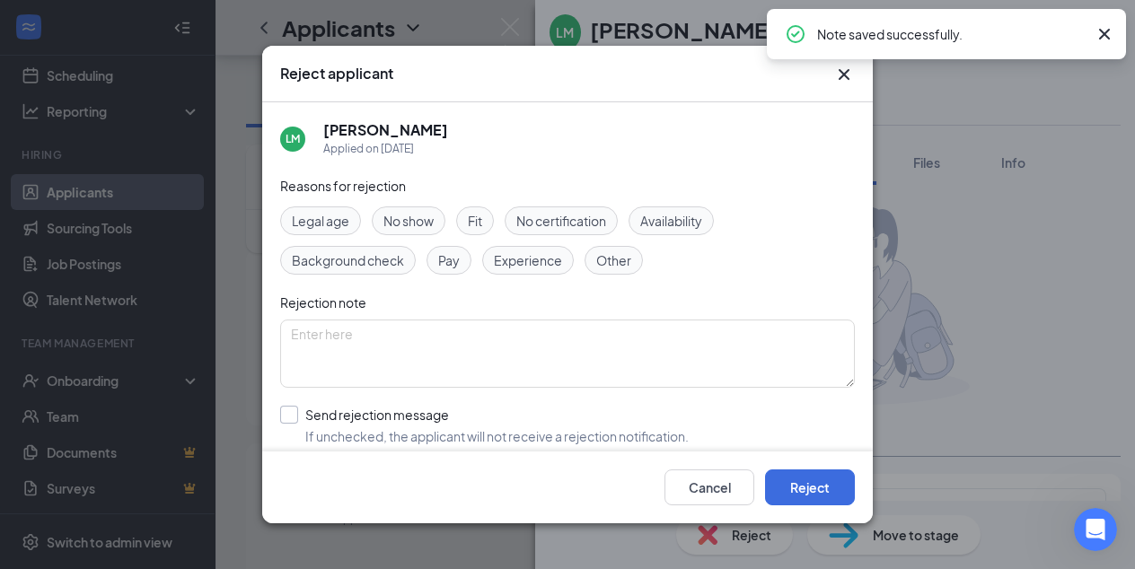
click at [291, 414] on input "Send rejection message If unchecked, the applicant will not receive a rejection…" at bounding box center [484, 426] width 409 height 40
checkbox input "true"
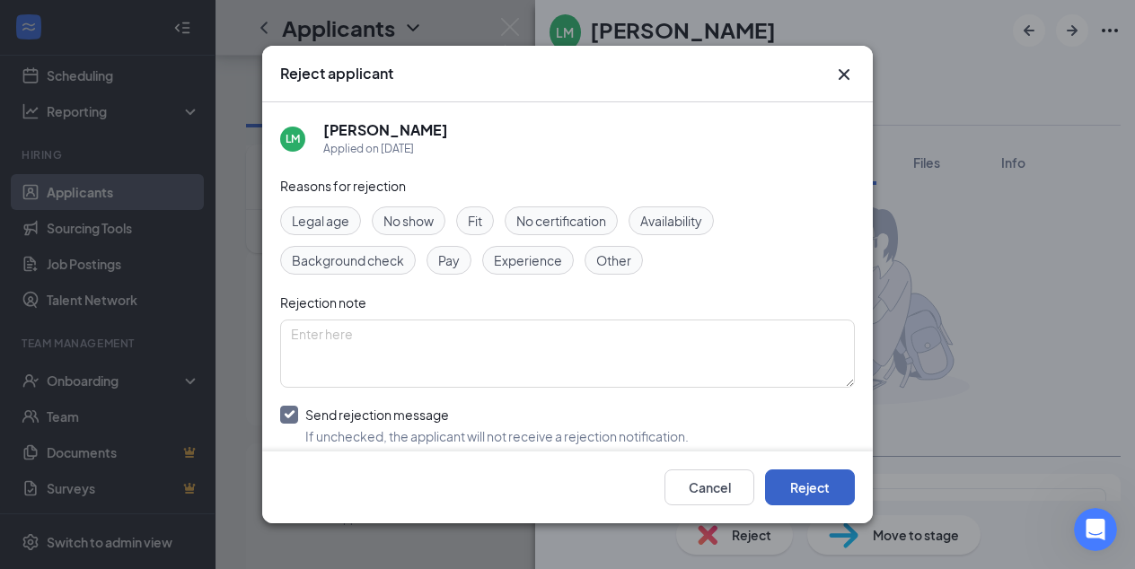
click at [808, 491] on button "Reject" at bounding box center [810, 488] width 90 height 36
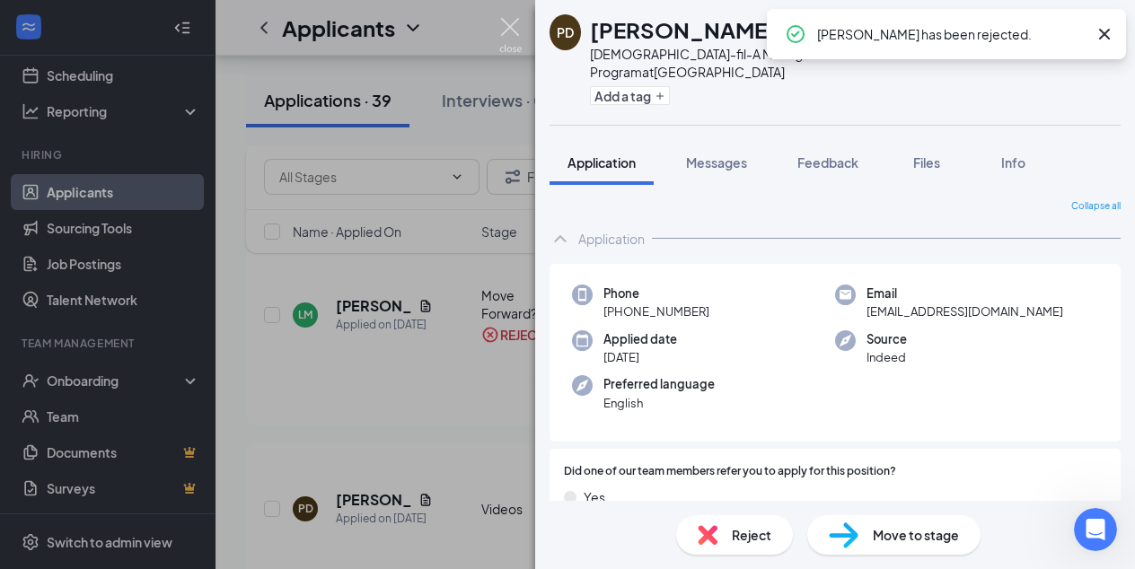
click at [510, 26] on img at bounding box center [510, 35] width 22 height 35
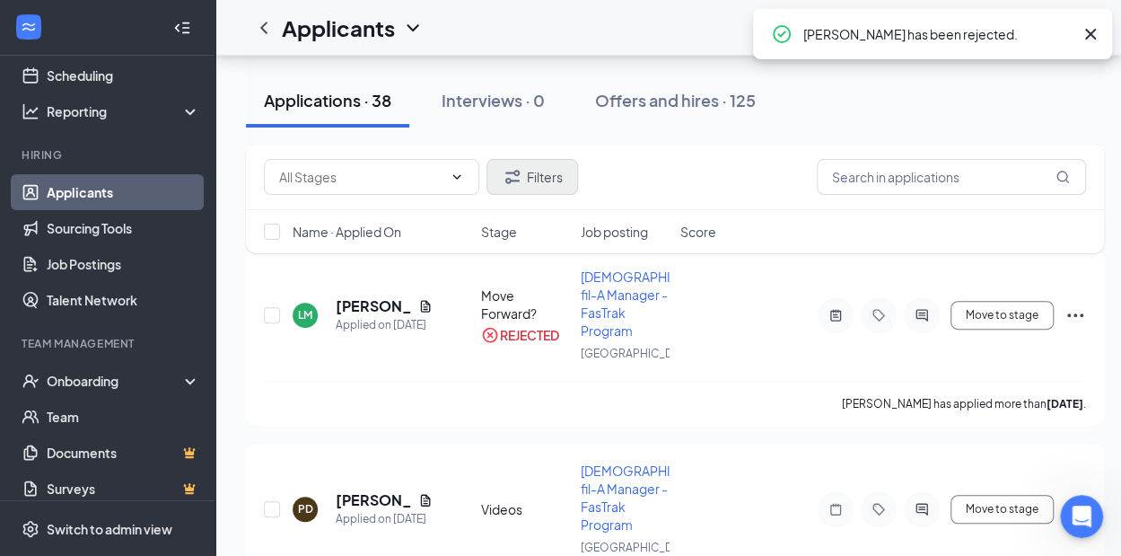
scroll to position [2059, 0]
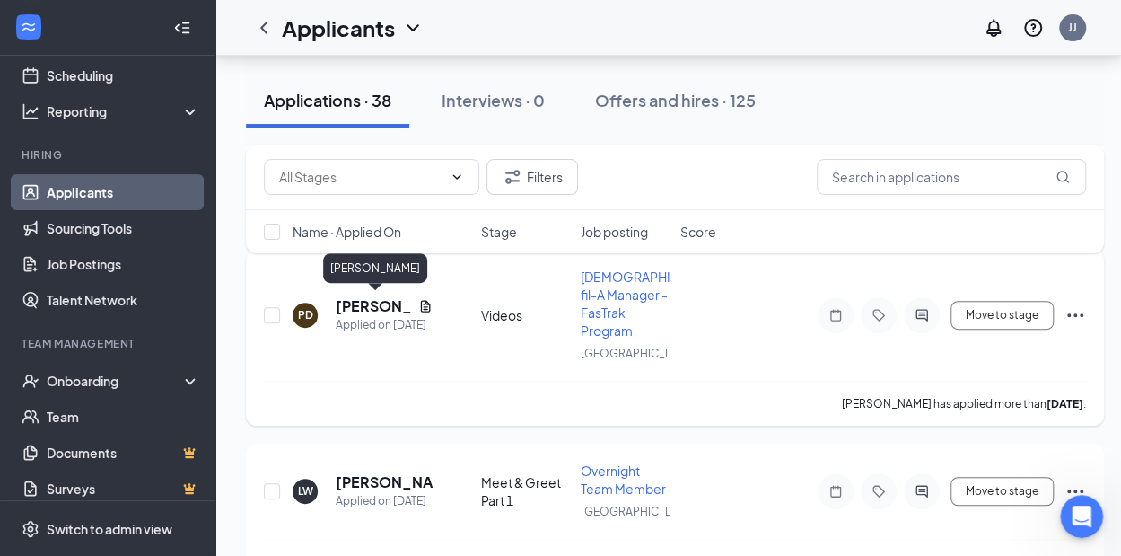
click at [370, 297] on h5 "[PERSON_NAME]" at bounding box center [373, 306] width 75 height 20
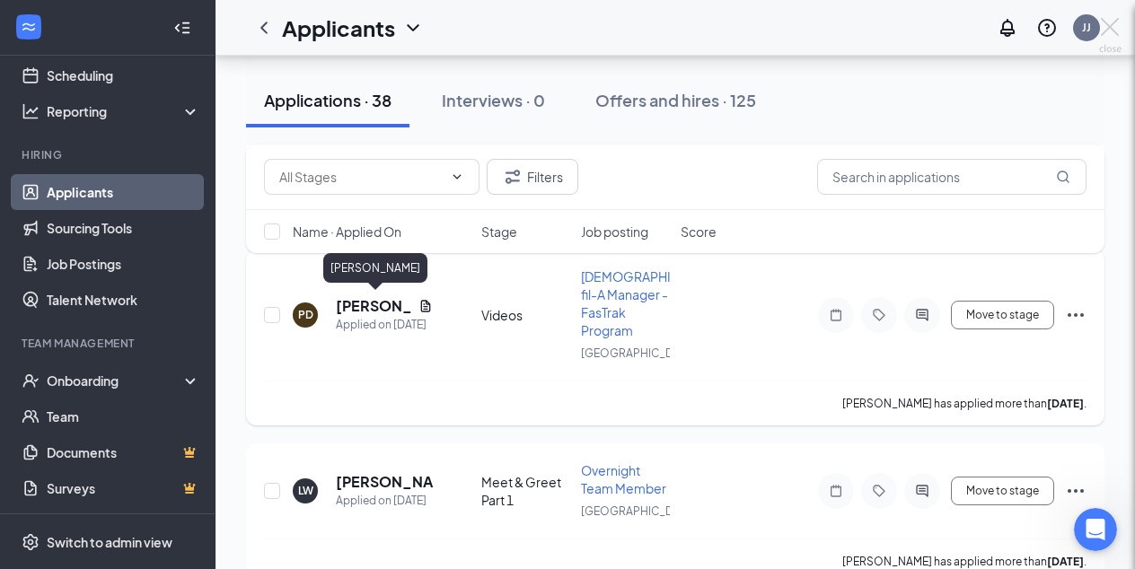
scroll to position [2045, 0]
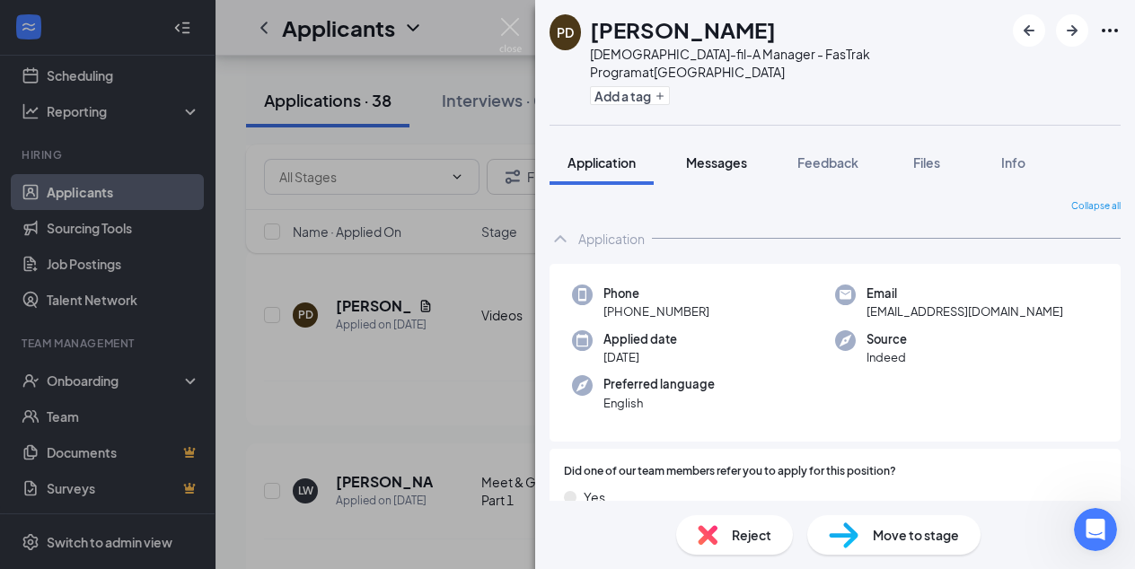
click at [731, 154] on span "Messages" at bounding box center [716, 162] width 61 height 16
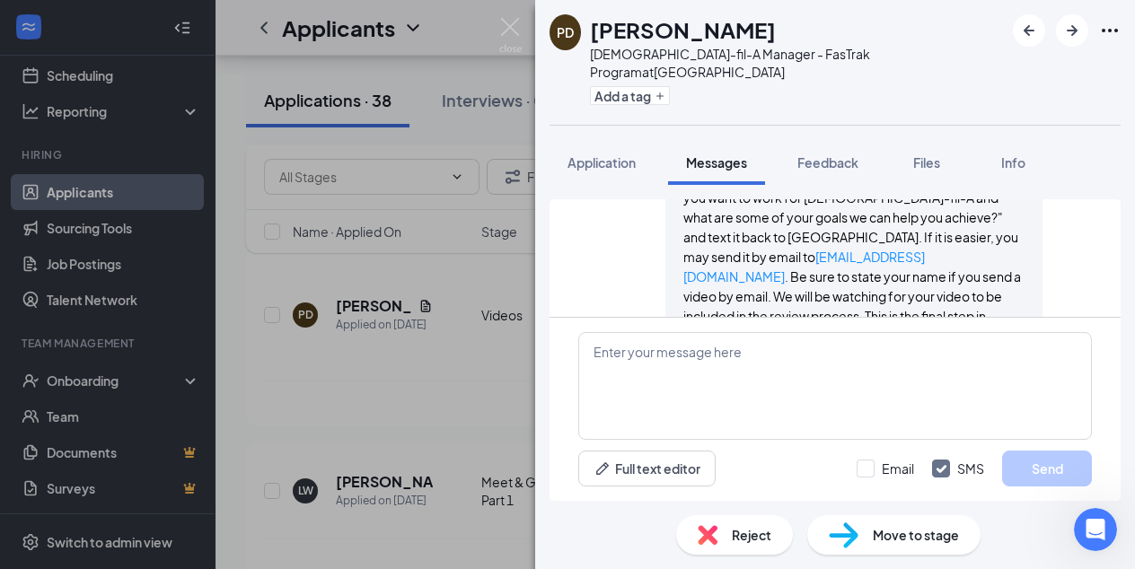
scroll to position [494, 0]
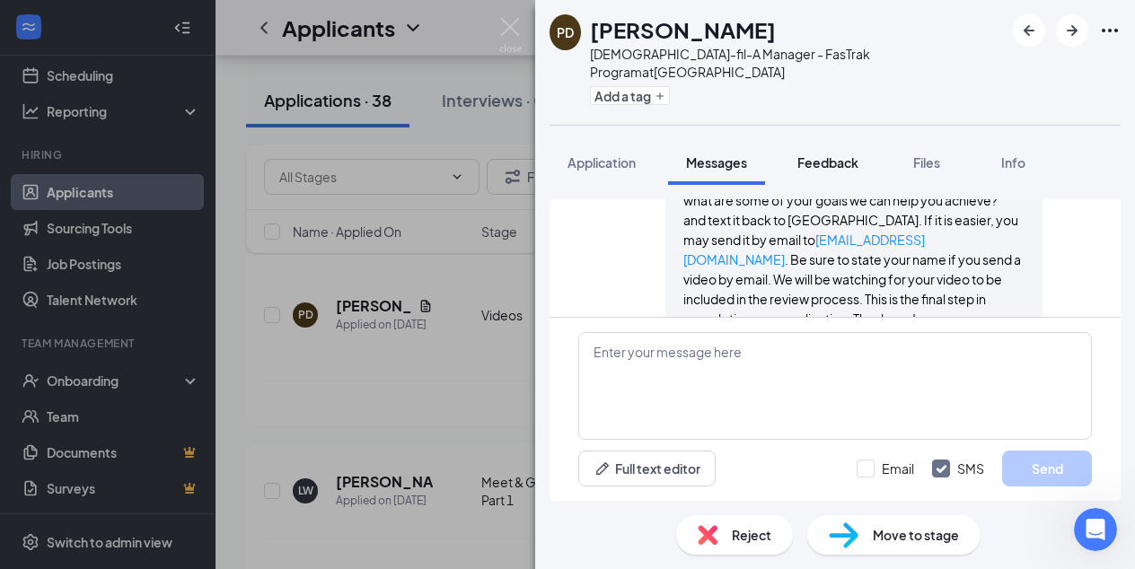
click at [827, 154] on span "Feedback" at bounding box center [827, 162] width 61 height 16
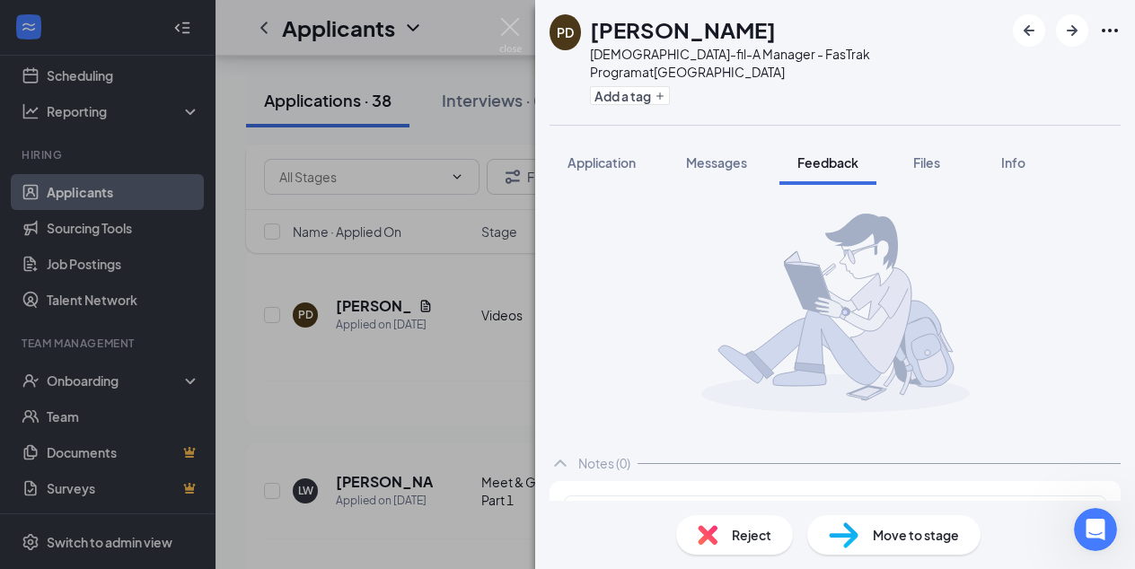
click at [634, 496] on div "Add internal notes about [PERSON_NAME] Add note" at bounding box center [835, 520] width 542 height 48
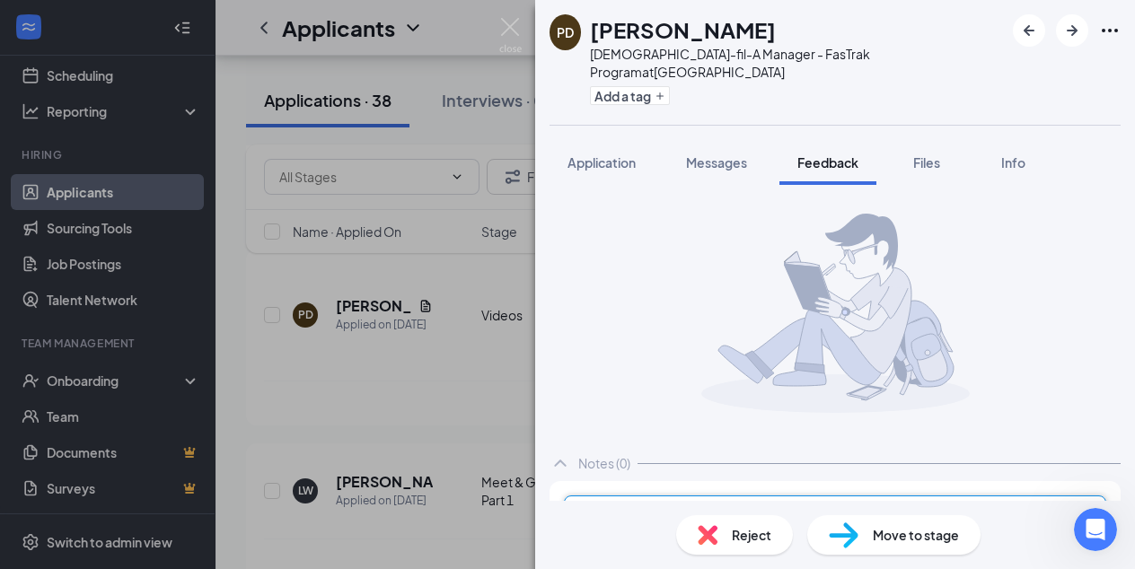
click at [637, 510] on div at bounding box center [796, 519] width 423 height 19
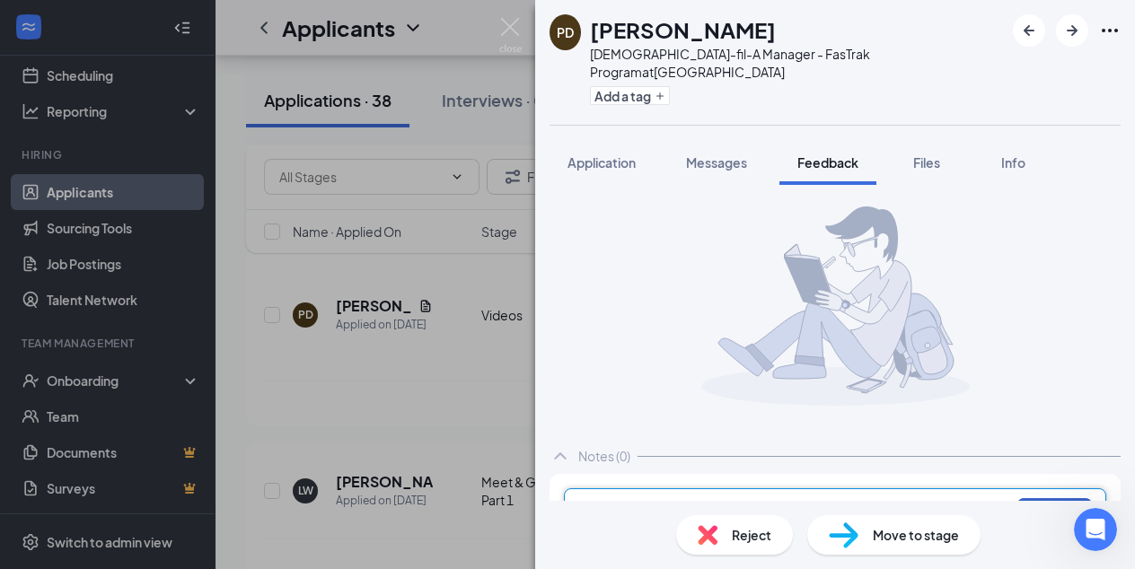
click at [1047, 498] on button "Add note" at bounding box center [1054, 512] width 76 height 29
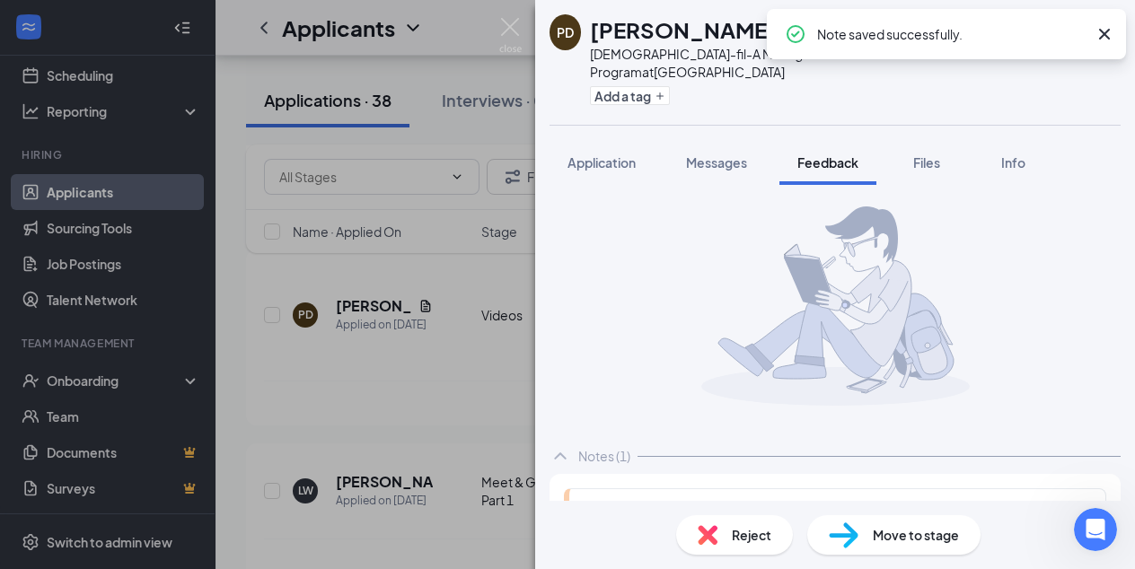
click at [752, 536] on span "Reject" at bounding box center [752, 535] width 40 height 20
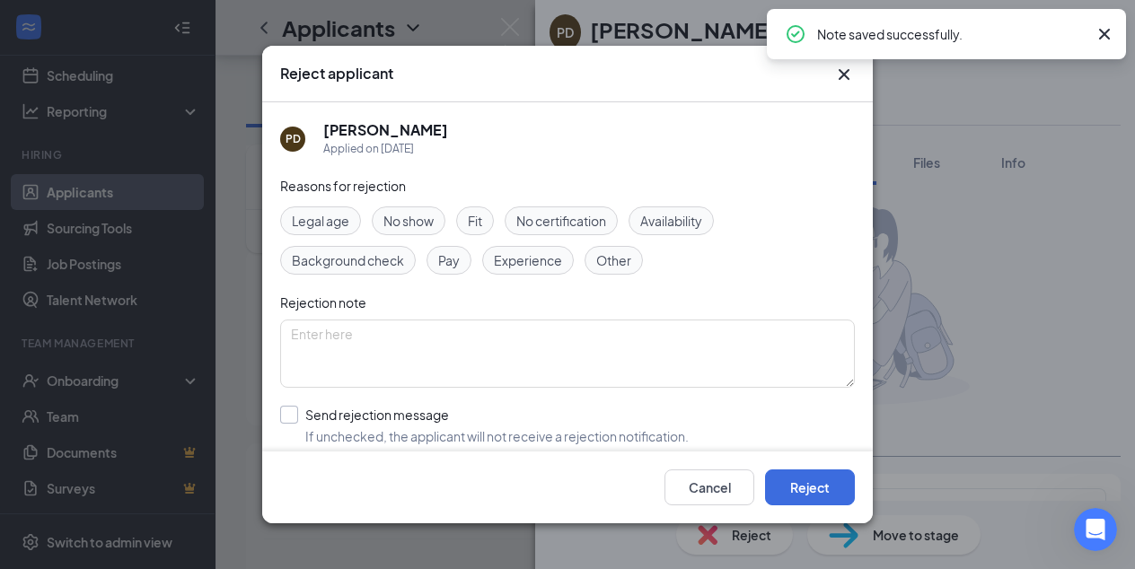
click at [286, 416] on input "Send rejection message If unchecked, the applicant will not receive a rejection…" at bounding box center [484, 426] width 409 height 40
checkbox input "true"
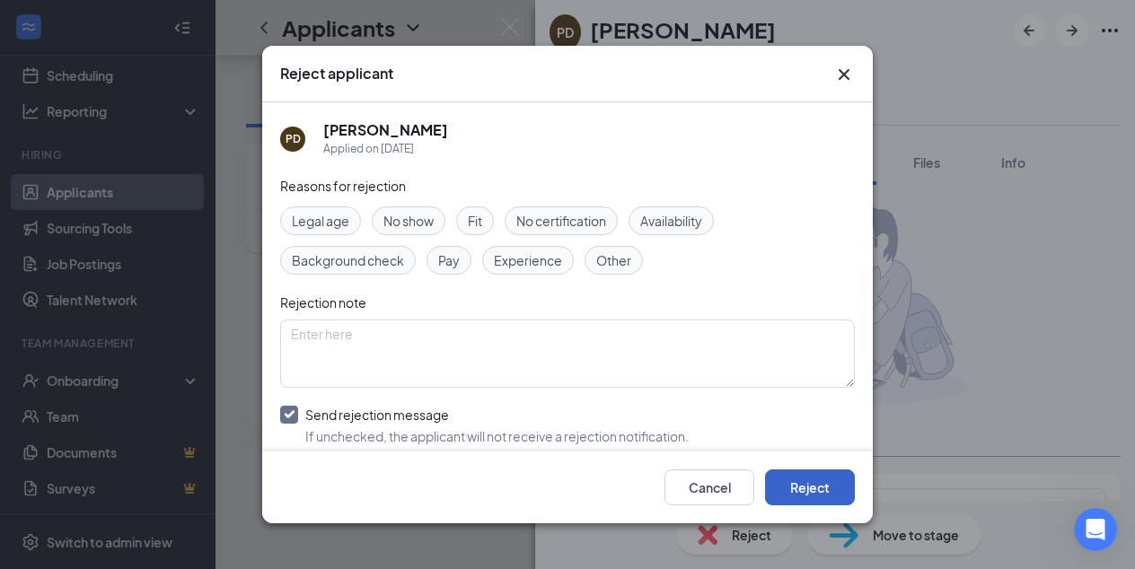
click at [808, 488] on button "Reject" at bounding box center [810, 488] width 90 height 36
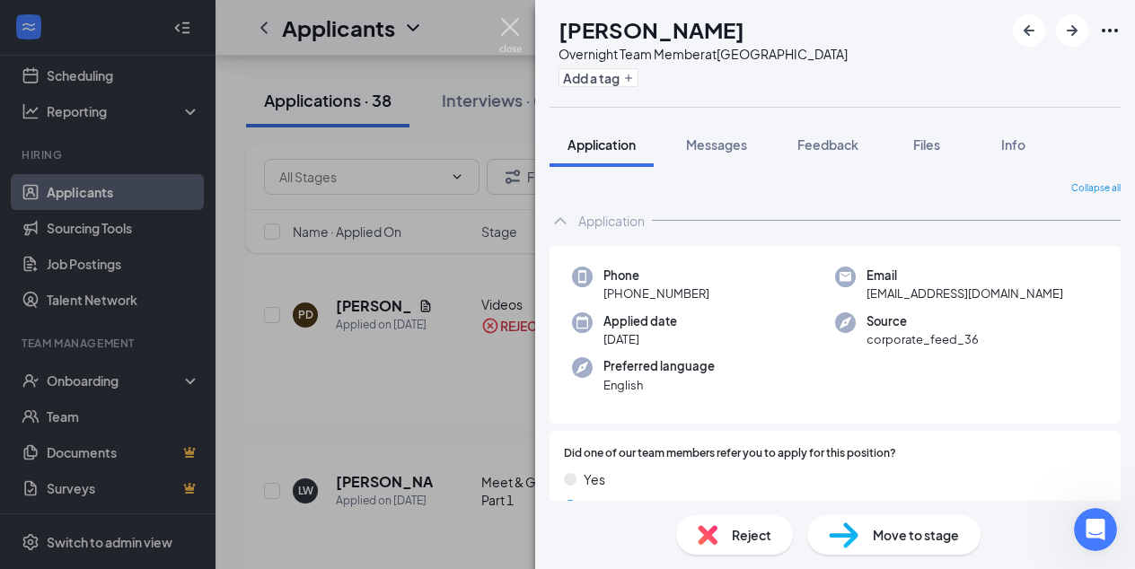
click at [508, 24] on img at bounding box center [510, 35] width 22 height 35
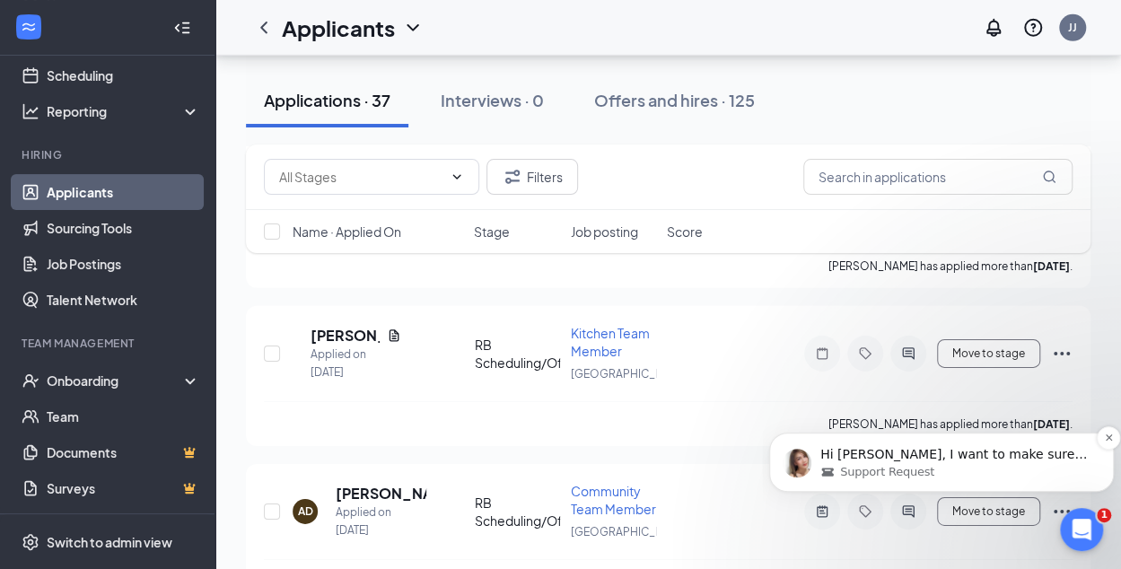
click at [938, 462] on p "Hi [PERSON_NAME], I want to make sure all your concerns are addressed. Is there…" at bounding box center [956, 455] width 271 height 18
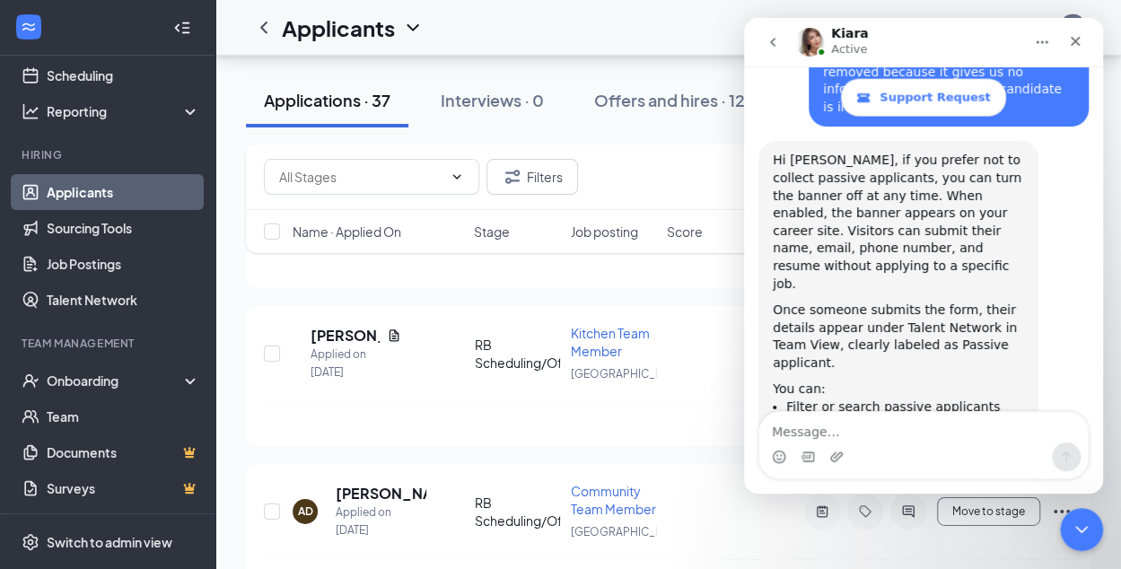
scroll to position [2181, 0]
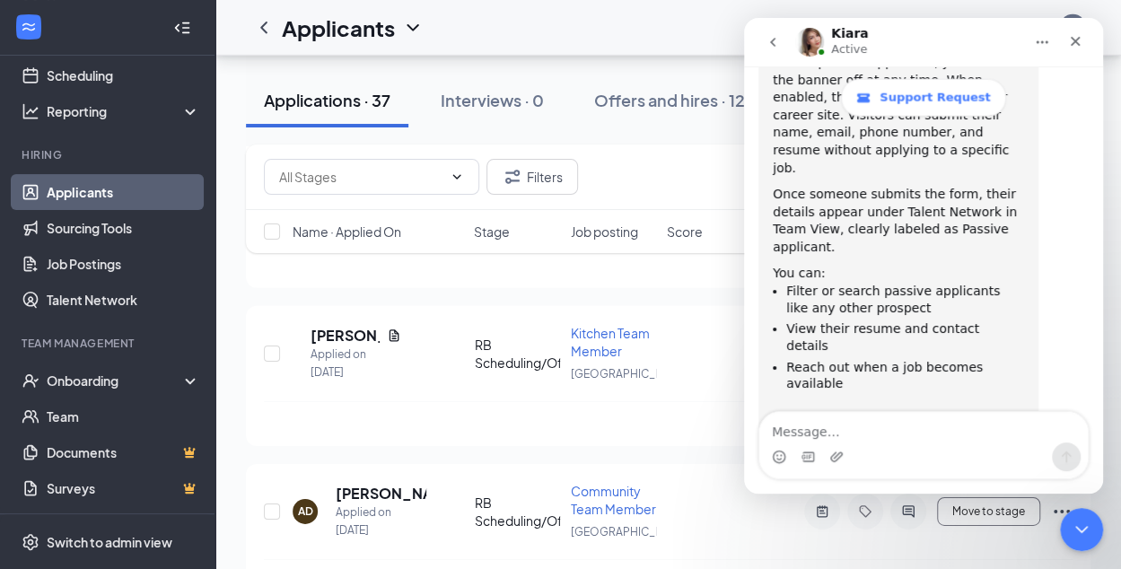
click at [802, 432] on textarea "Message…" at bounding box center [924, 427] width 329 height 31
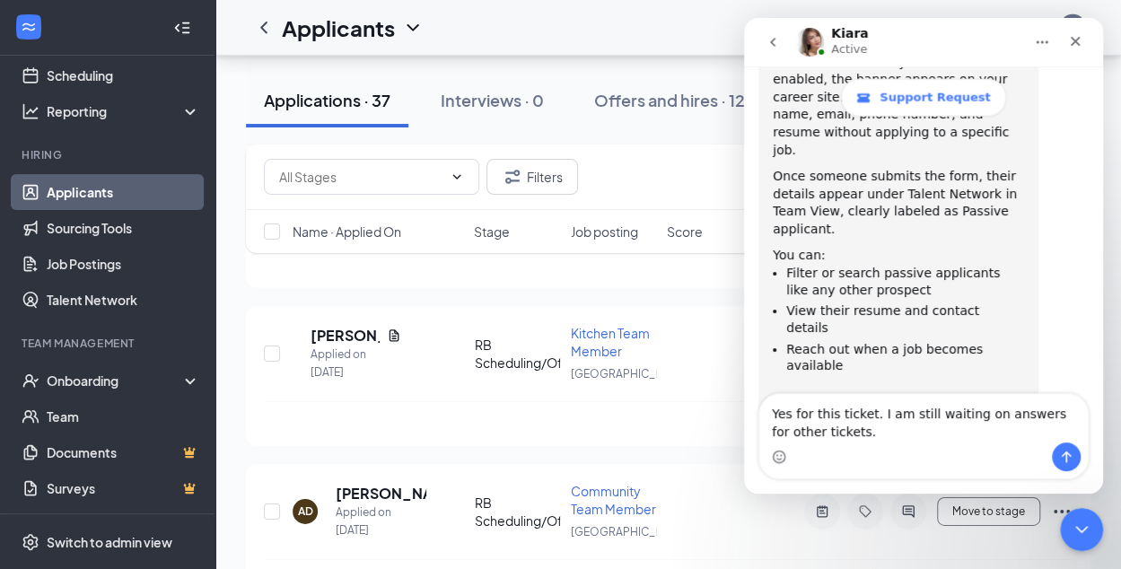
type textarea "Yes for this ticket. I am still waiting on answers for other tickets."
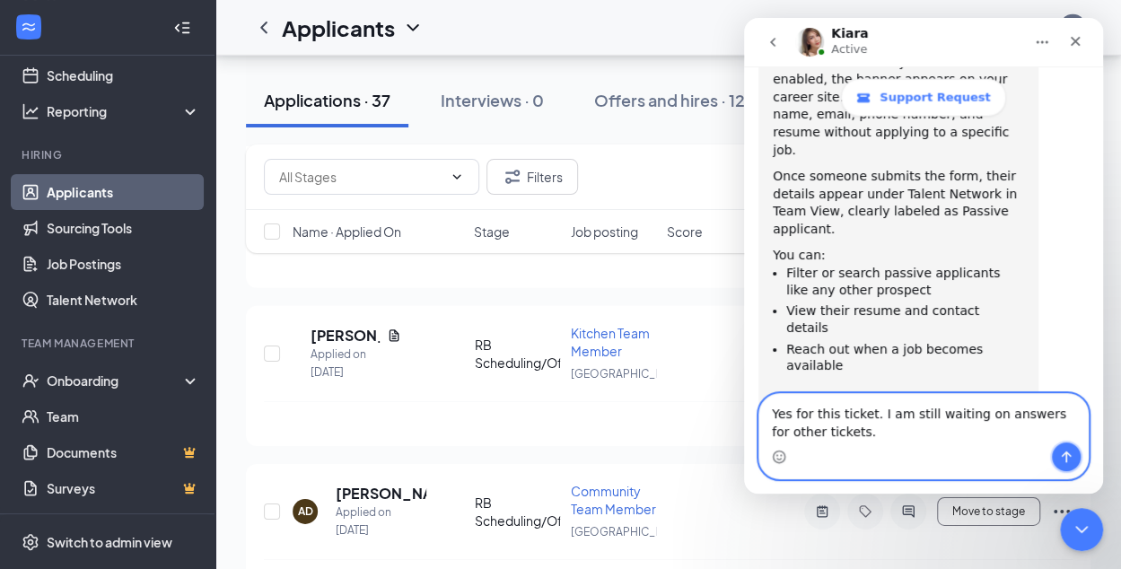
click at [1068, 456] on icon "Send a message…" at bounding box center [1066, 457] width 14 height 14
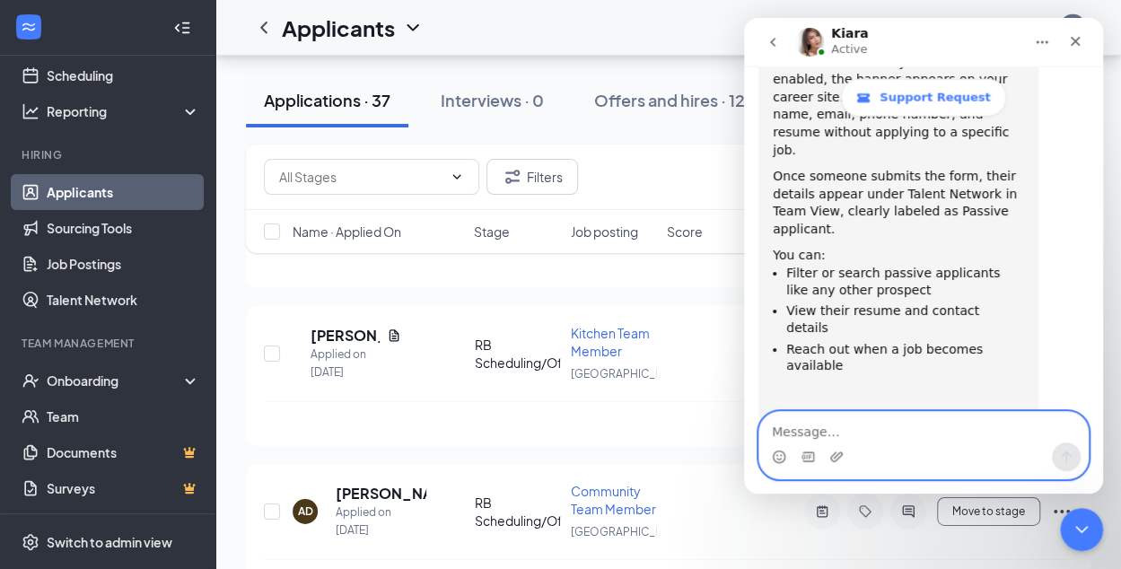
scroll to position [2223, 0]
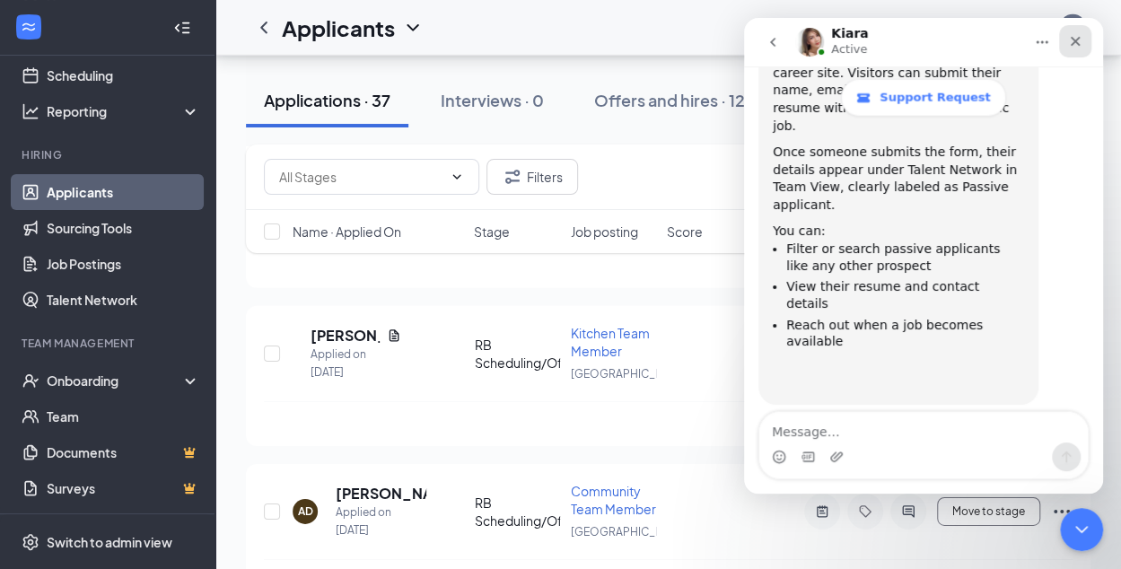
click at [1078, 40] on icon "Close" at bounding box center [1075, 41] width 14 height 14
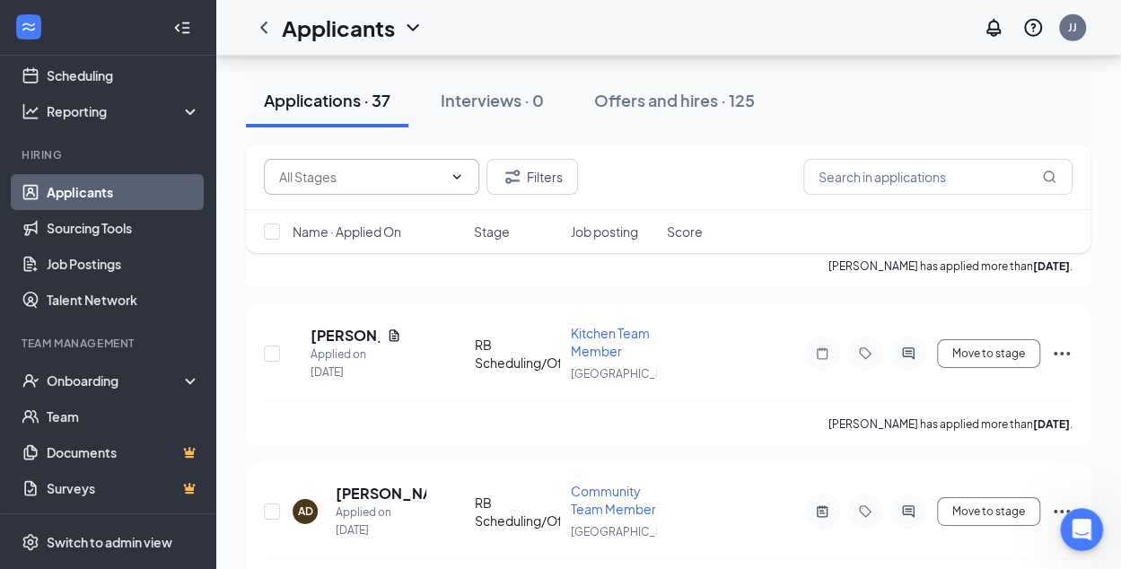
click at [456, 177] on icon "ChevronDown" at bounding box center [457, 176] width 8 height 4
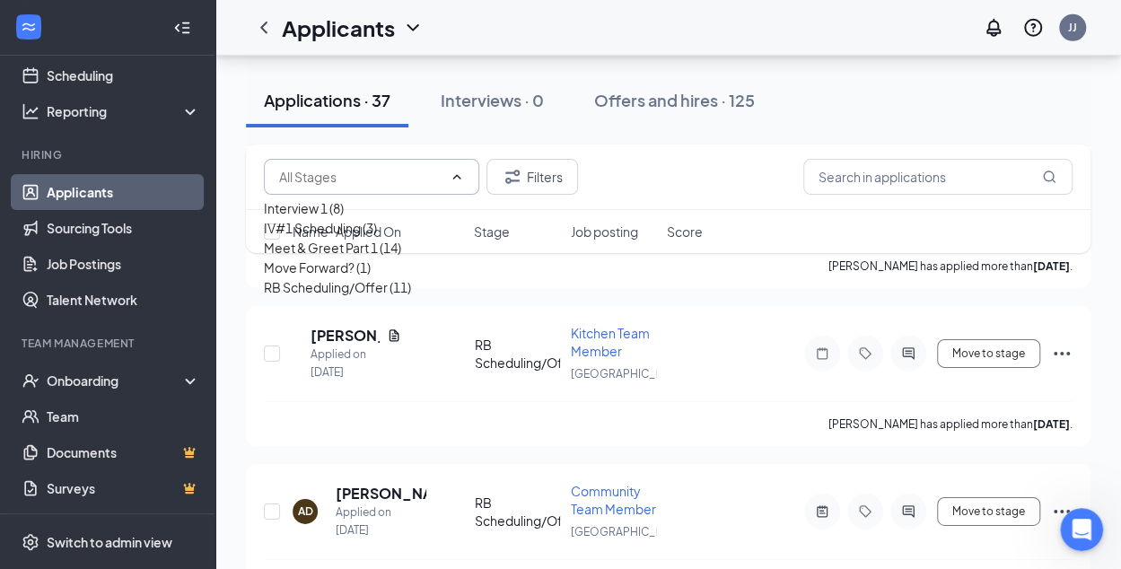
click at [325, 215] on div "Interview 1 (8)" at bounding box center [304, 208] width 80 height 20
type input "Interview 1 (8)"
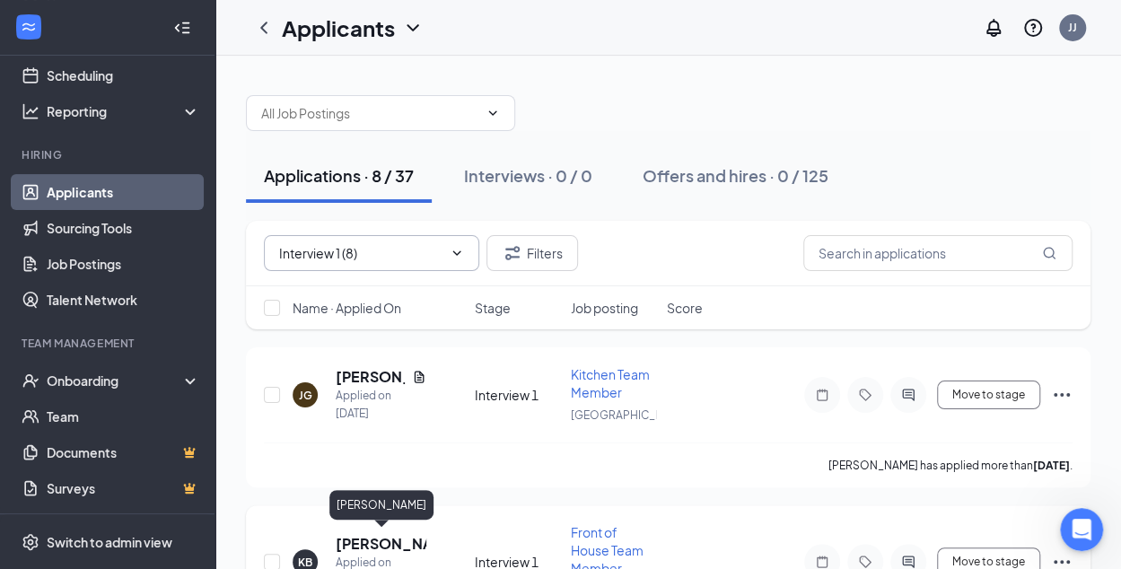
click at [382, 538] on h5 "[PERSON_NAME]" at bounding box center [381, 544] width 91 height 20
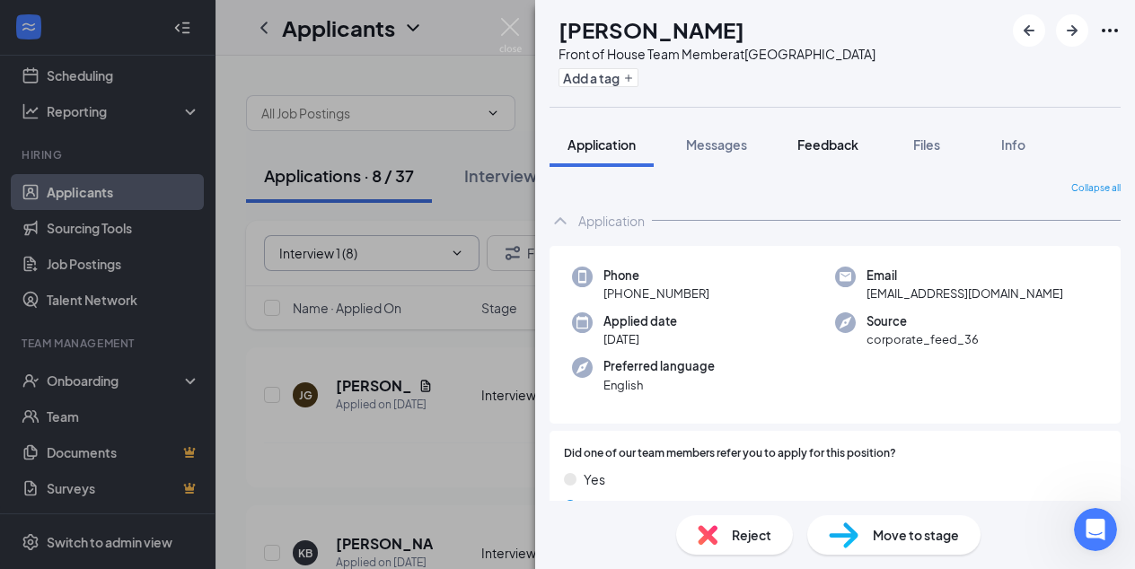
click at [832, 143] on span "Feedback" at bounding box center [827, 144] width 61 height 16
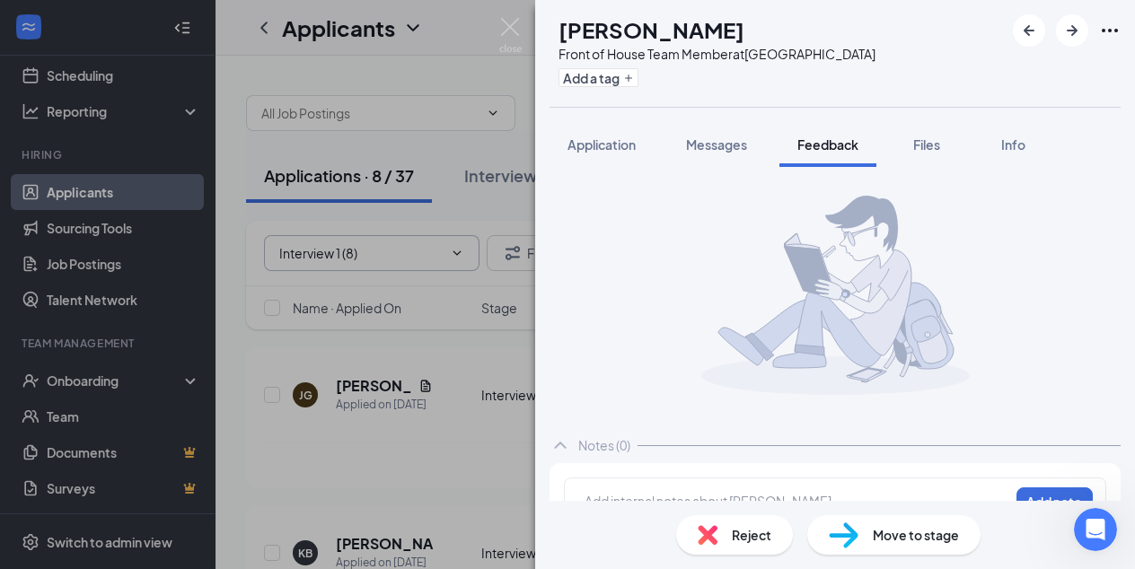
click at [629, 496] on div at bounding box center [796, 501] width 423 height 19
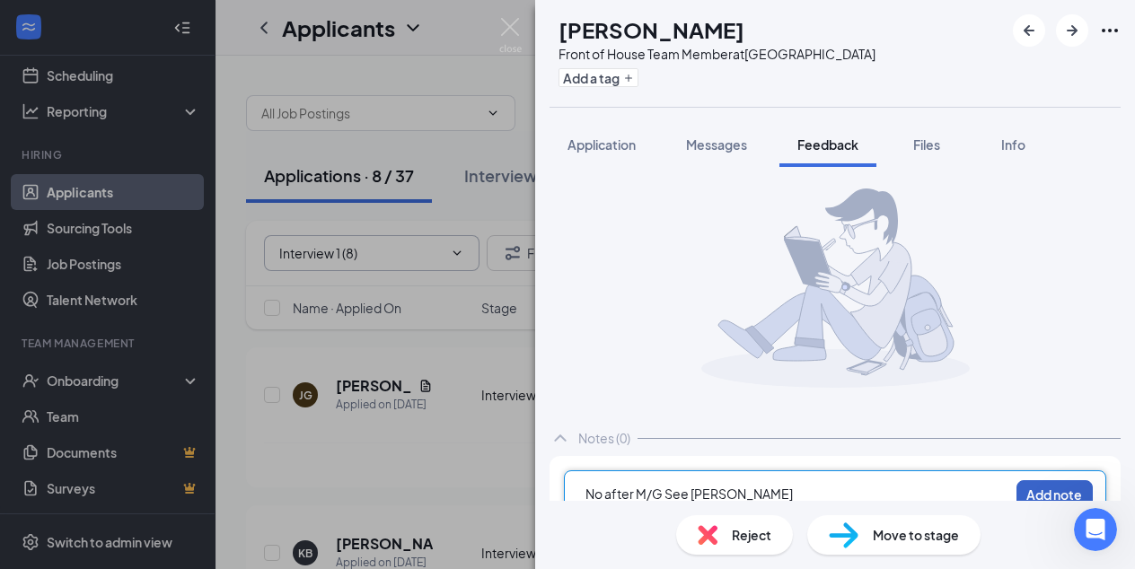
click at [1042, 486] on button "Add note" at bounding box center [1054, 494] width 76 height 29
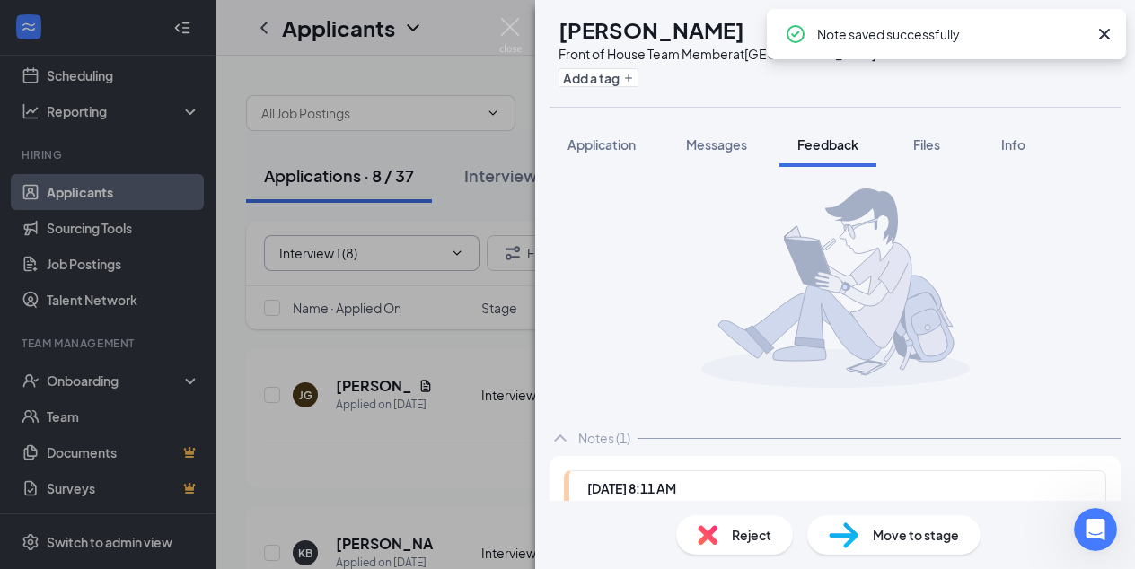
click at [745, 536] on span "Reject" at bounding box center [752, 535] width 40 height 20
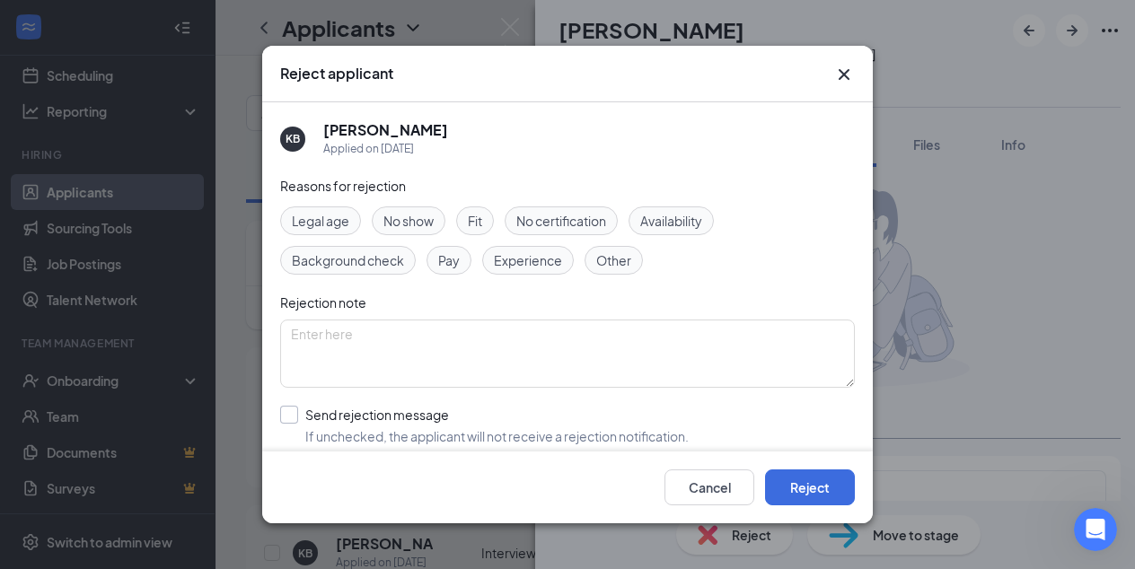
click at [290, 416] on input "Send rejection message If unchecked, the applicant will not receive a rejection…" at bounding box center [484, 426] width 409 height 40
checkbox input "true"
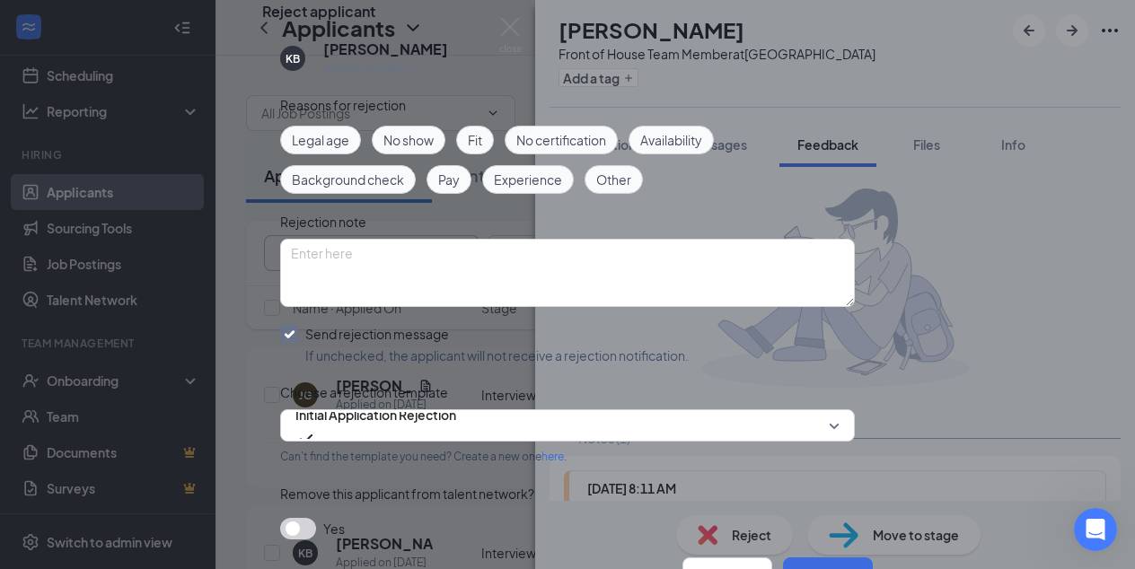
scroll to position [184, 0]
click at [816, 412] on span "Initial Application Rejection" at bounding box center [567, 425] width 544 height 27
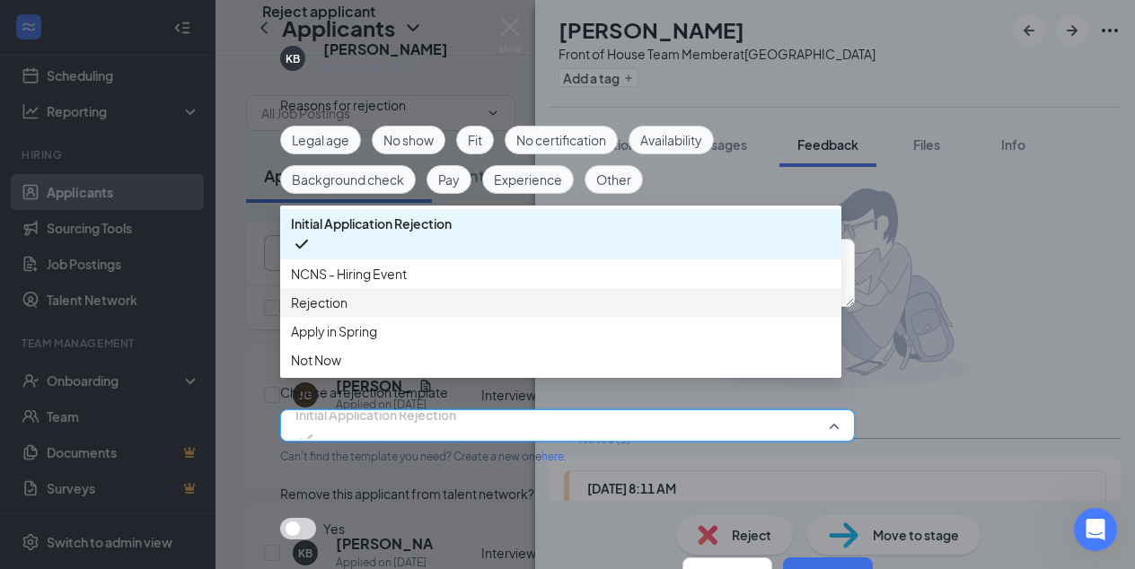
click at [321, 293] on span "Rejection" at bounding box center [319, 303] width 57 height 20
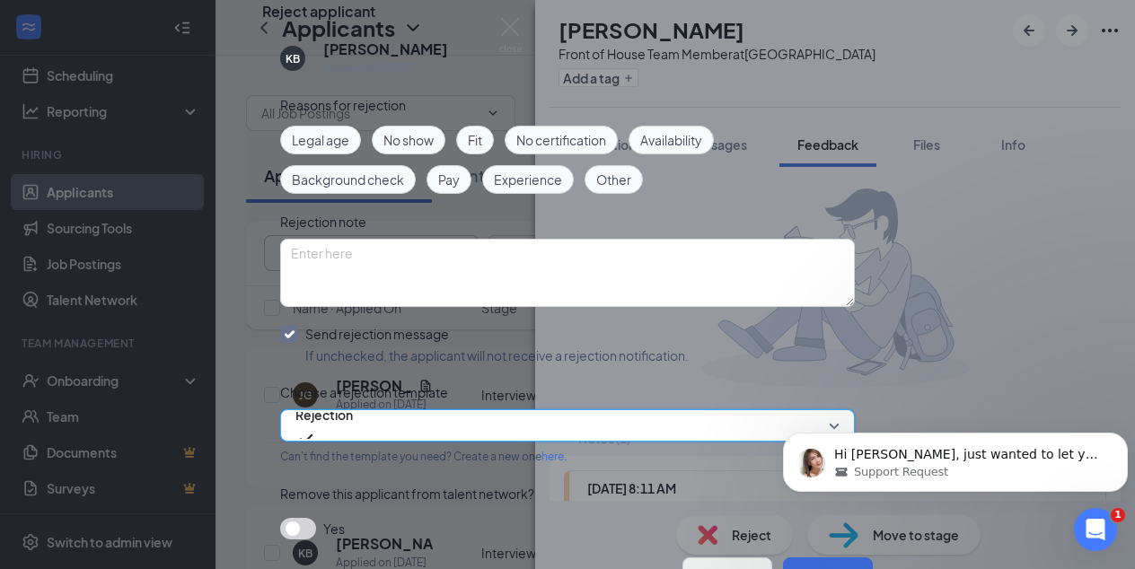
scroll to position [2541, 0]
click at [783, 543] on button "Reject" at bounding box center [828, 576] width 90 height 36
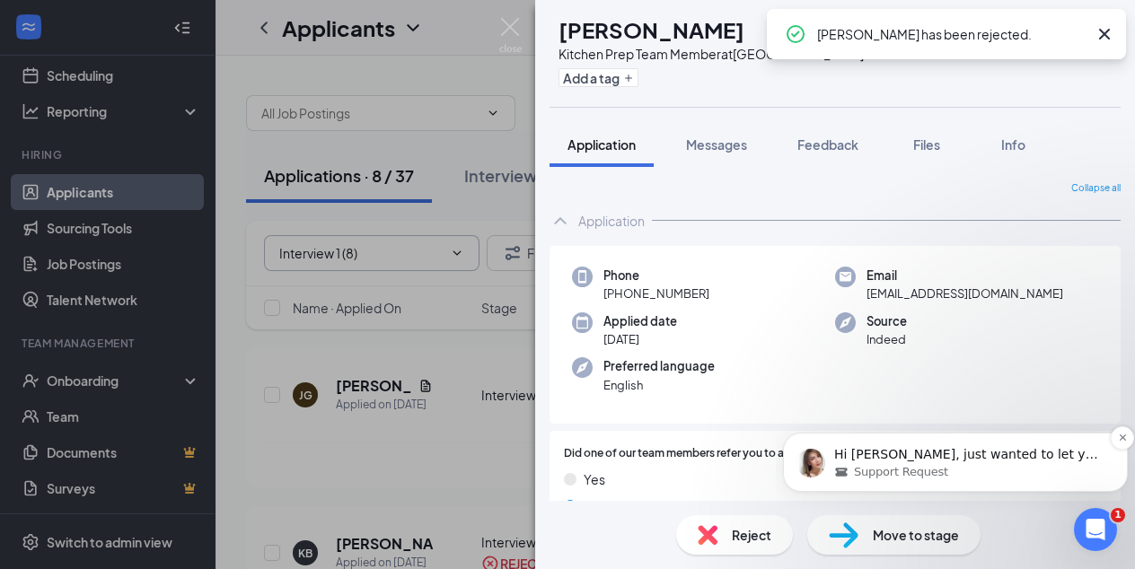
click at [989, 477] on div "Support Request" at bounding box center [969, 472] width 271 height 16
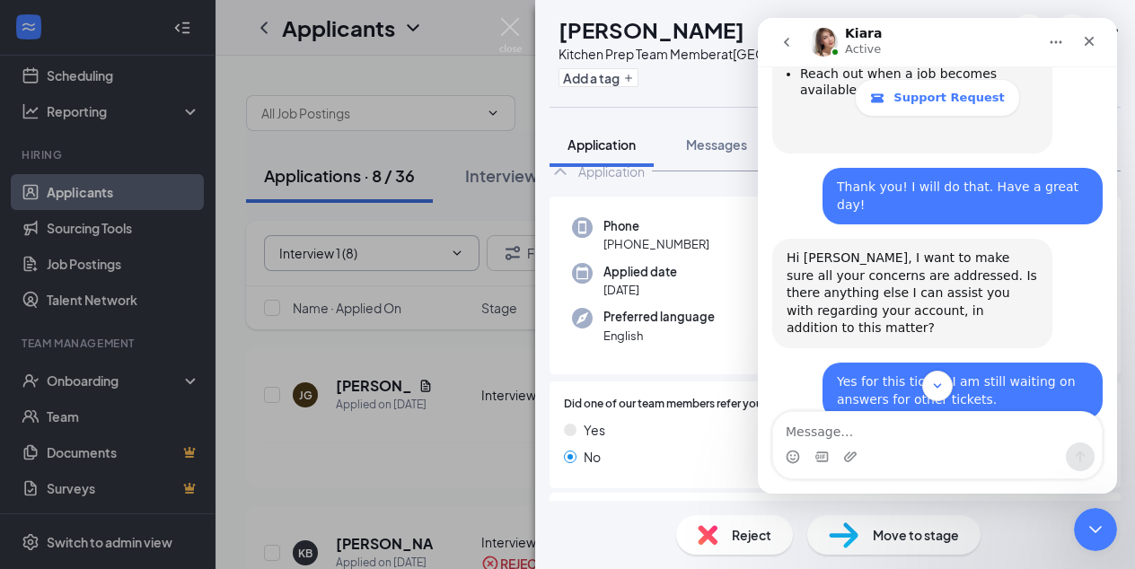
scroll to position [2449, 0]
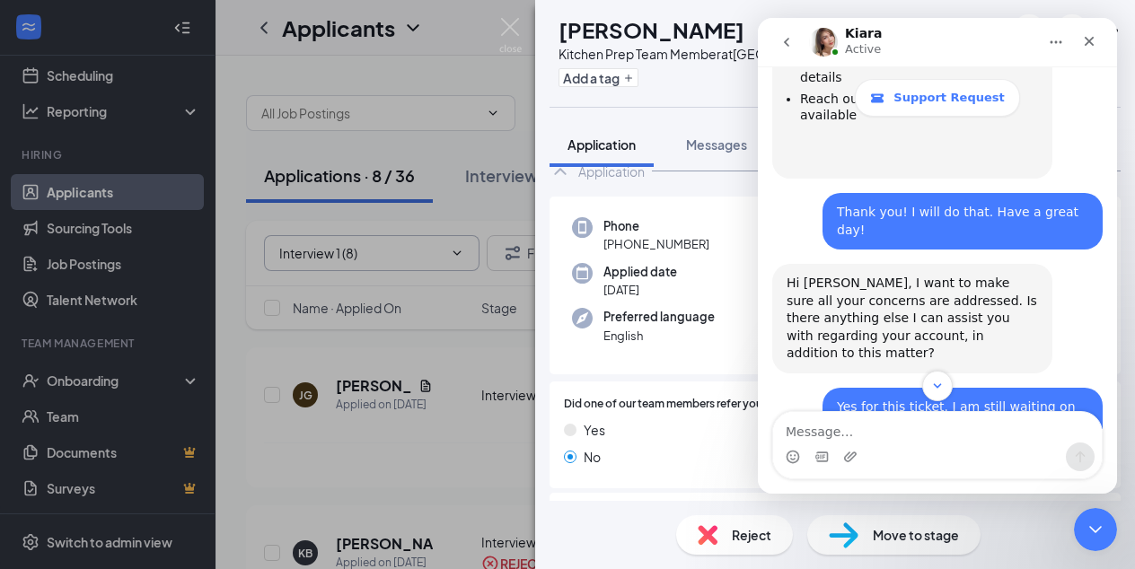
click at [1112, 421] on div "Intercom messenger" at bounding box center [937, 445] width 359 height 68
click at [1114, 413] on div "Intercom messenger" at bounding box center [937, 445] width 359 height 68
click at [1087, 523] on icon "Close Intercom Messenger" at bounding box center [1093, 527] width 22 height 22
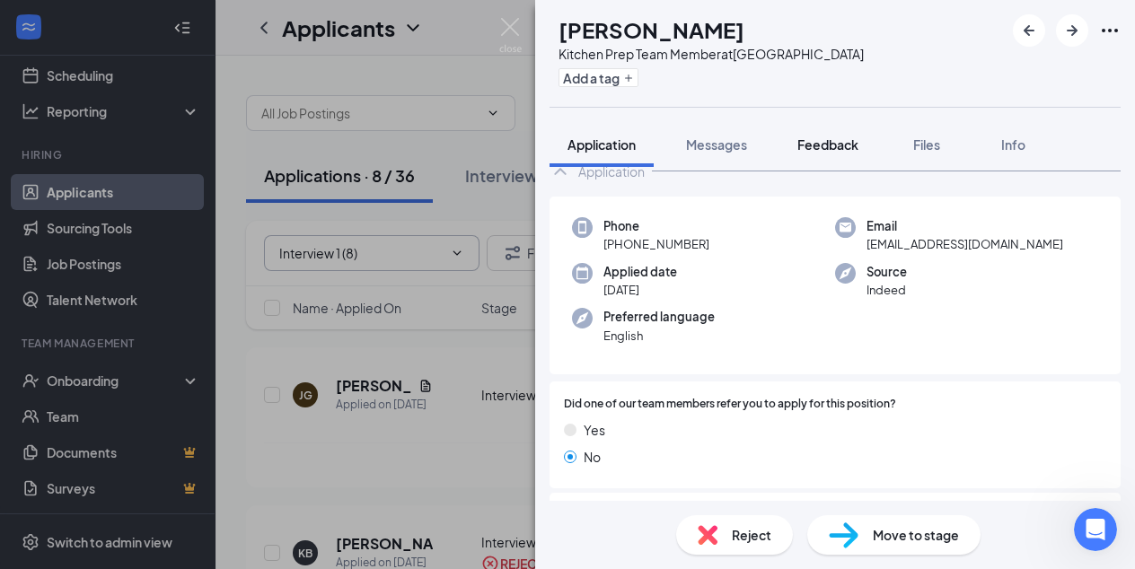
click at [831, 145] on span "Feedback" at bounding box center [827, 144] width 61 height 16
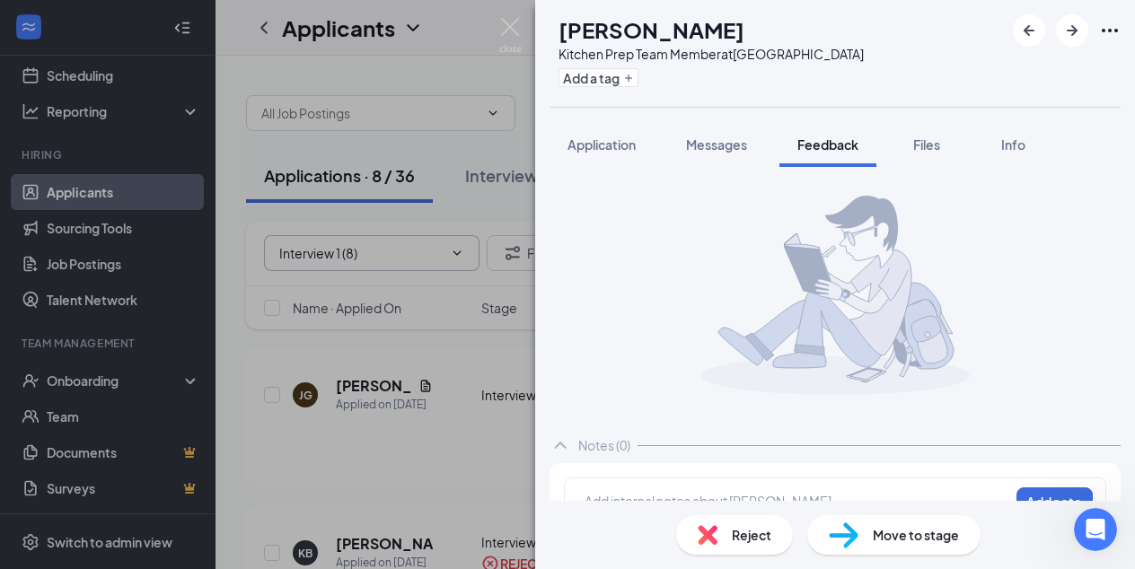
click at [612, 491] on div at bounding box center [797, 503] width 425 height 25
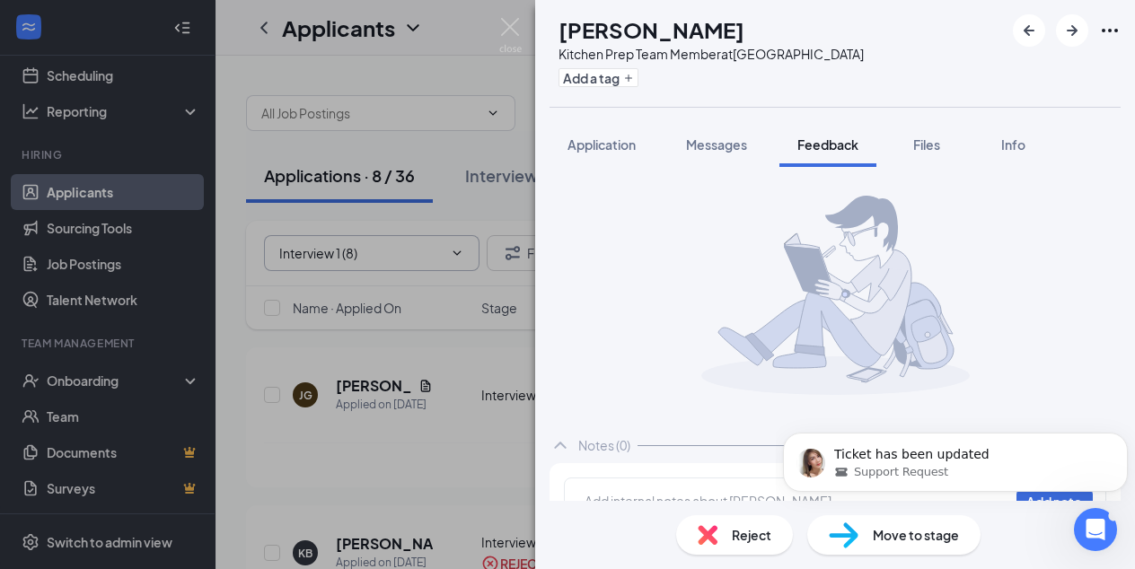
click at [593, 502] on div "Reject Move to stage" at bounding box center [835, 535] width 600 height 68
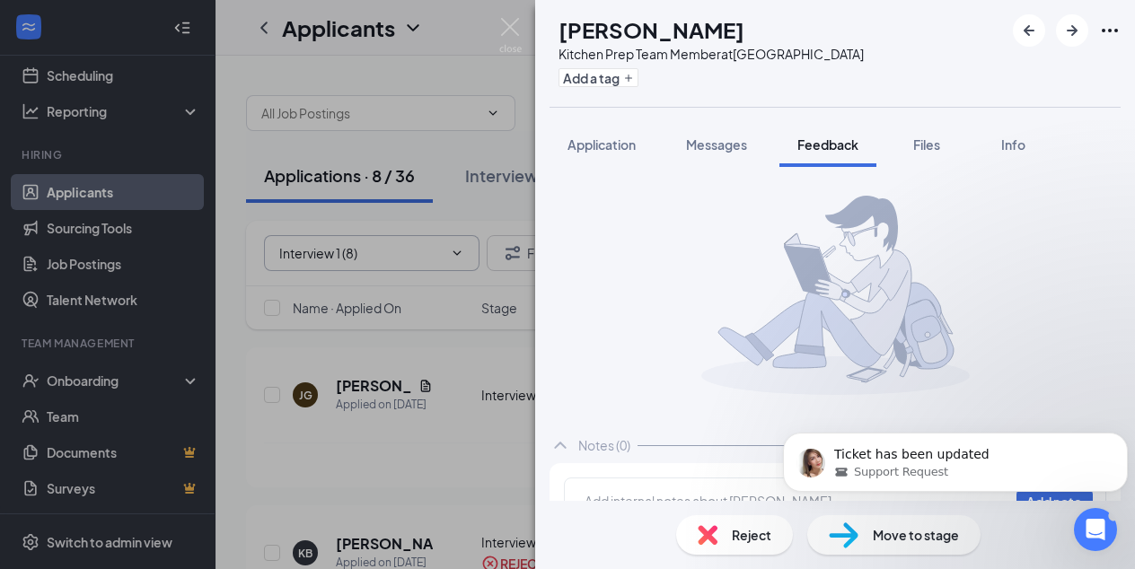
scroll to position [3, 0]
click at [599, 497] on div at bounding box center [796, 501] width 423 height 19
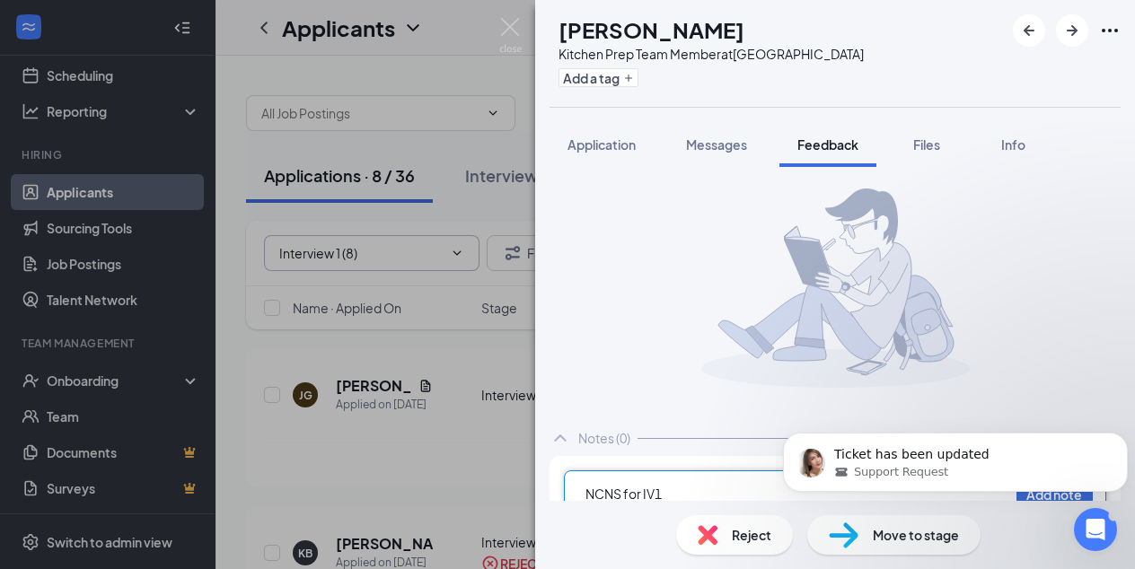
click at [1032, 498] on body "Ticket has been updated Support Request" at bounding box center [955, 457] width 345 height 111
click at [1093, 534] on icon "Open Intercom Messenger" at bounding box center [1093, 528] width 30 height 30
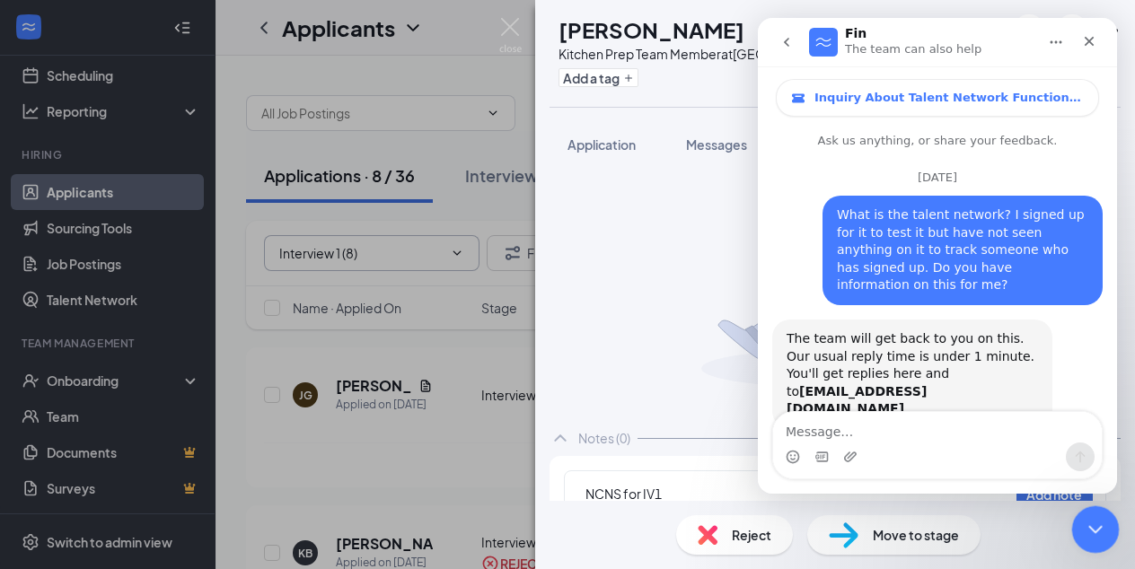
click at [1093, 539] on div "Close Intercom Messenger" at bounding box center [1092, 527] width 43 height 43
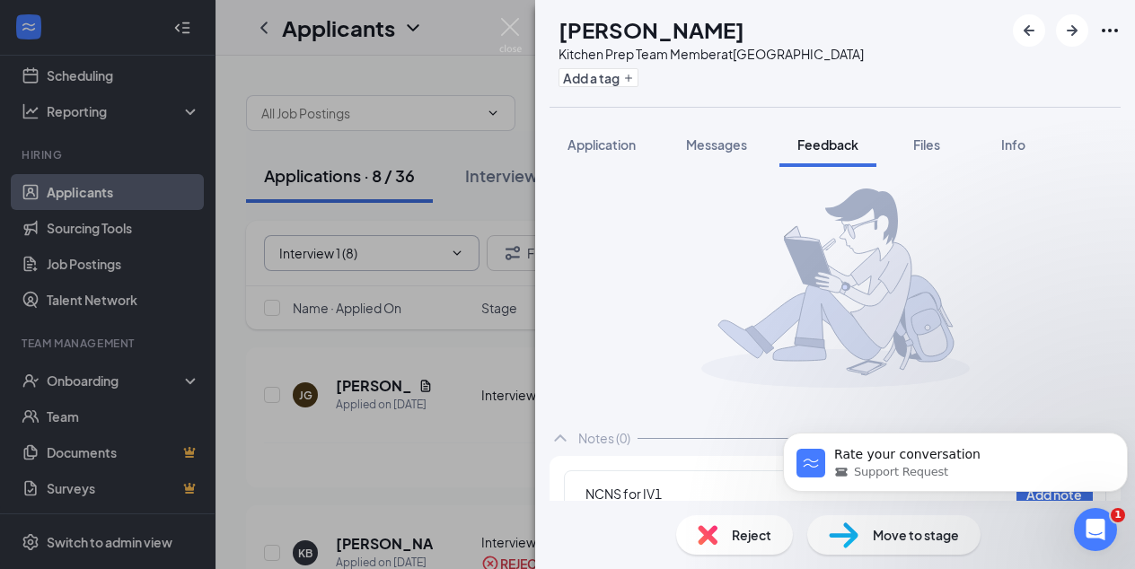
scroll to position [2615, 0]
click at [1122, 435] on icon "Dismiss notification" at bounding box center [1123, 438] width 10 height 10
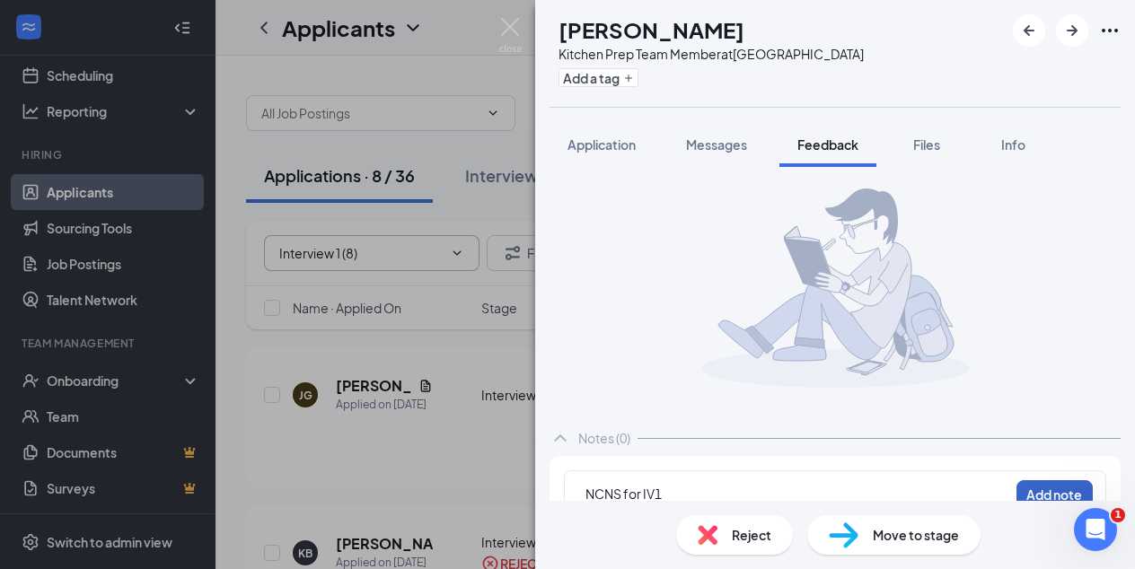
click at [1029, 489] on button "Add note" at bounding box center [1054, 494] width 76 height 29
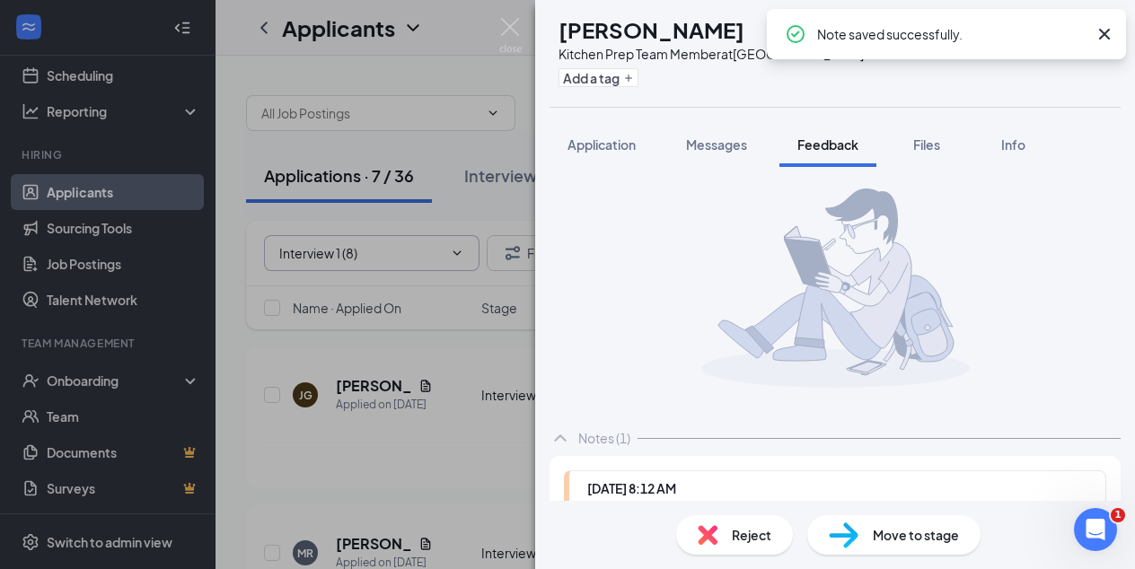
click at [743, 536] on span "Reject" at bounding box center [752, 535] width 40 height 20
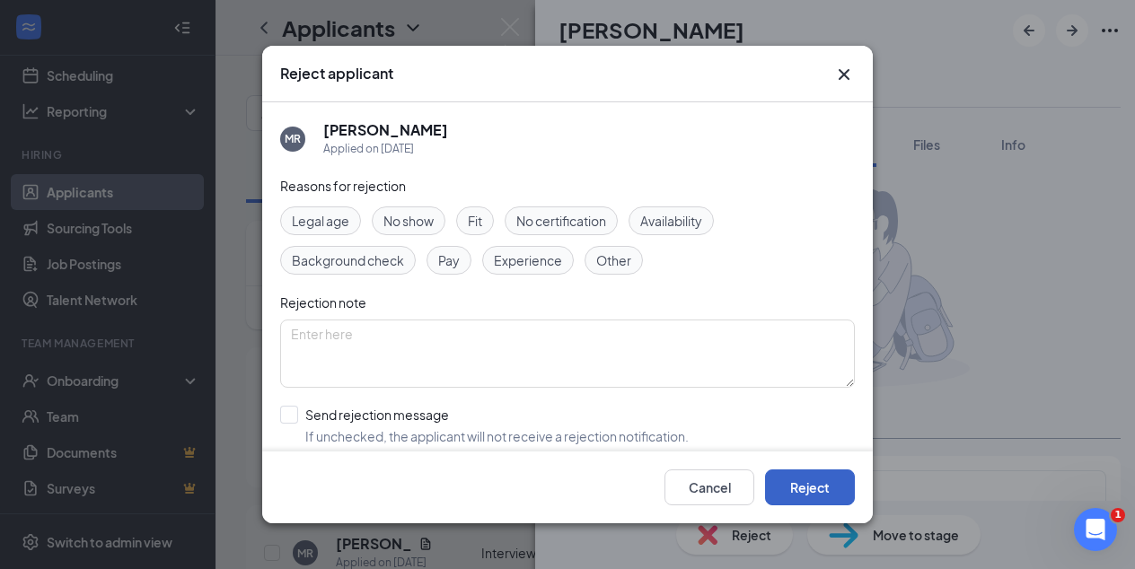
click at [827, 483] on button "Reject" at bounding box center [810, 488] width 90 height 36
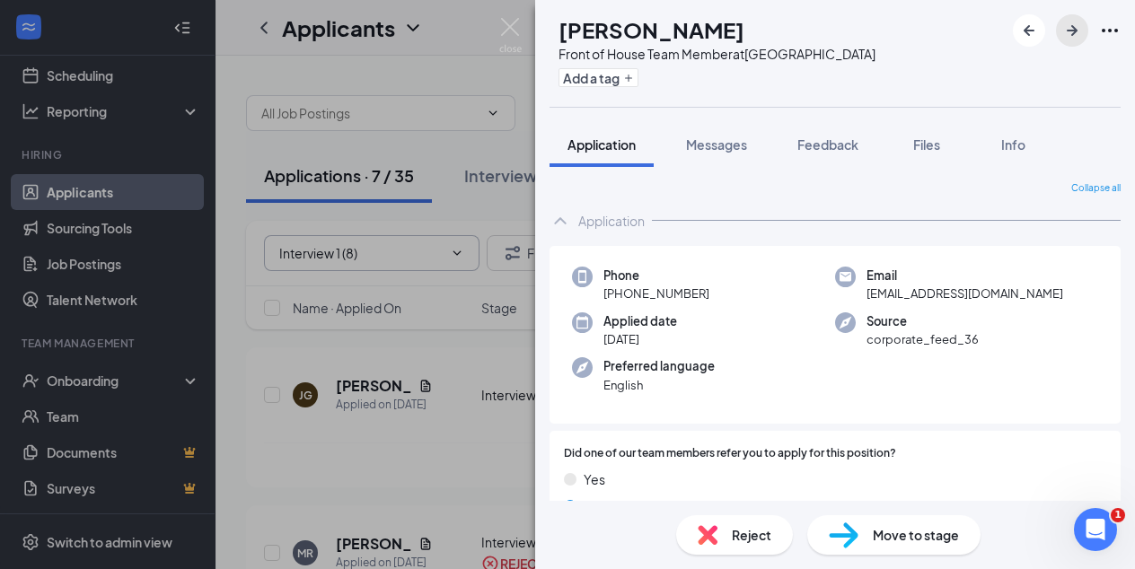
click at [1069, 28] on icon "ArrowRight" at bounding box center [1072, 31] width 22 height 22
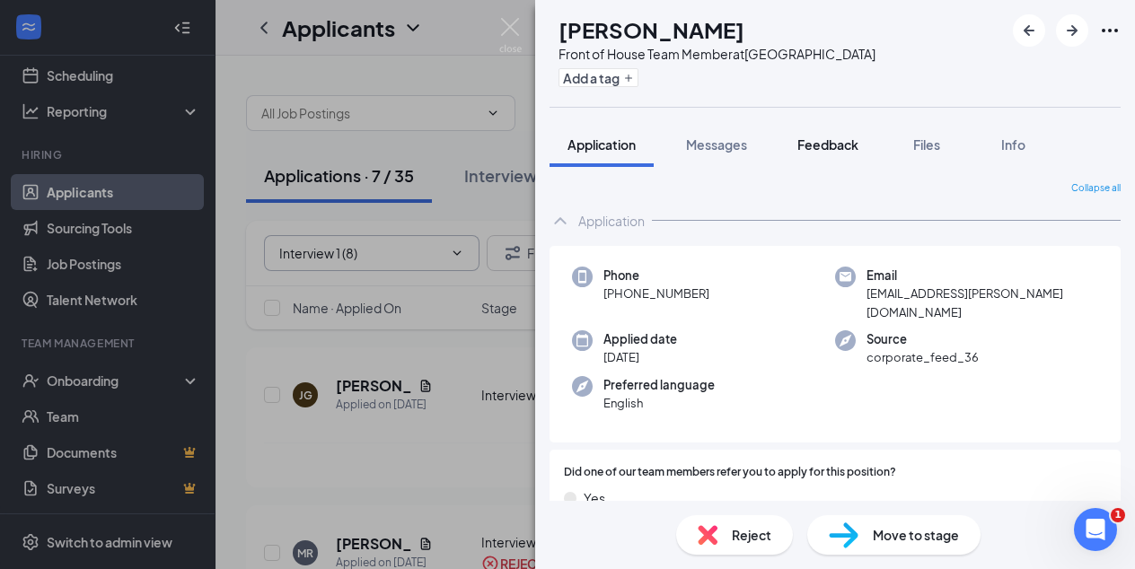
click at [836, 141] on span "Feedback" at bounding box center [827, 144] width 61 height 16
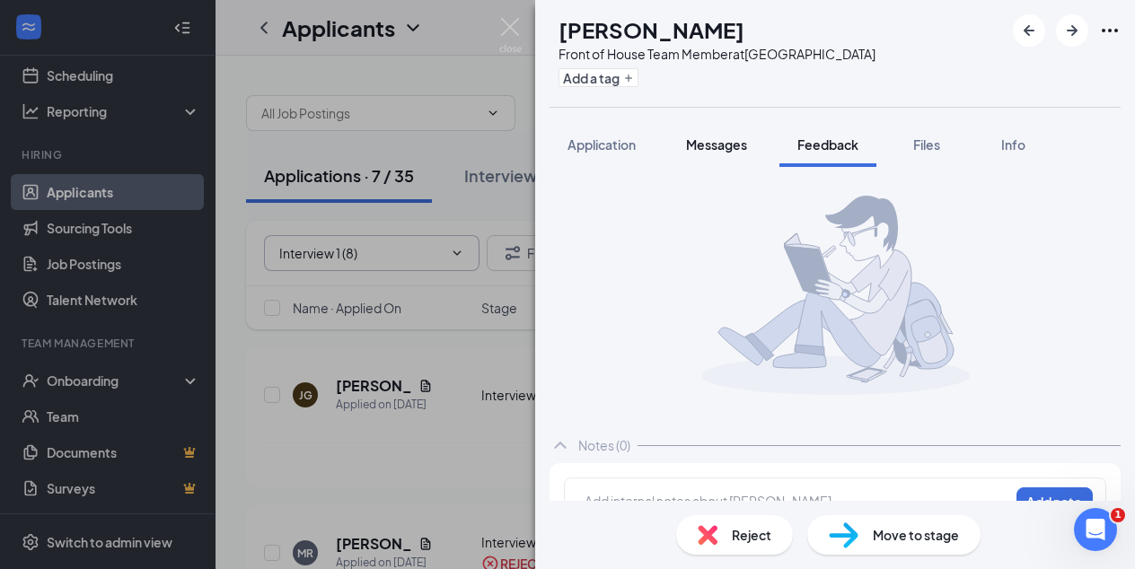
click at [717, 139] on span "Messages" at bounding box center [716, 144] width 61 height 16
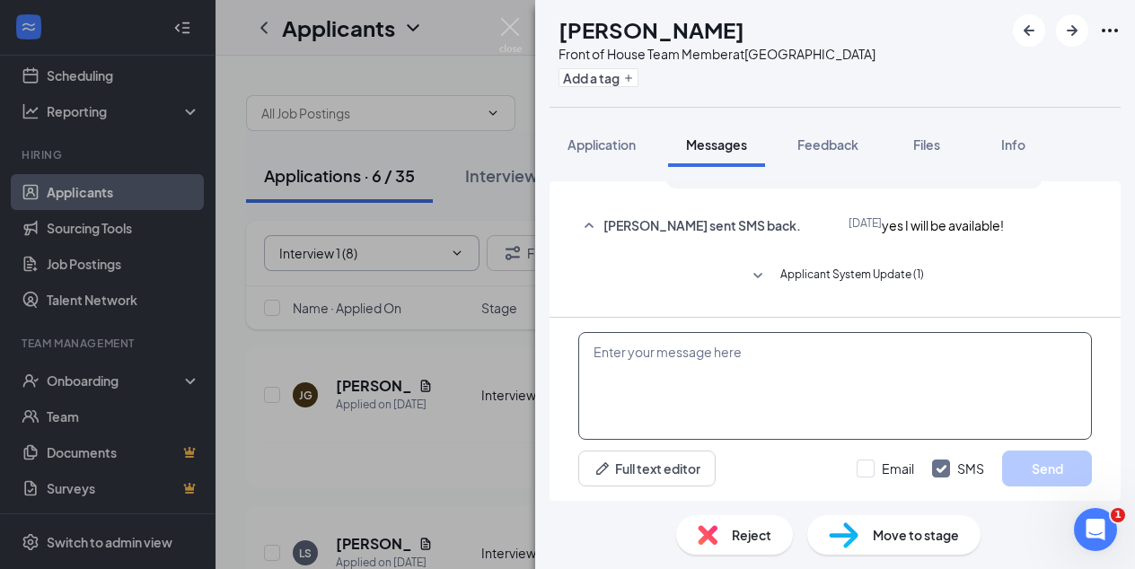
scroll to position [839, 0]
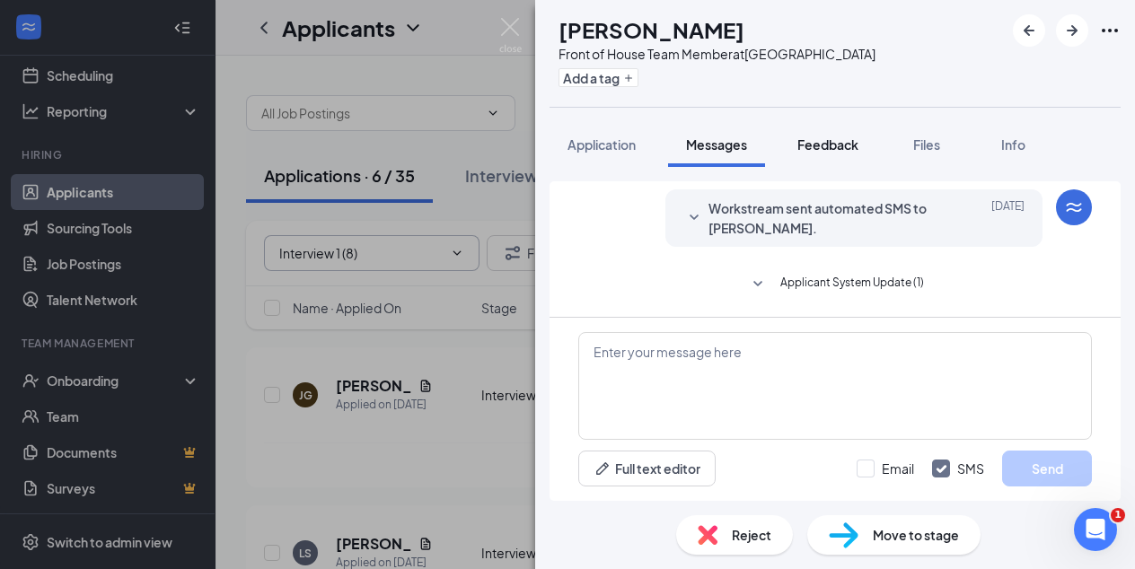
click at [830, 142] on span "Feedback" at bounding box center [827, 144] width 61 height 16
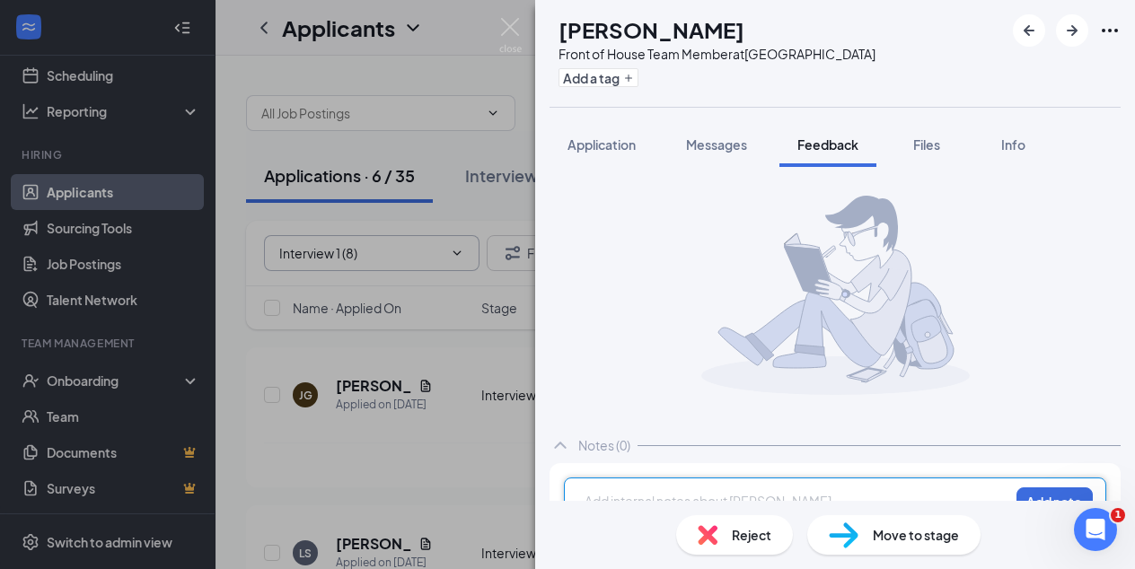
click at [637, 493] on div at bounding box center [796, 501] width 423 height 19
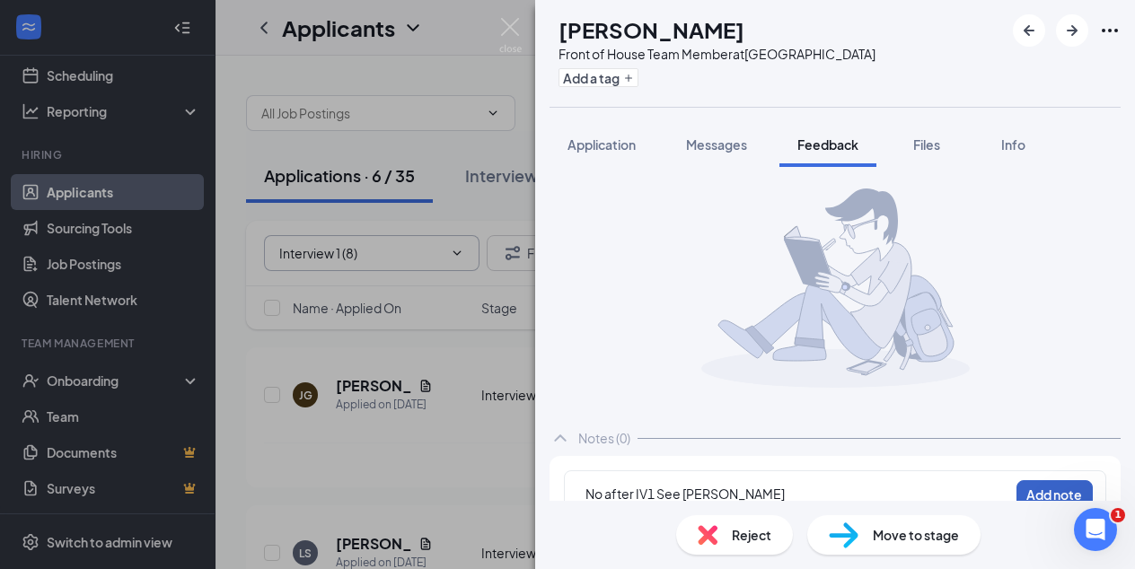
click at [1046, 491] on button "Add note" at bounding box center [1054, 494] width 76 height 29
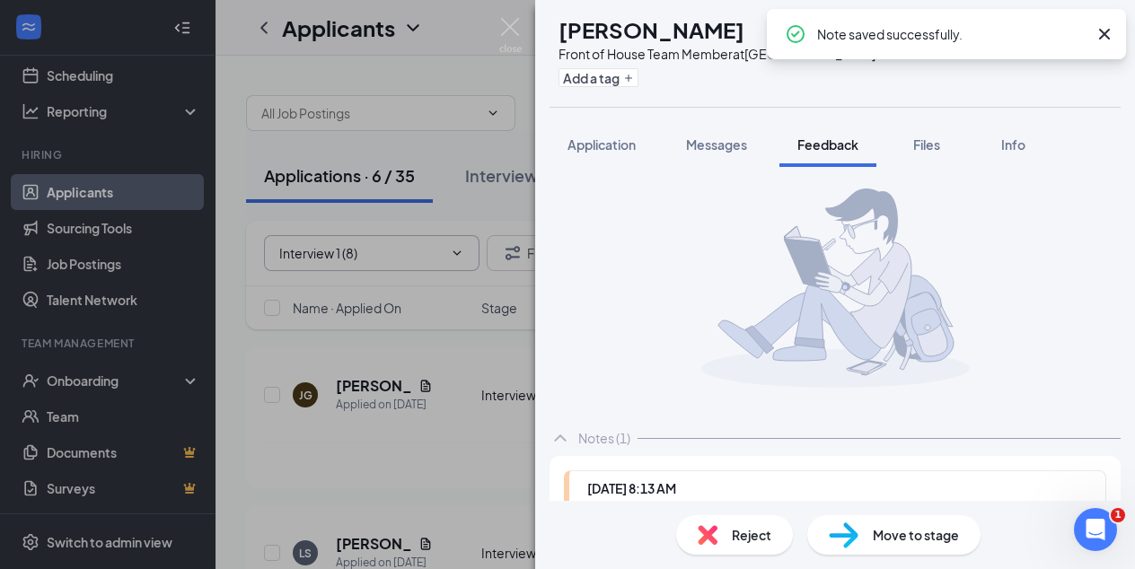
click at [734, 538] on span "Reject" at bounding box center [752, 535] width 40 height 20
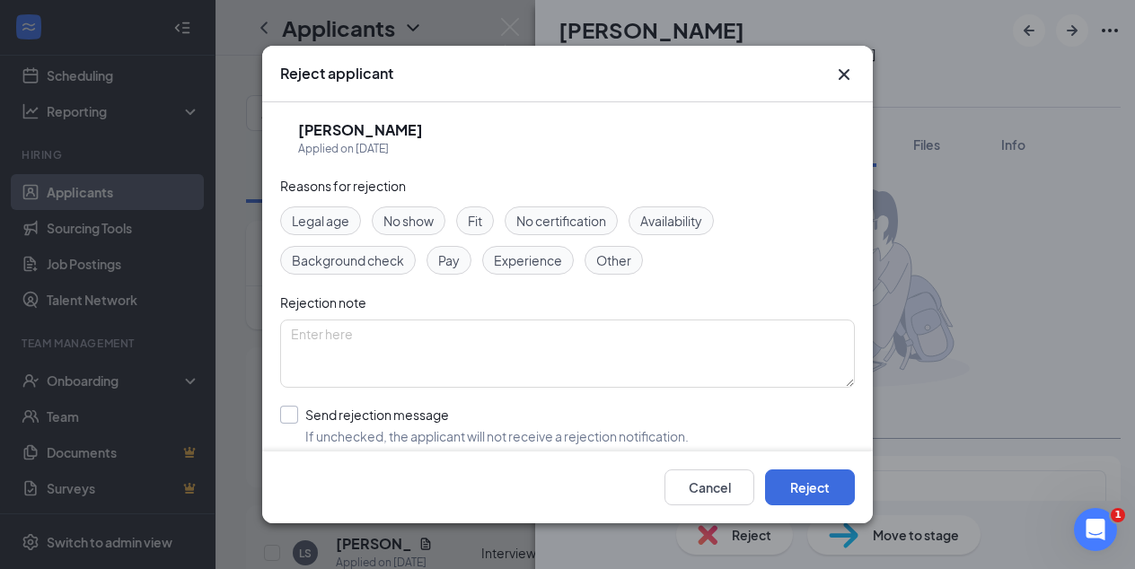
click at [289, 418] on input "Send rejection message If unchecked, the applicant will not receive a rejection…" at bounding box center [484, 426] width 409 height 40
checkbox input "true"
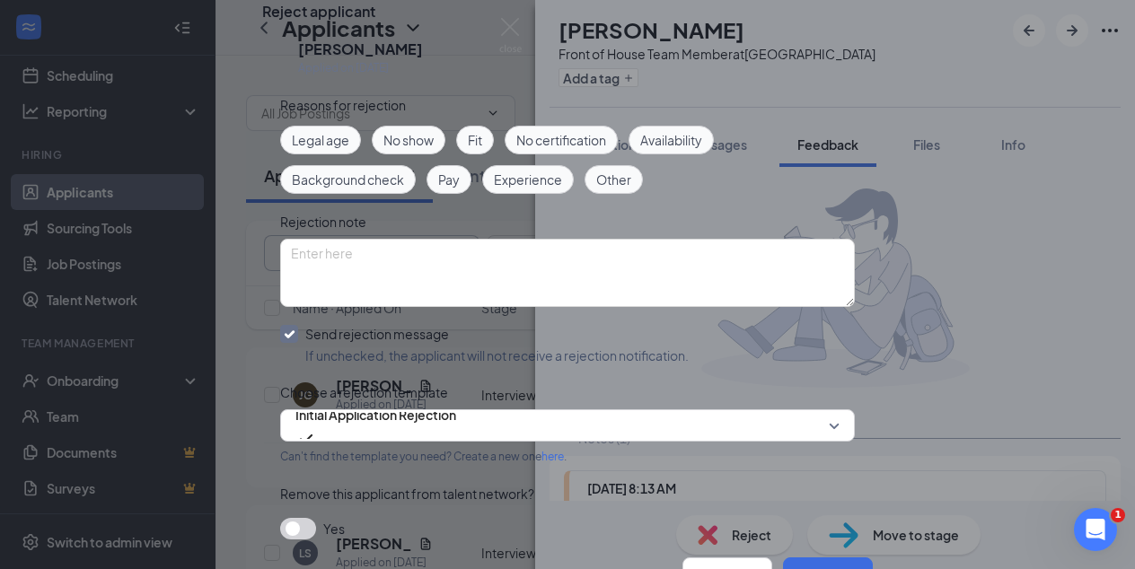
scroll to position [167, 0]
click at [824, 412] on span "Initial Application Rejection" at bounding box center [567, 425] width 544 height 27
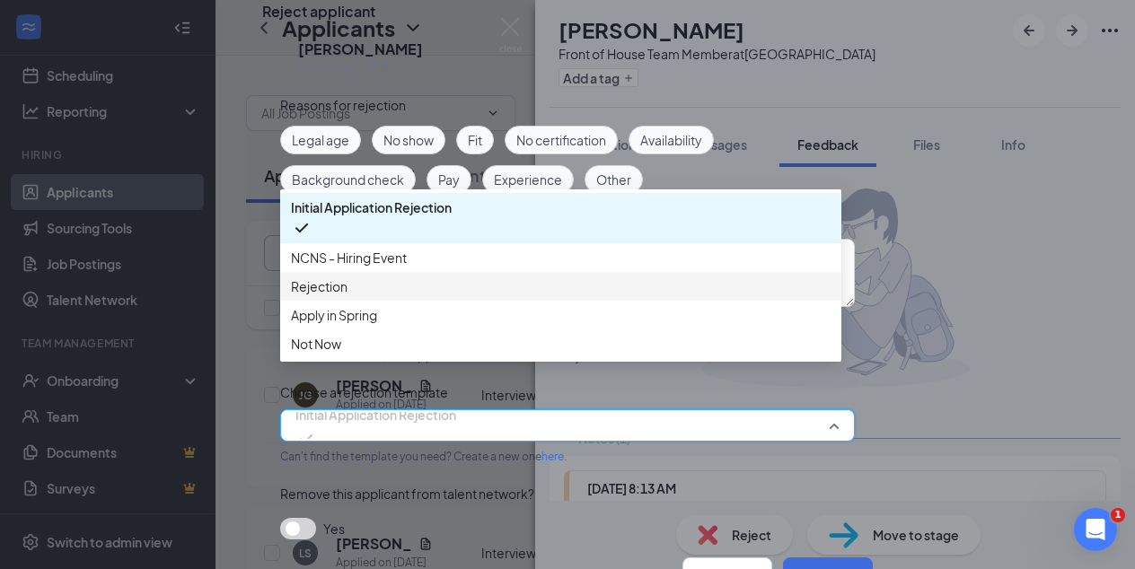
click at [356, 277] on span "Rejection" at bounding box center [561, 287] width 540 height 20
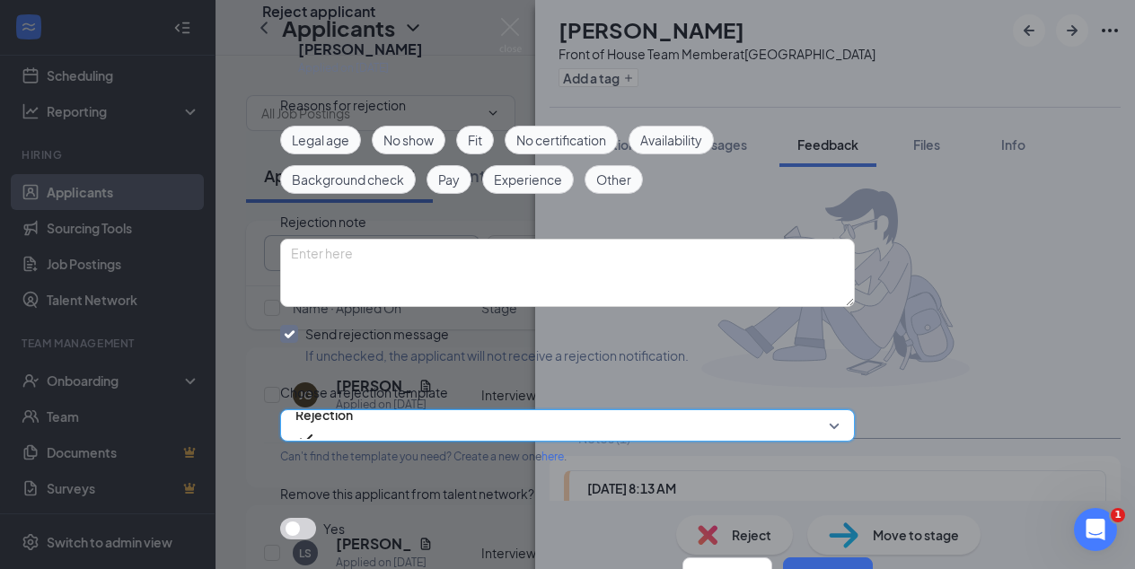
click at [789, 543] on button "Reject" at bounding box center [828, 576] width 90 height 36
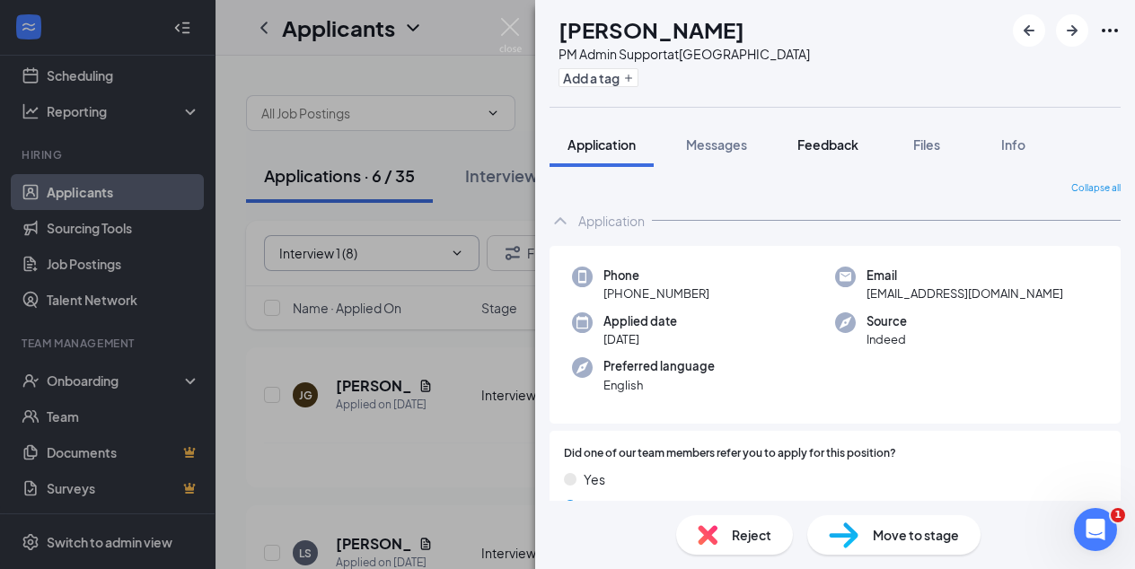
click at [820, 136] on div "Feedback" at bounding box center [827, 145] width 61 height 18
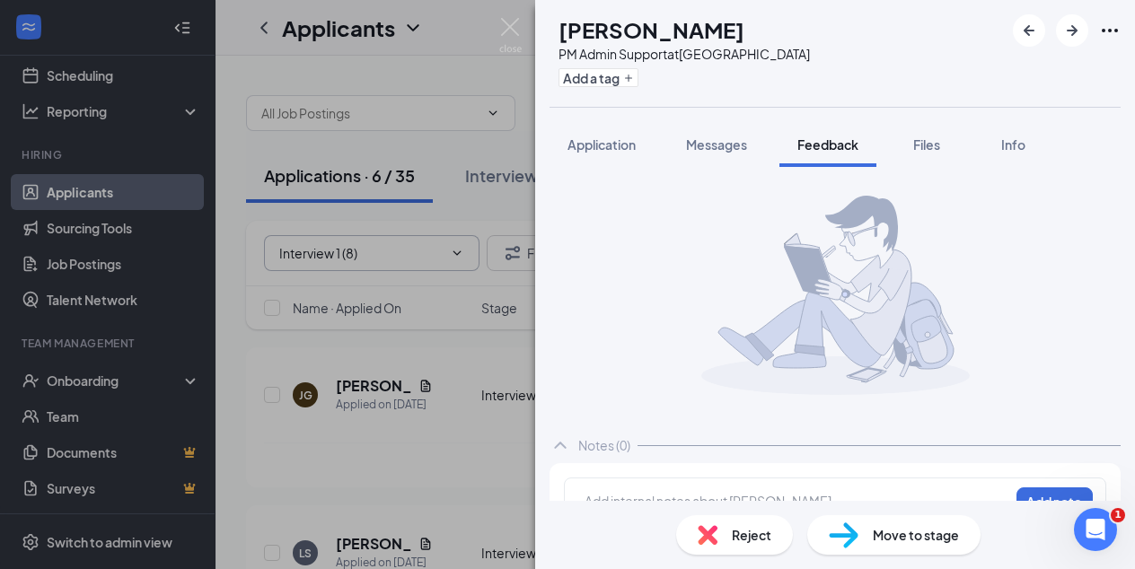
click at [598, 492] on div at bounding box center [796, 501] width 423 height 19
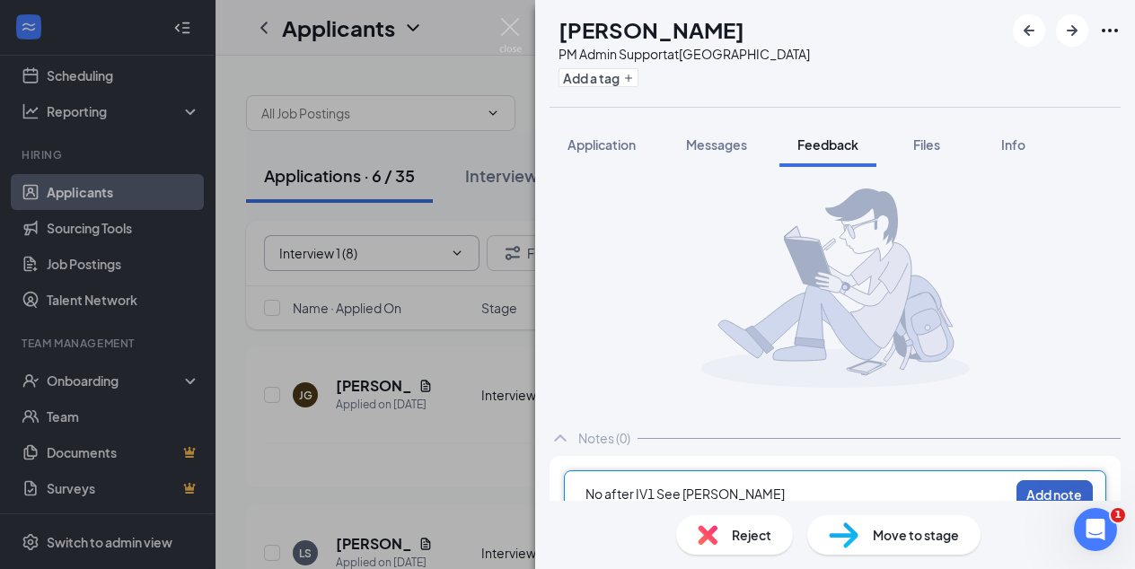
click at [1038, 489] on button "Add note" at bounding box center [1054, 494] width 76 height 29
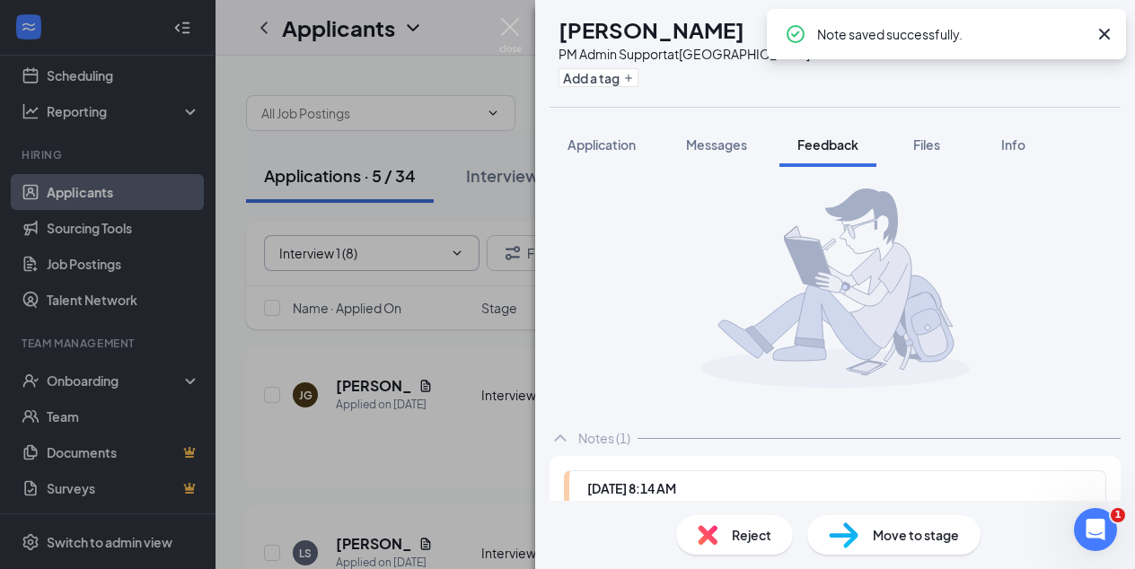
click at [743, 540] on span "Reject" at bounding box center [752, 535] width 40 height 20
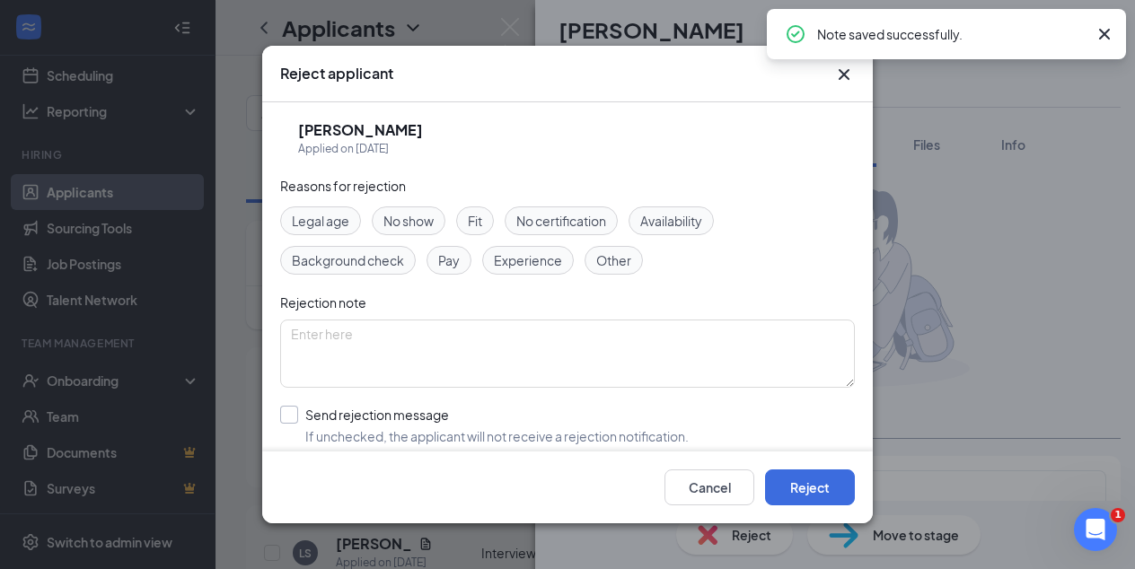
click at [284, 409] on input "Send rejection message If unchecked, the applicant will not receive a rejection…" at bounding box center [484, 426] width 409 height 40
checkbox input "true"
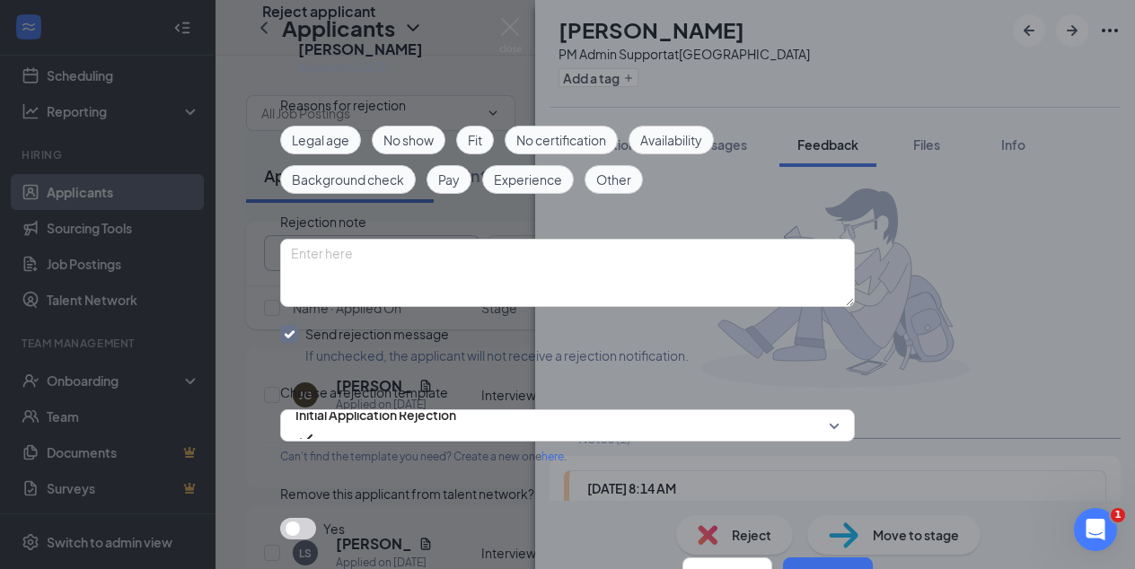
scroll to position [184, 0]
click at [827, 409] on div "Initial Application Rejection" at bounding box center [567, 425] width 575 height 32
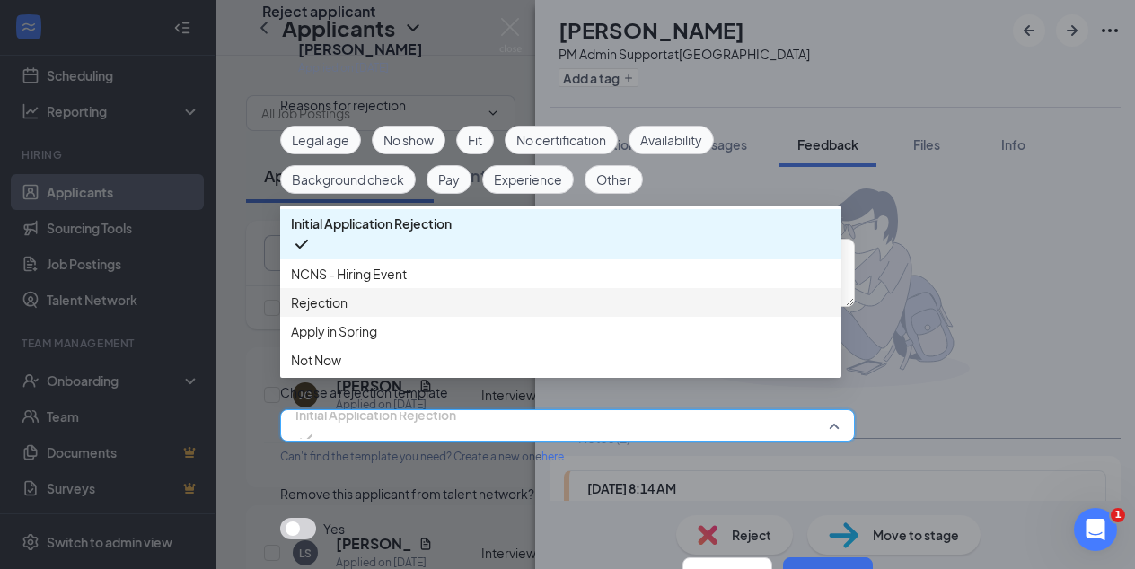
click at [328, 293] on span "Rejection" at bounding box center [319, 303] width 57 height 20
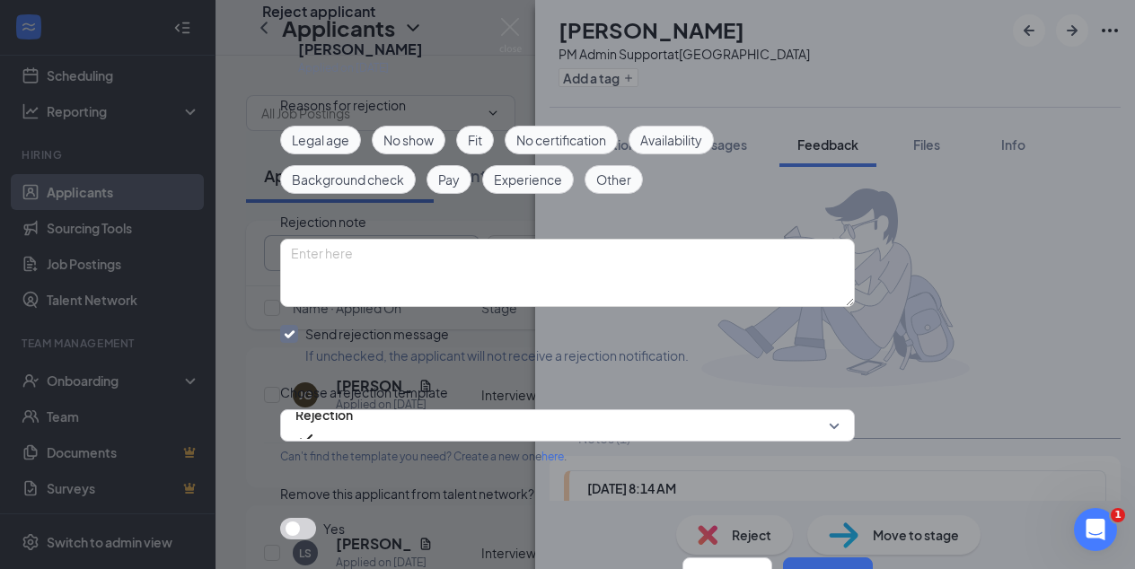
click at [802, 543] on button "Reject" at bounding box center [828, 576] width 90 height 36
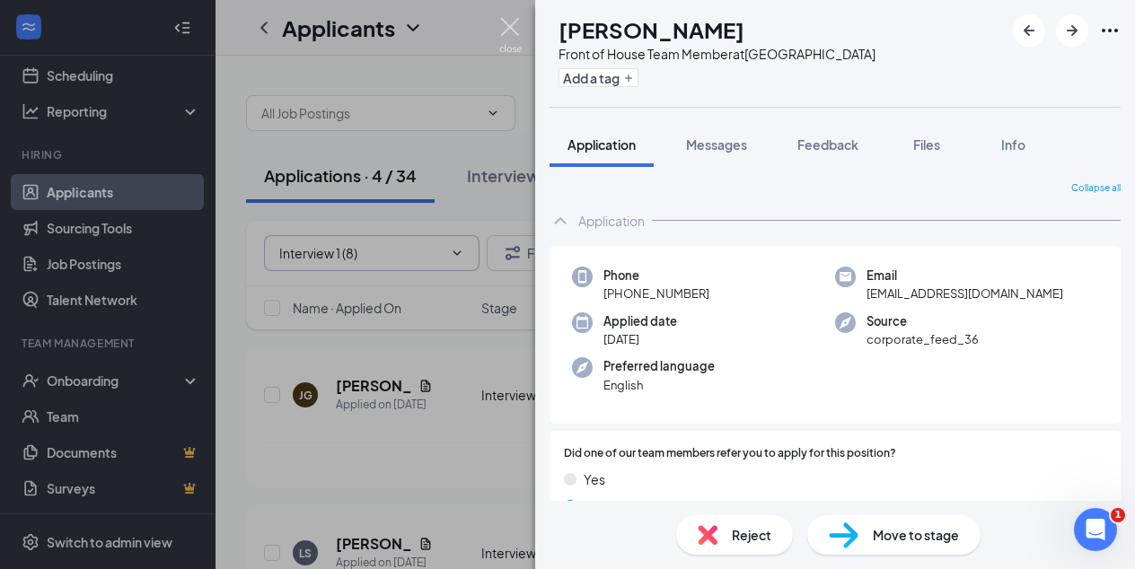
click at [514, 24] on img at bounding box center [510, 35] width 22 height 35
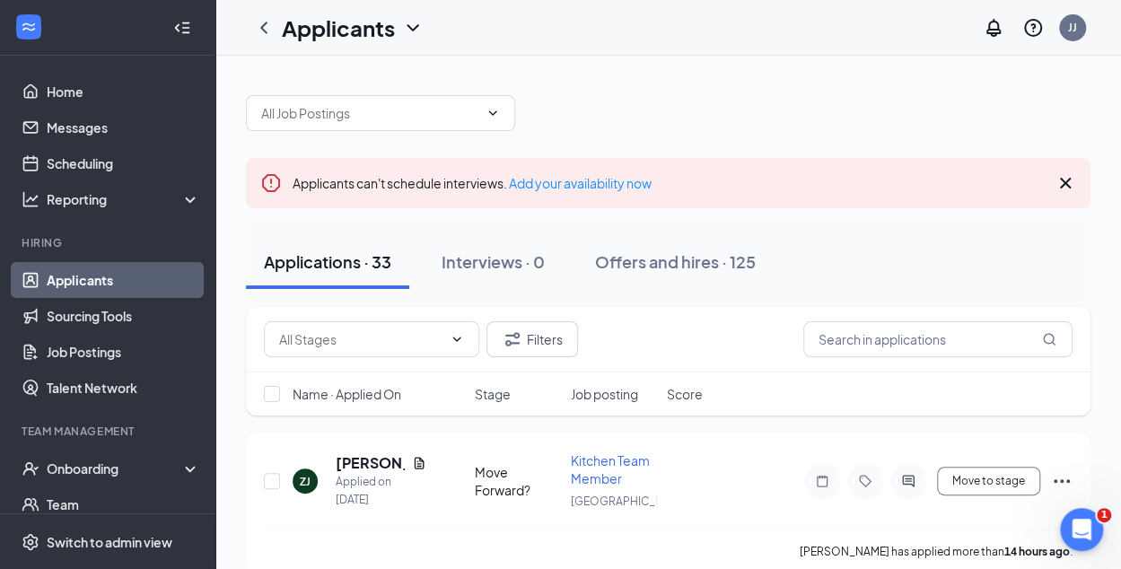
click at [1068, 184] on icon "Cross" at bounding box center [1065, 183] width 11 height 11
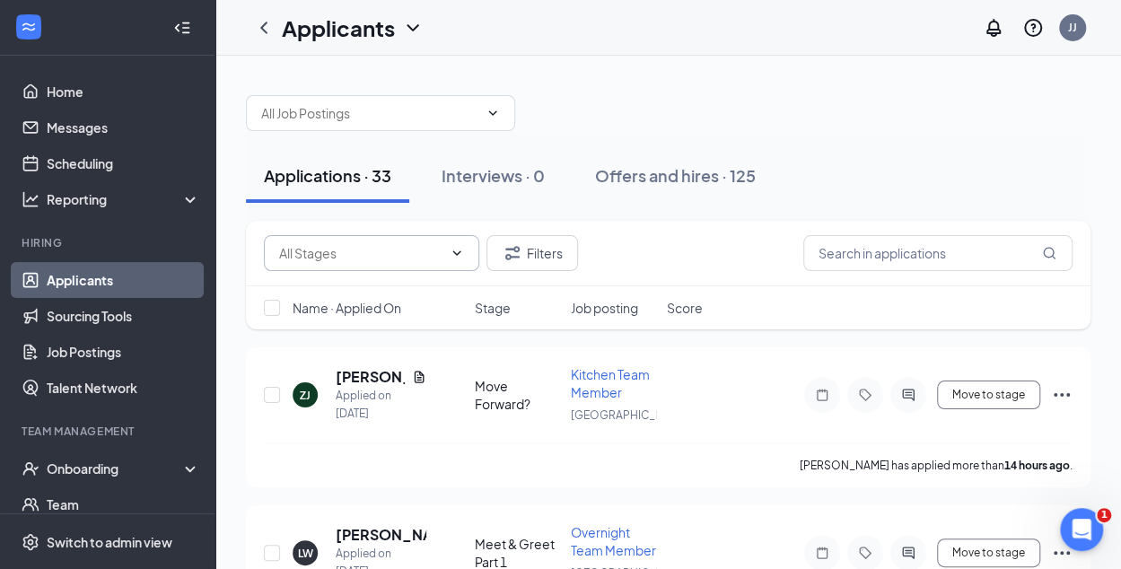
click at [453, 249] on icon "ChevronDown" at bounding box center [457, 253] width 14 height 14
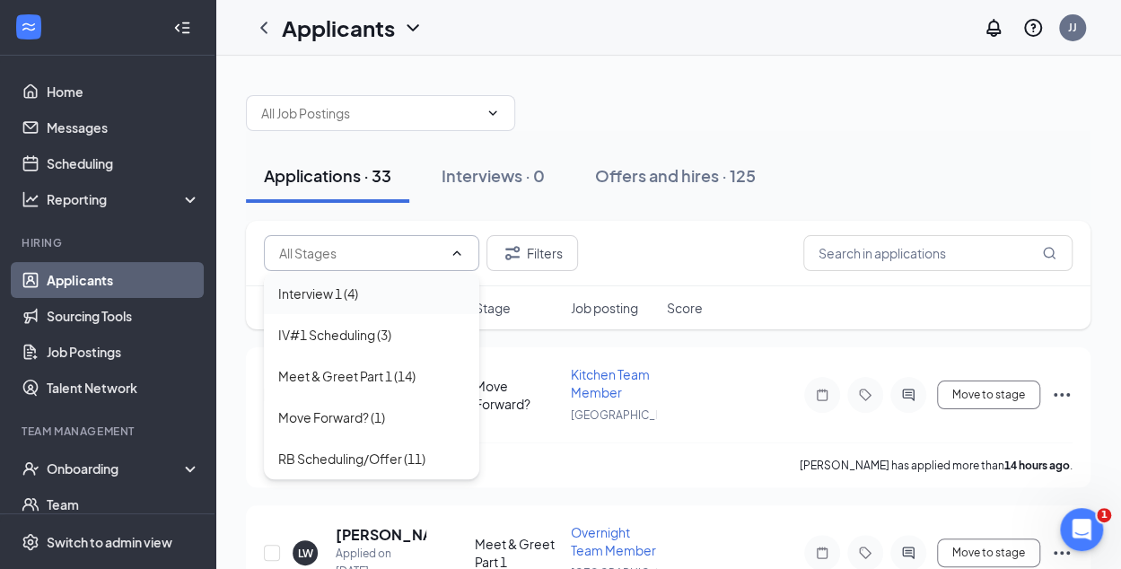
click at [323, 295] on div "Interview 1 (4)" at bounding box center [318, 294] width 80 height 20
type input "Interview 1 (4)"
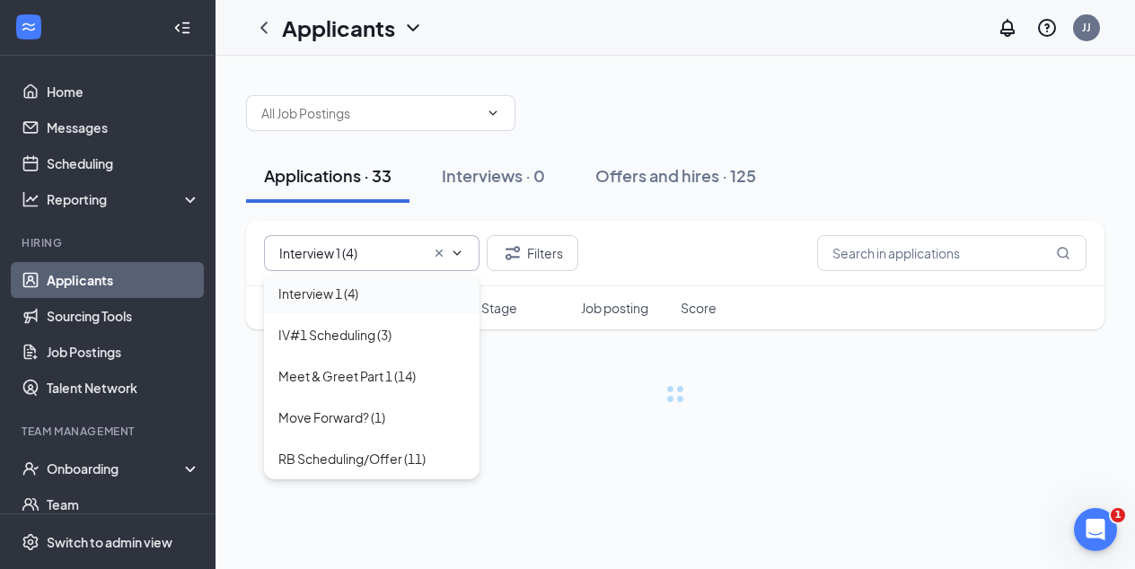
click at [323, 295] on div "Name · Applied On Stage Job posting Score" at bounding box center [675, 307] width 858 height 43
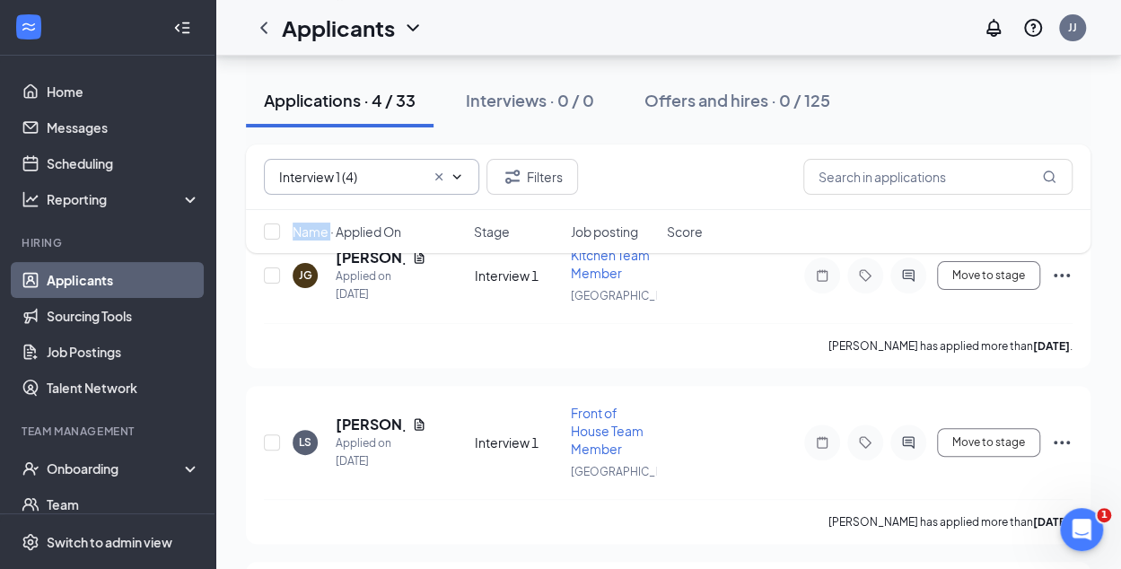
scroll to position [116, 0]
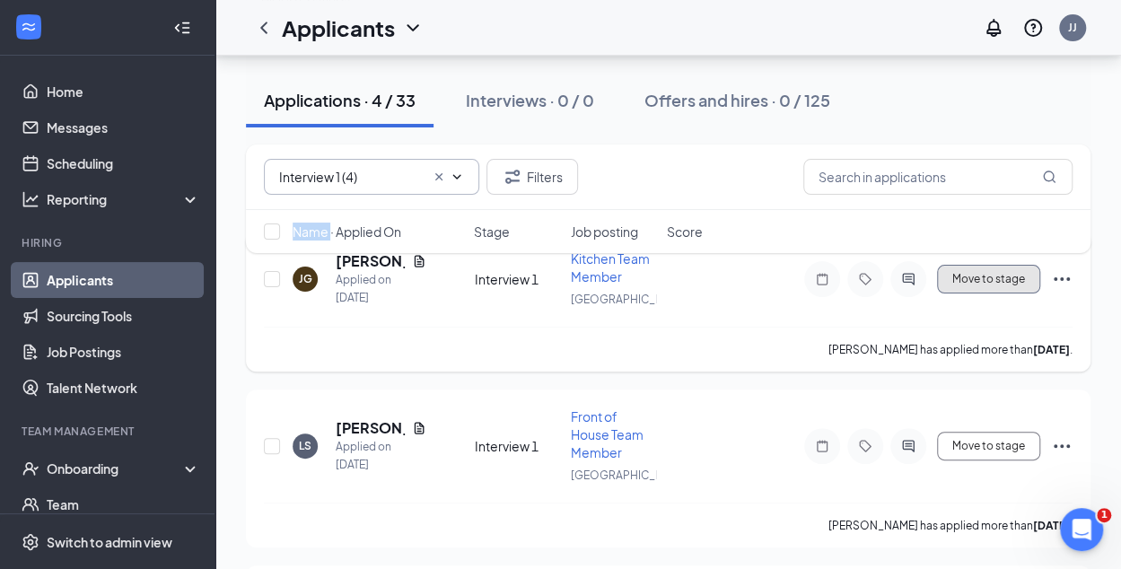
click at [979, 276] on button "Move to stage" at bounding box center [988, 279] width 103 height 29
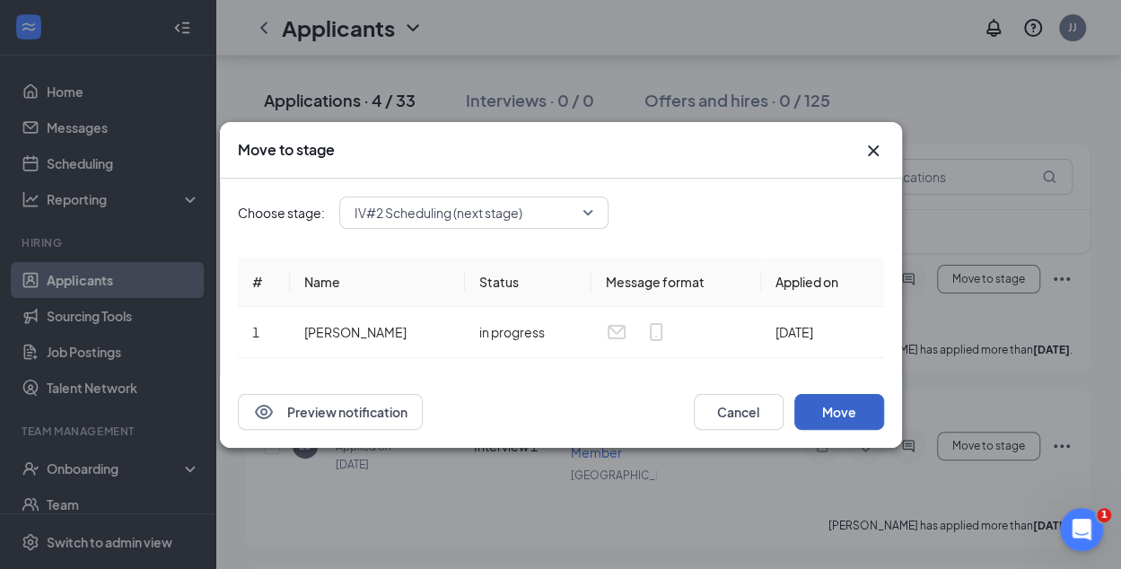
click at [846, 416] on button "Move" at bounding box center [840, 412] width 90 height 36
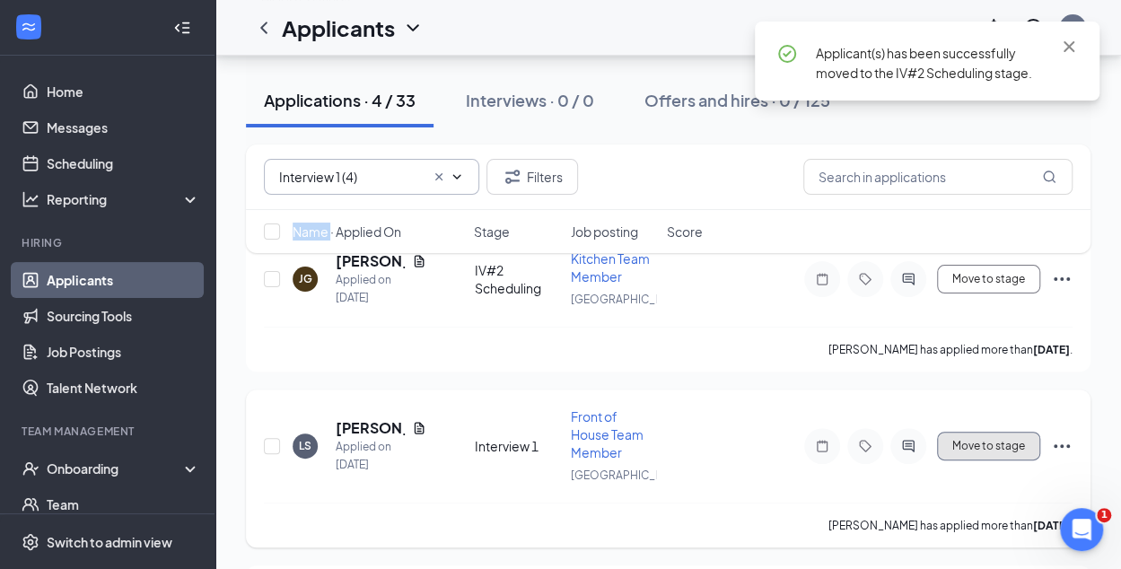
click at [987, 443] on button "Move to stage" at bounding box center [988, 446] width 103 height 29
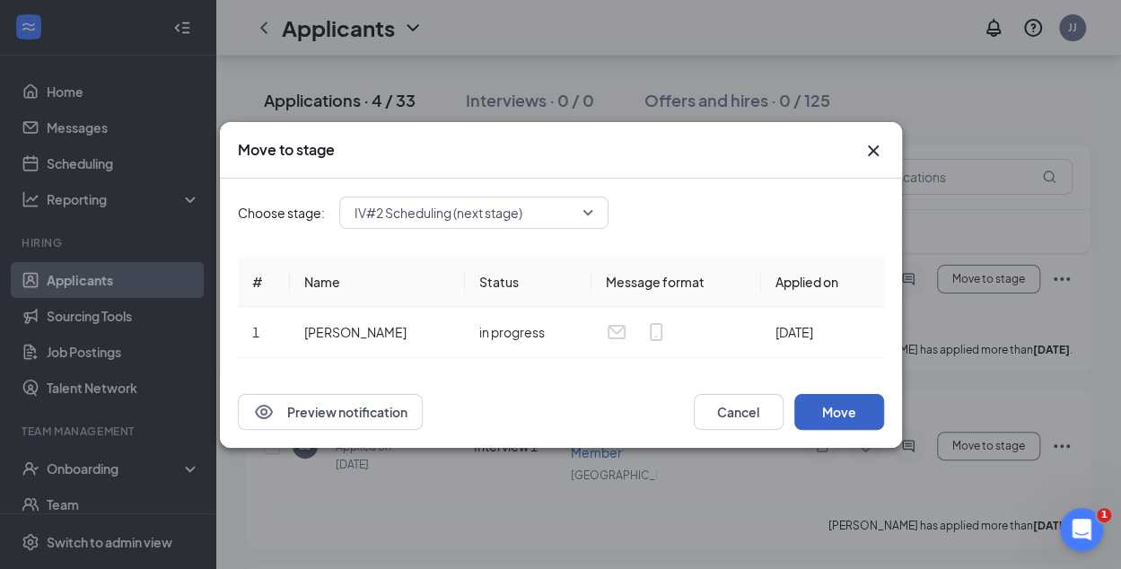
click at [839, 412] on button "Move" at bounding box center [840, 412] width 90 height 36
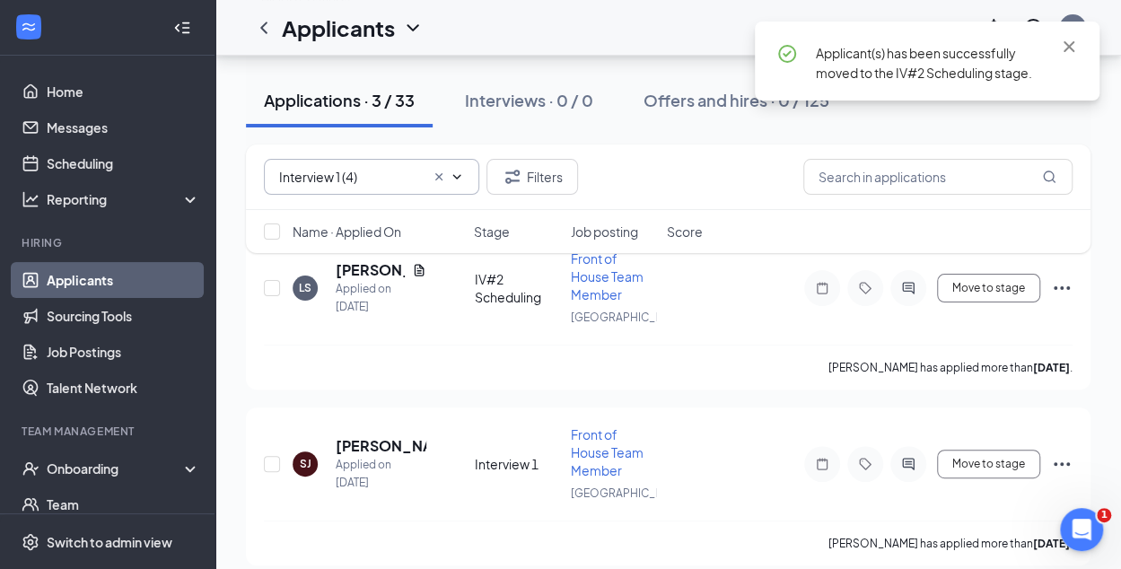
click at [438, 171] on icon "Cross" at bounding box center [439, 177] width 14 height 14
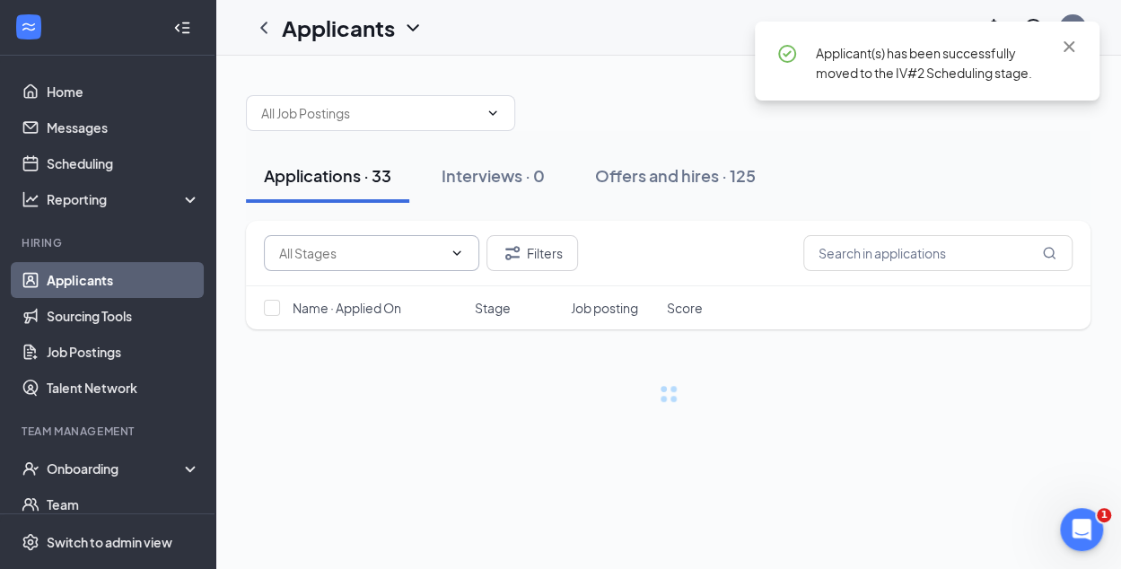
scroll to position [0, 0]
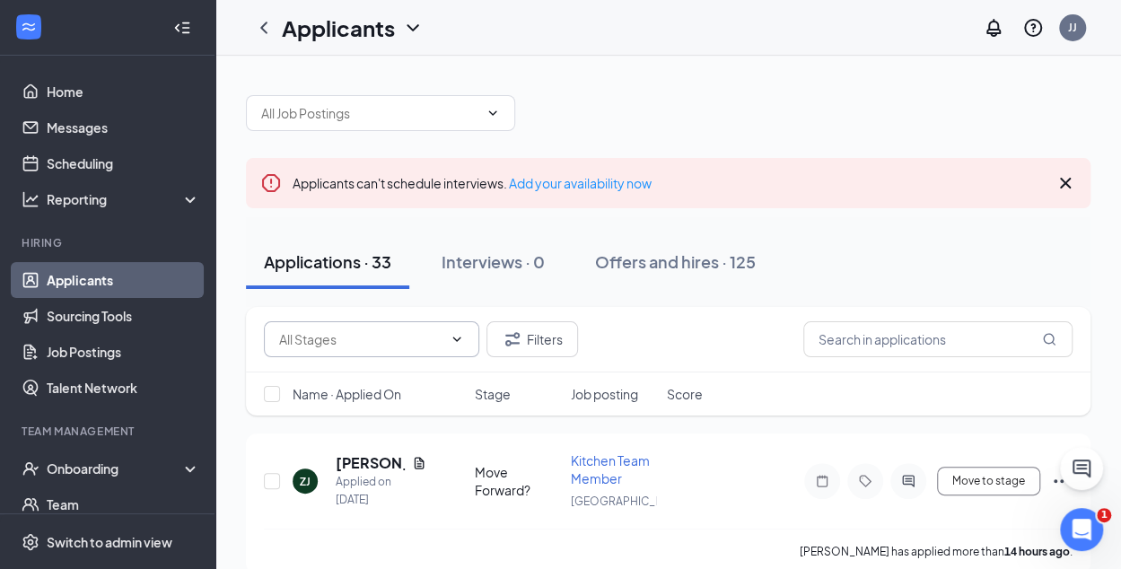
click at [458, 340] on icon "ChevronDown" at bounding box center [457, 339] width 8 height 4
click at [851, 246] on div "Applications · 33 Interviews · 0 Offers and hires · 125" at bounding box center [668, 262] width 845 height 54
click at [454, 338] on icon "ChevronDown" at bounding box center [457, 339] width 14 height 14
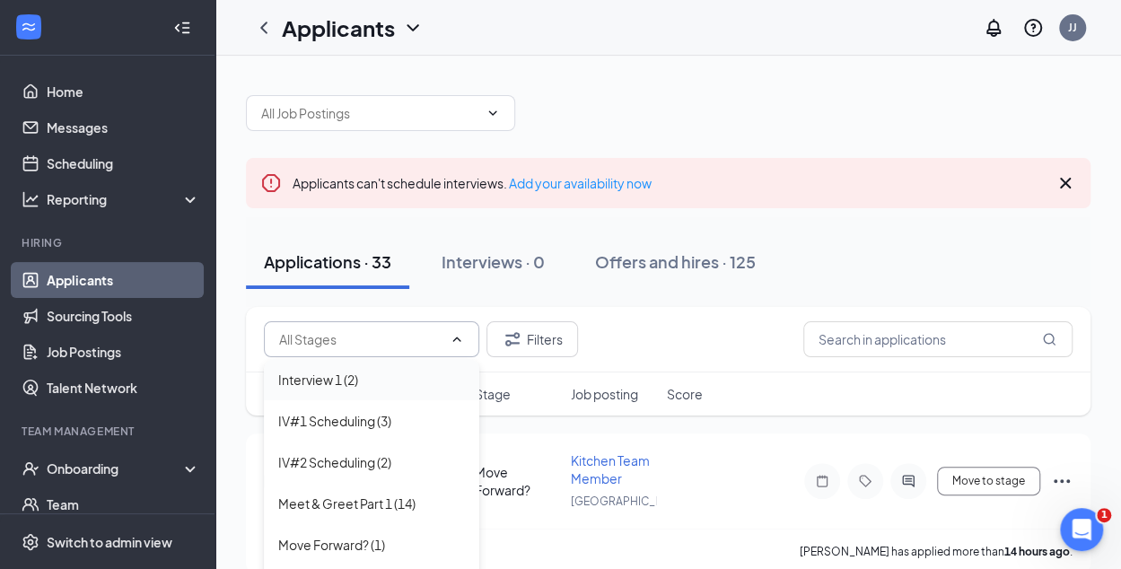
click at [345, 383] on div "Interview 1 (2)" at bounding box center [318, 380] width 80 height 20
type input "Interview 1 (2)"
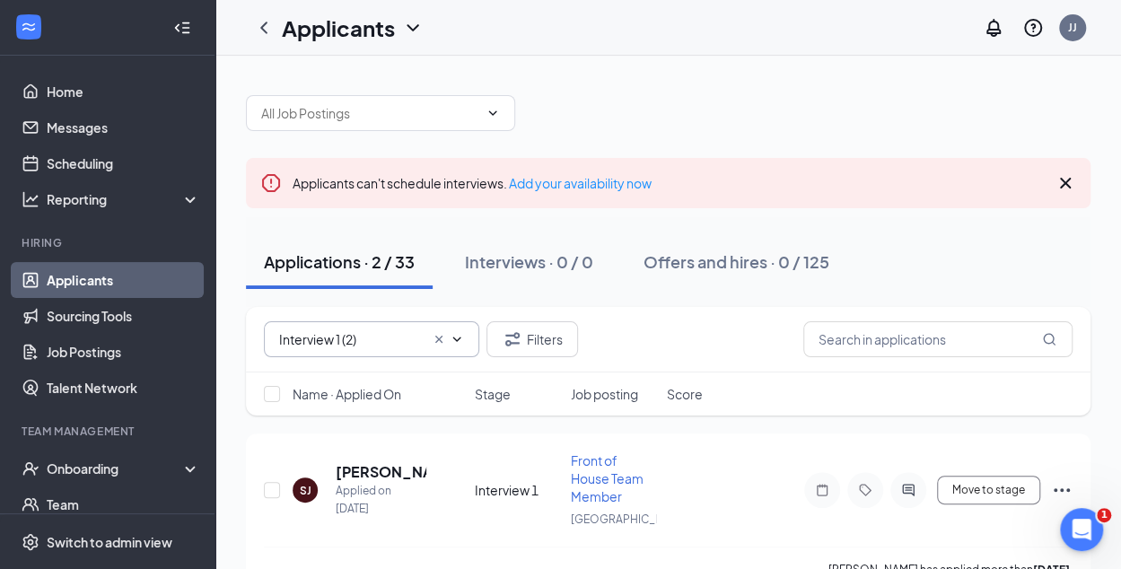
scroll to position [4, 0]
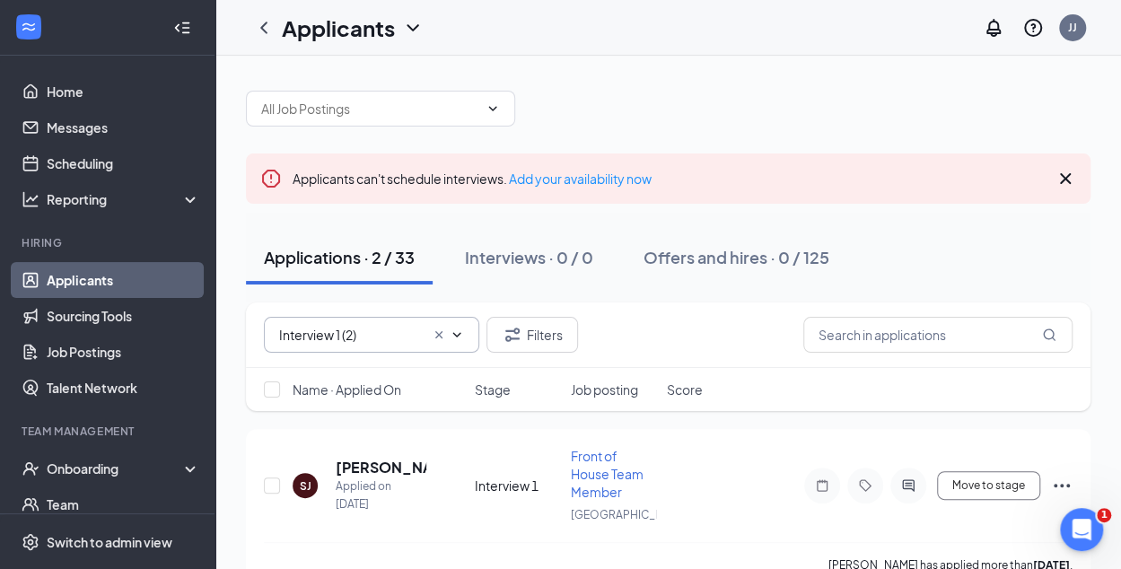
click at [438, 333] on icon "Cross" at bounding box center [438, 334] width 7 height 7
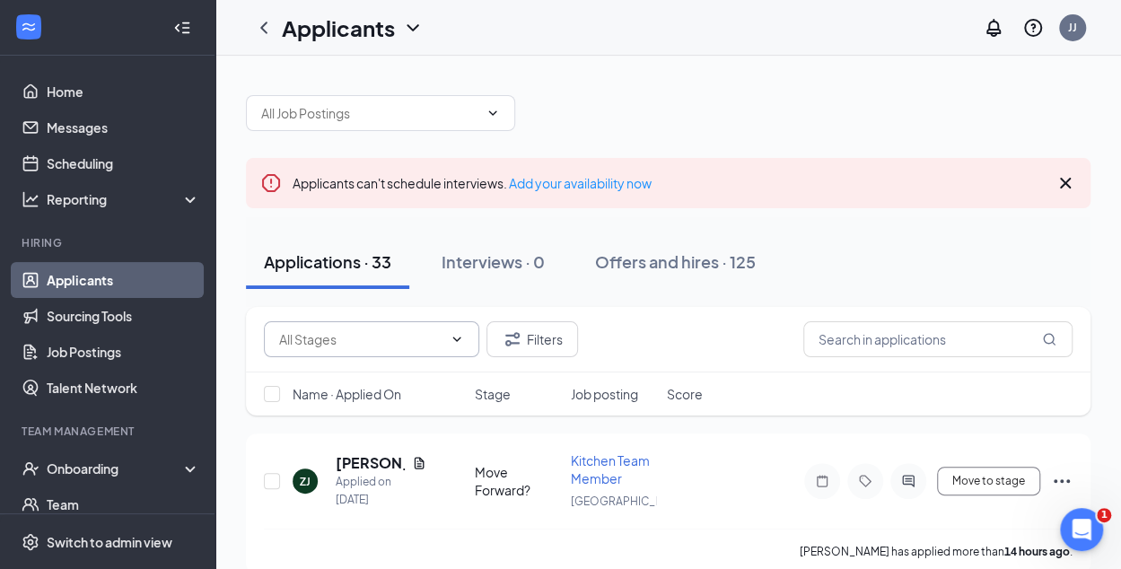
click at [455, 339] on icon "ChevronDown" at bounding box center [457, 339] width 14 height 14
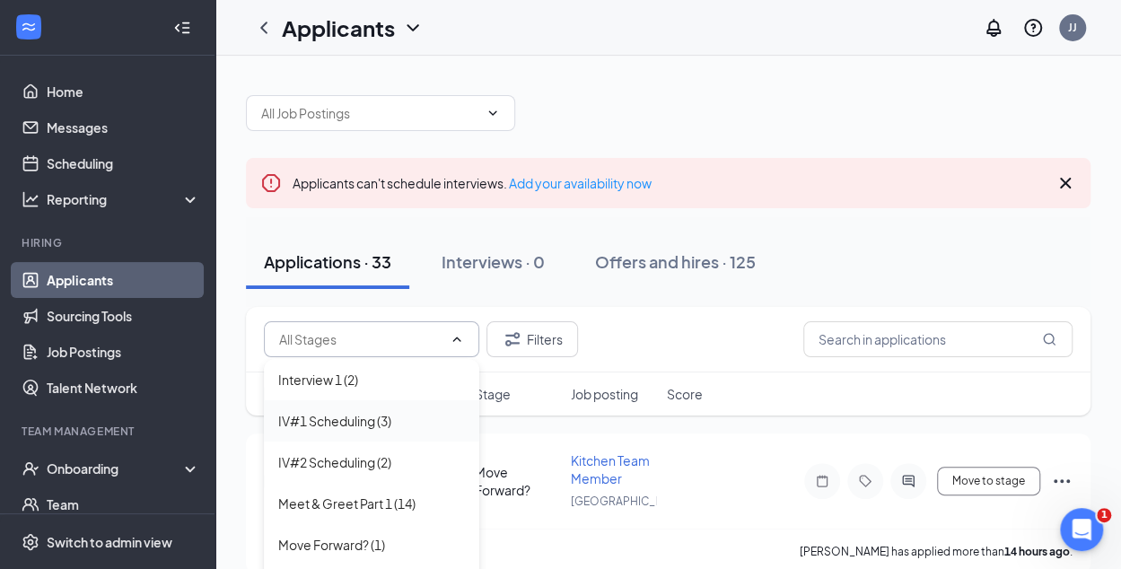
click at [390, 420] on div "IV#1 Scheduling (3)" at bounding box center [334, 421] width 113 height 20
type input "IV#1 Scheduling (3)"
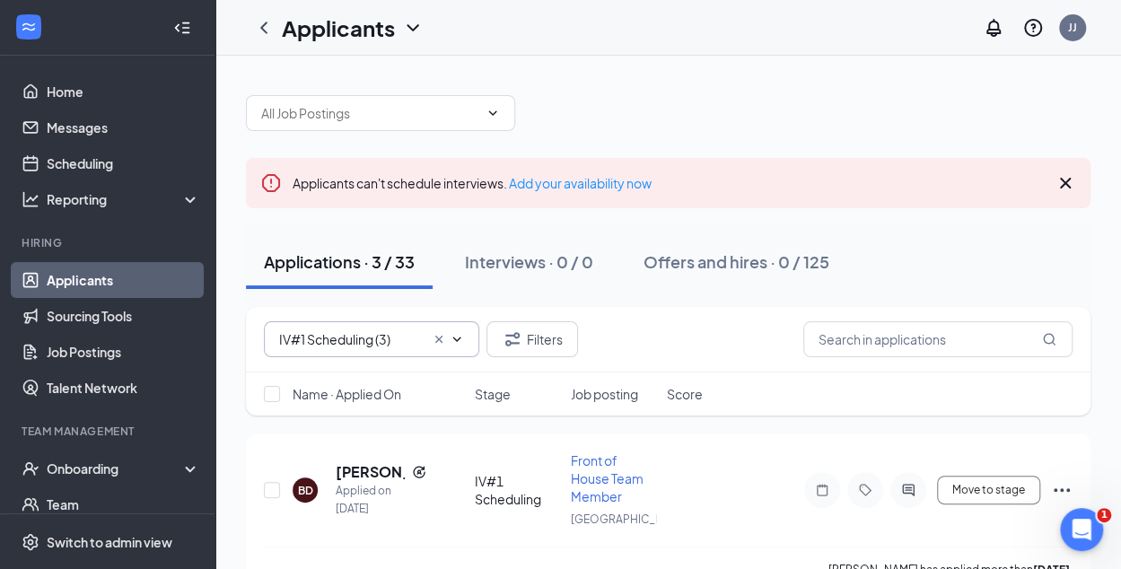
click at [1065, 181] on icon "Cross" at bounding box center [1065, 183] width 11 height 11
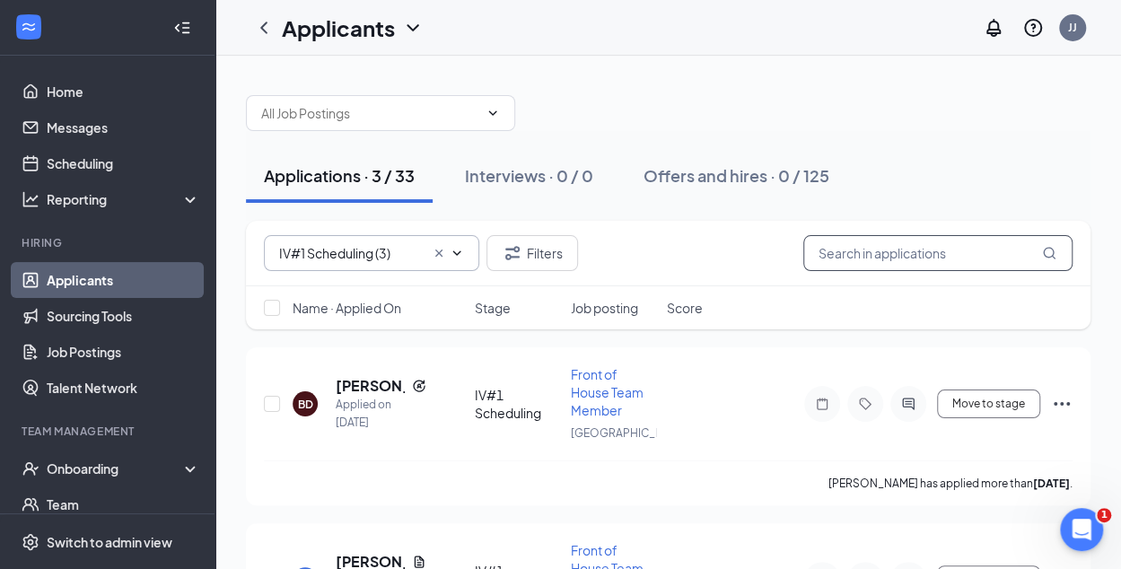
click at [849, 254] on input "text" at bounding box center [938, 253] width 269 height 36
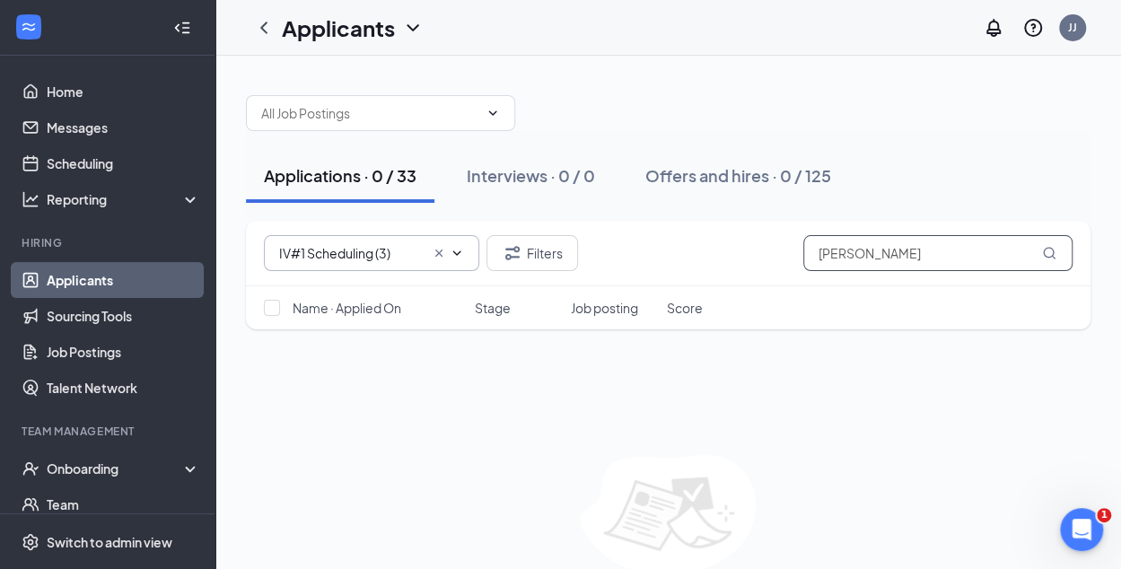
type input "jose"
click at [440, 256] on icon "Cross" at bounding box center [439, 253] width 14 height 14
drag, startPoint x: 852, startPoint y: 256, endPoint x: 753, endPoint y: 251, distance: 98.9
click at [753, 251] on div "Filters jose" at bounding box center [668, 253] width 809 height 36
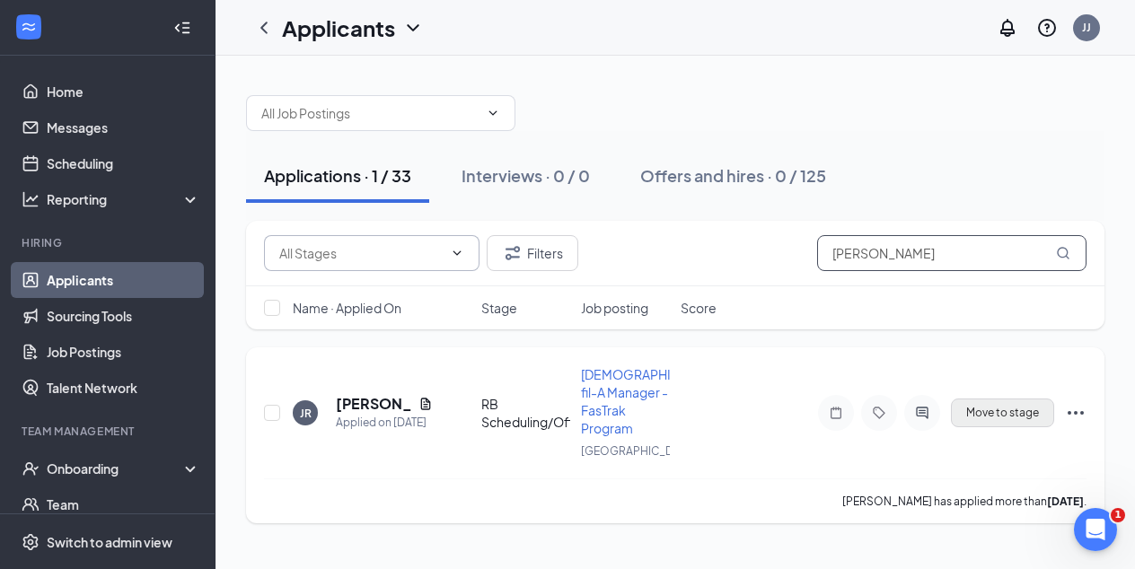
type input "riffel"
click at [996, 416] on button "Move to stage" at bounding box center [1002, 413] width 103 height 29
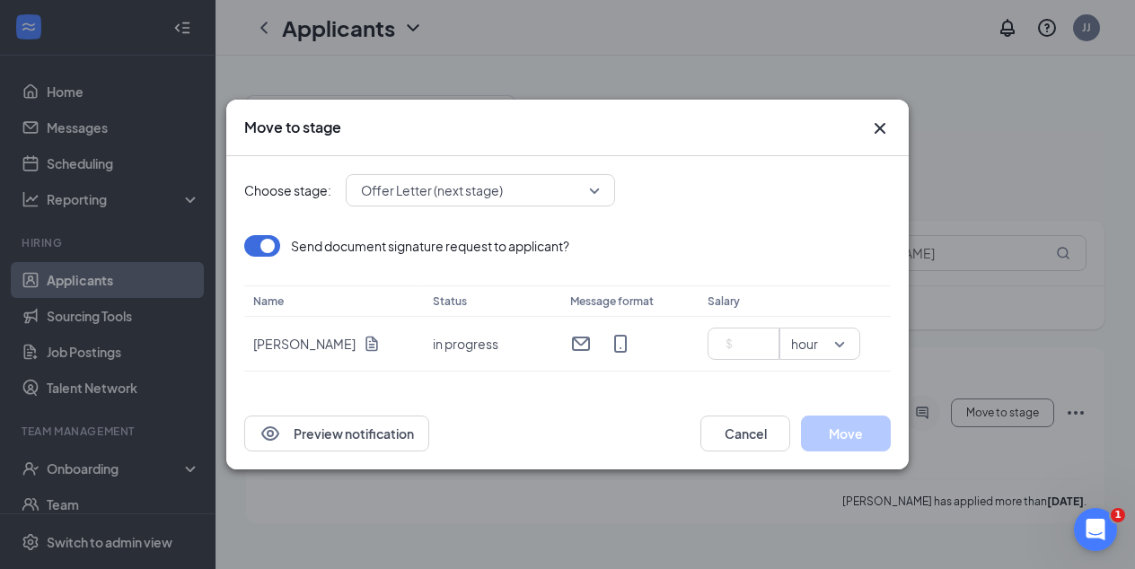
click at [593, 189] on span "Offer Letter (next stage)" at bounding box center [480, 190] width 239 height 27
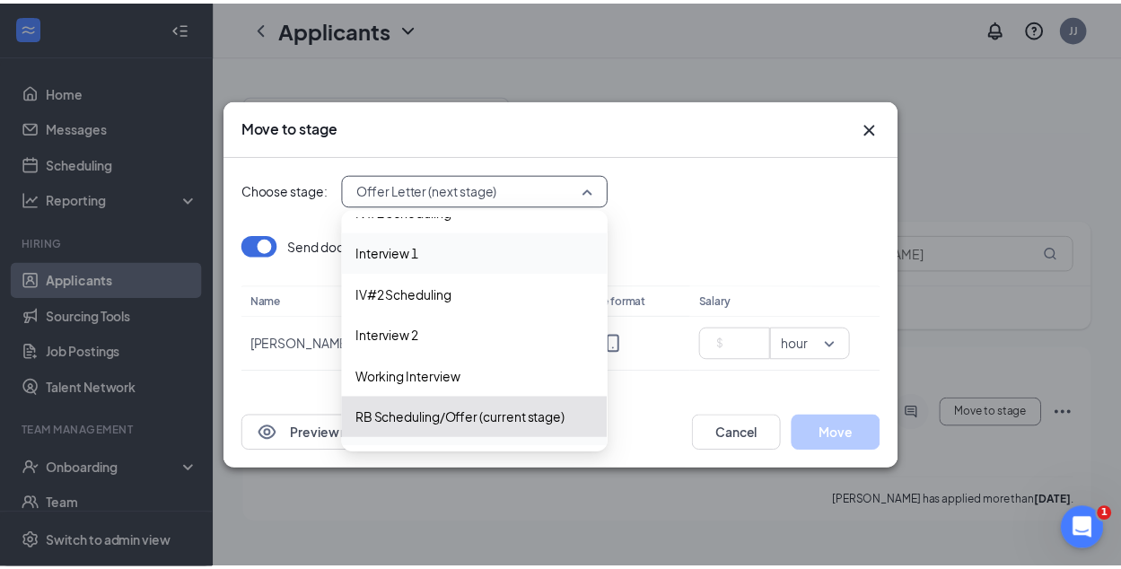
scroll to position [230, 0]
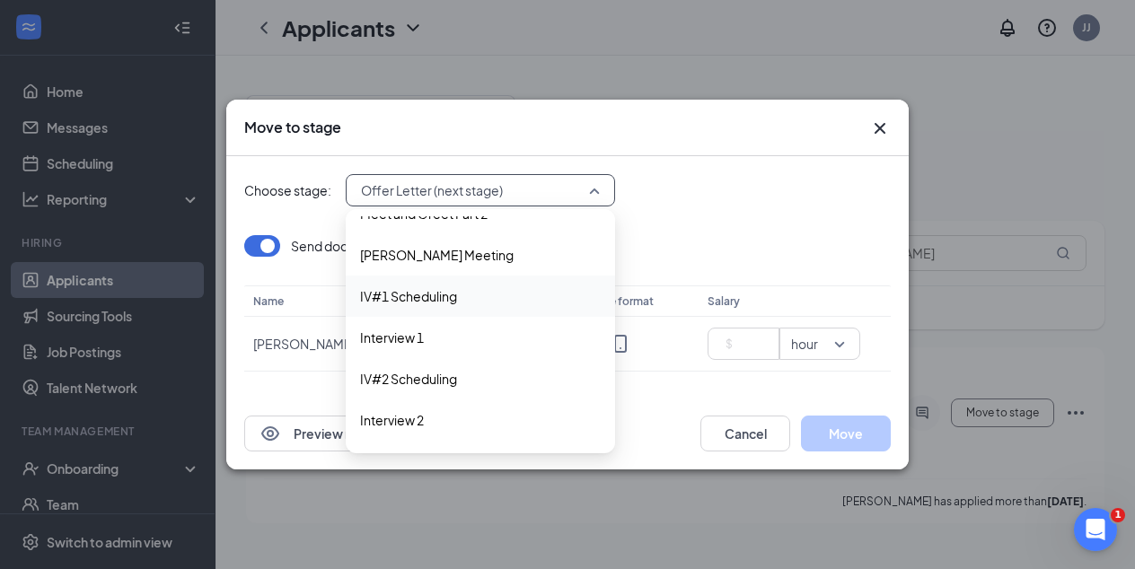
click at [451, 287] on span "IV#1 Scheduling" at bounding box center [408, 296] width 97 height 20
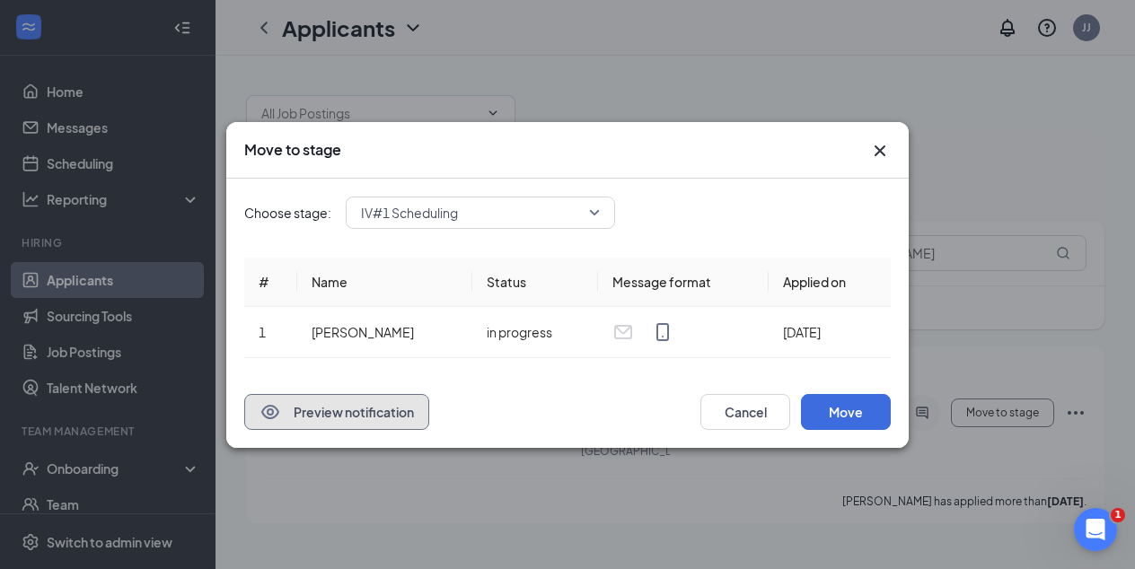
click at [345, 412] on button "Preview notification" at bounding box center [336, 412] width 185 height 36
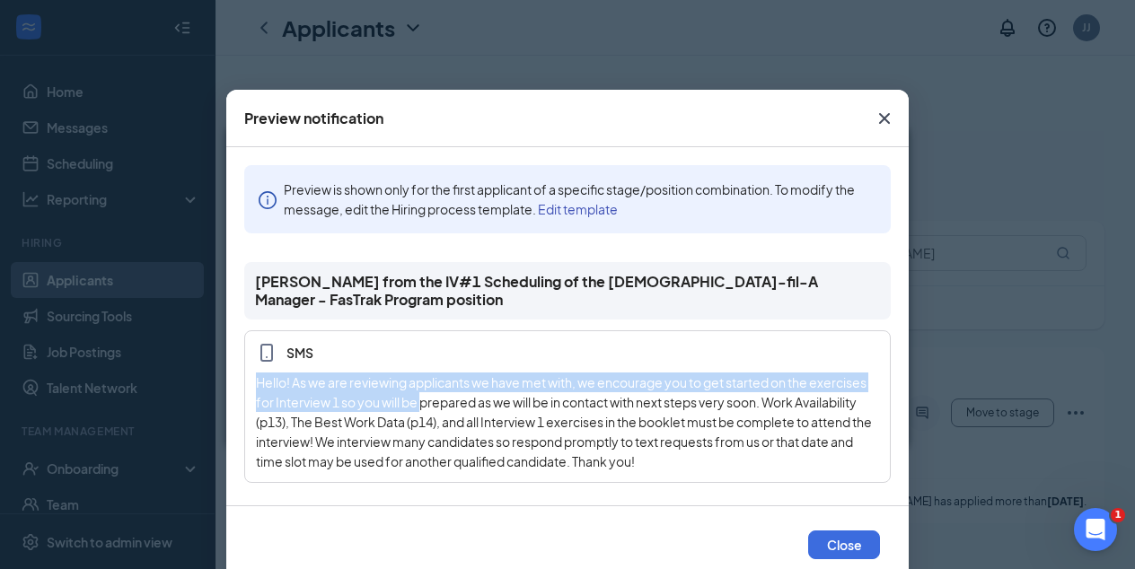
drag, startPoint x: 252, startPoint y: 366, endPoint x: 418, endPoint y: 389, distance: 166.7
click at [418, 389] on div "Hello! As we are reviewing applicants we have met with, we encourage you to get…" at bounding box center [567, 422] width 623 height 99
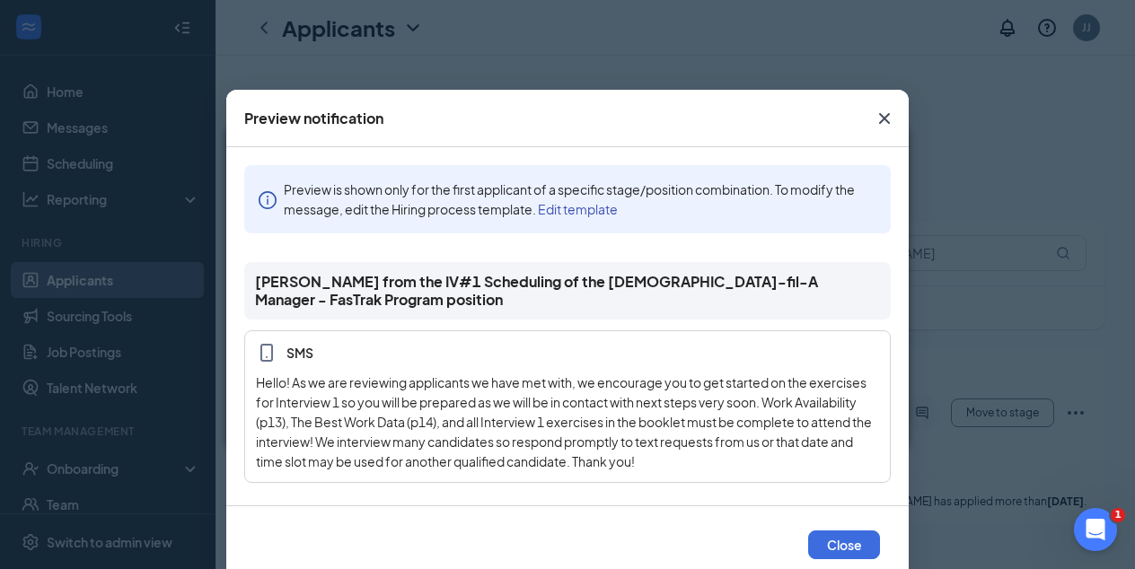
drag, startPoint x: 418, startPoint y: 389, endPoint x: 379, endPoint y: 341, distance: 61.3
click at [379, 342] on span "SMS" at bounding box center [567, 353] width 623 height 22
click at [826, 545] on button "Close" at bounding box center [844, 545] width 72 height 29
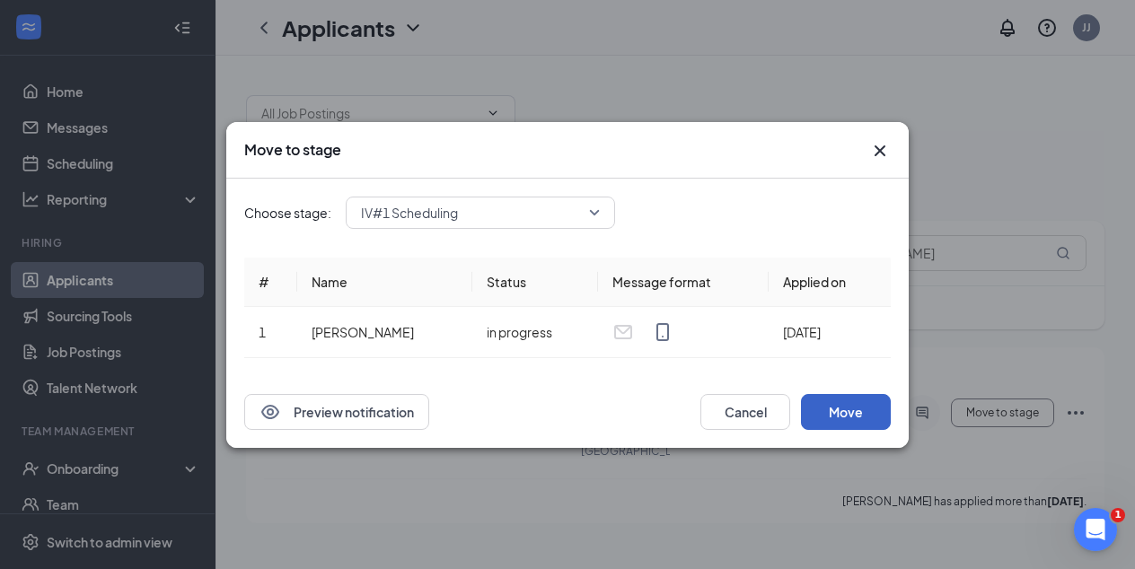
click at [848, 409] on button "Move" at bounding box center [846, 412] width 90 height 36
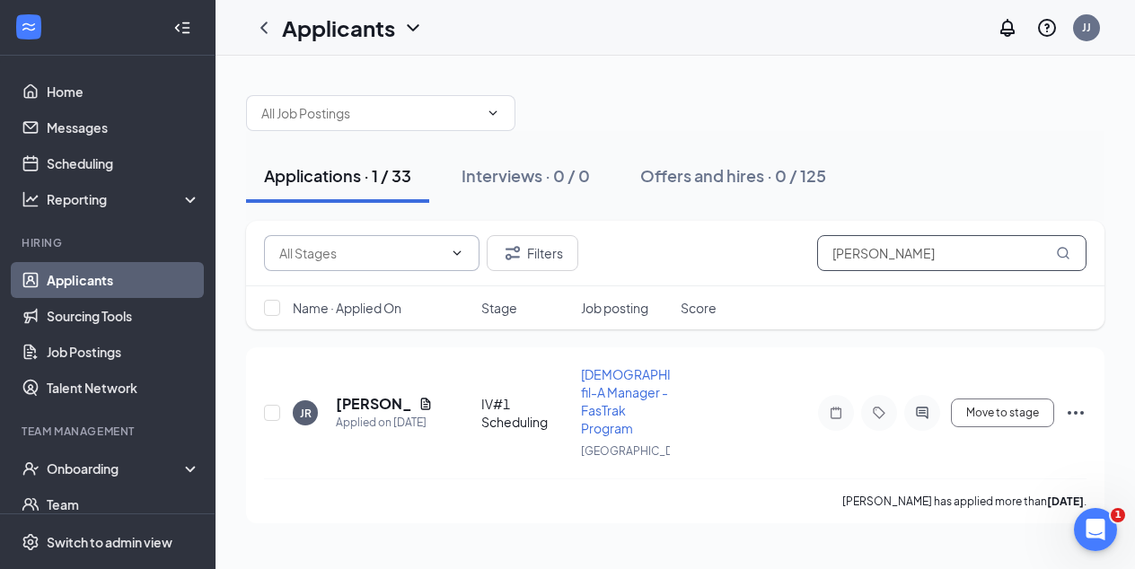
drag, startPoint x: 873, startPoint y: 251, endPoint x: 782, endPoint y: 240, distance: 91.3
click at [782, 240] on div "Filters riffel" at bounding box center [675, 253] width 822 height 36
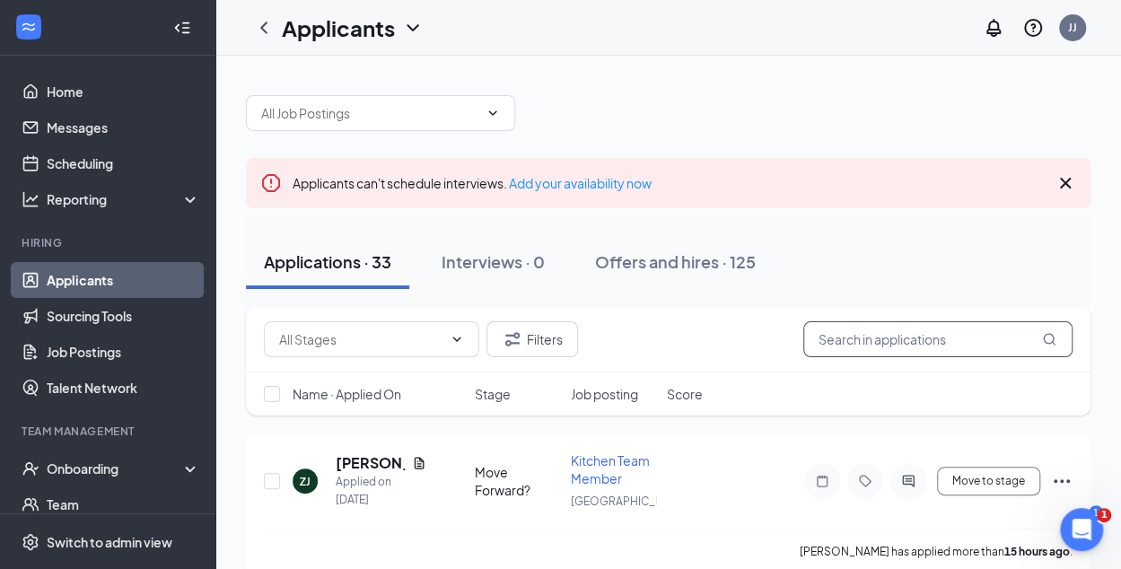
click at [862, 346] on input "text" at bounding box center [938, 339] width 269 height 36
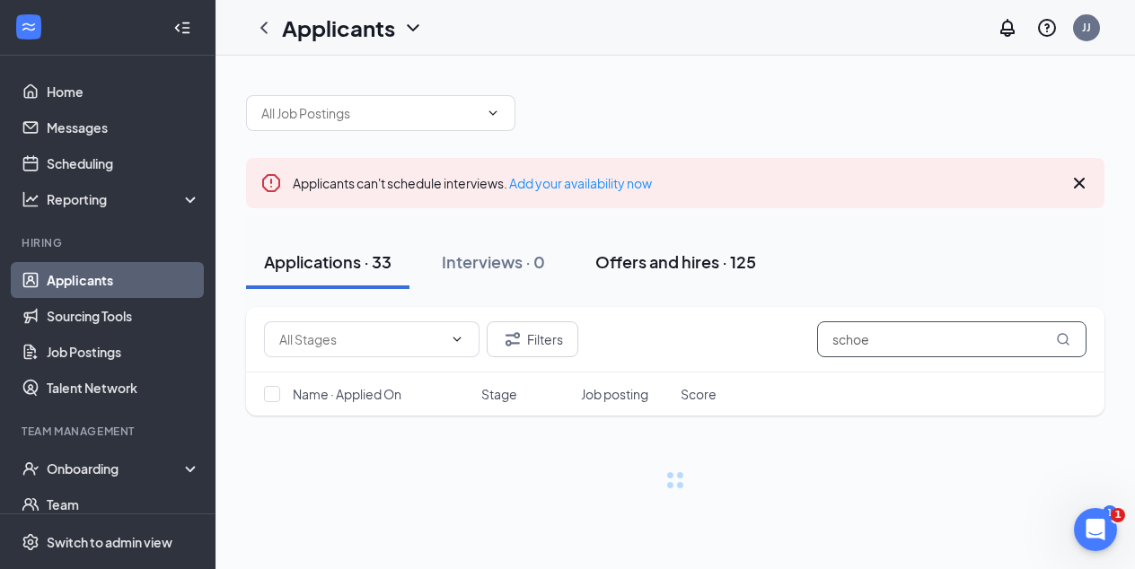
type input "schoe"
click at [680, 261] on div "Offers and hires · 125" at bounding box center [675, 262] width 161 height 22
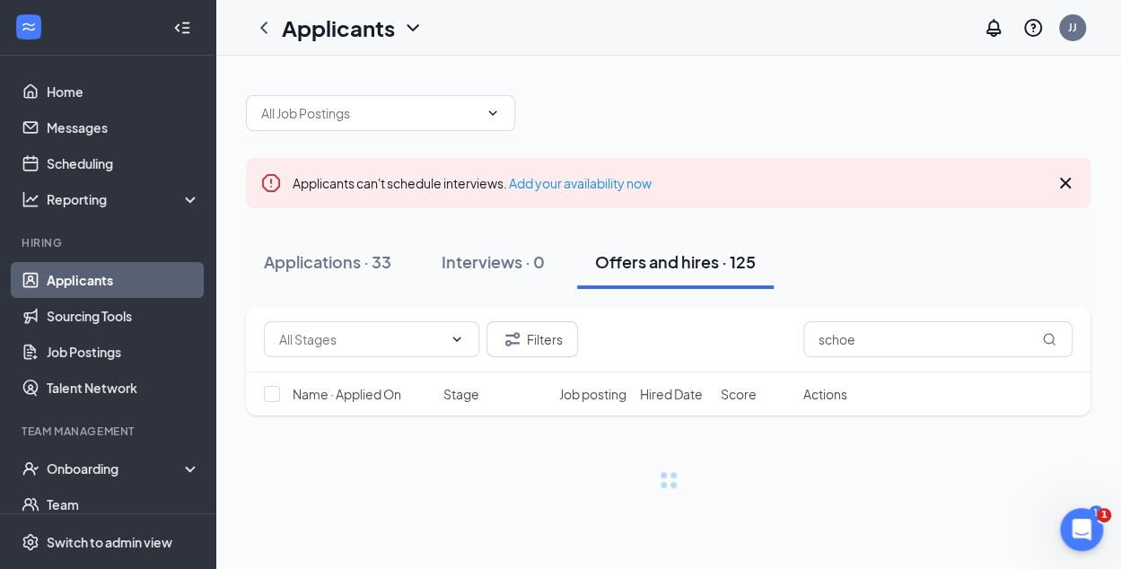
click at [1082, 182] on div "Applicants can't schedule interviews. Add your availability now" at bounding box center [668, 183] width 845 height 50
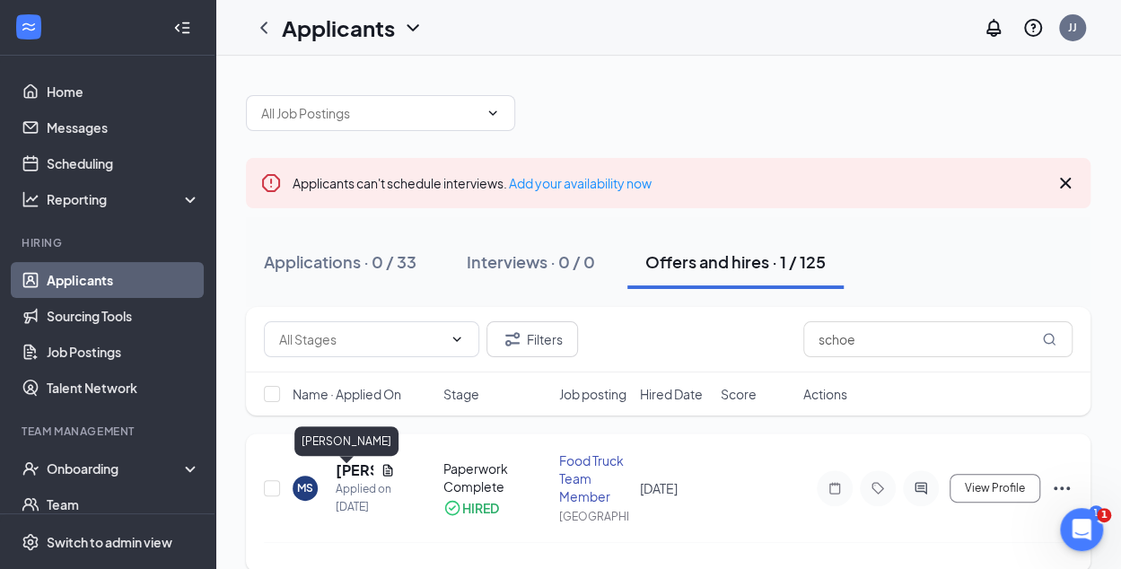
click at [348, 480] on h5 "Morgan Schoemaker" at bounding box center [355, 471] width 38 height 20
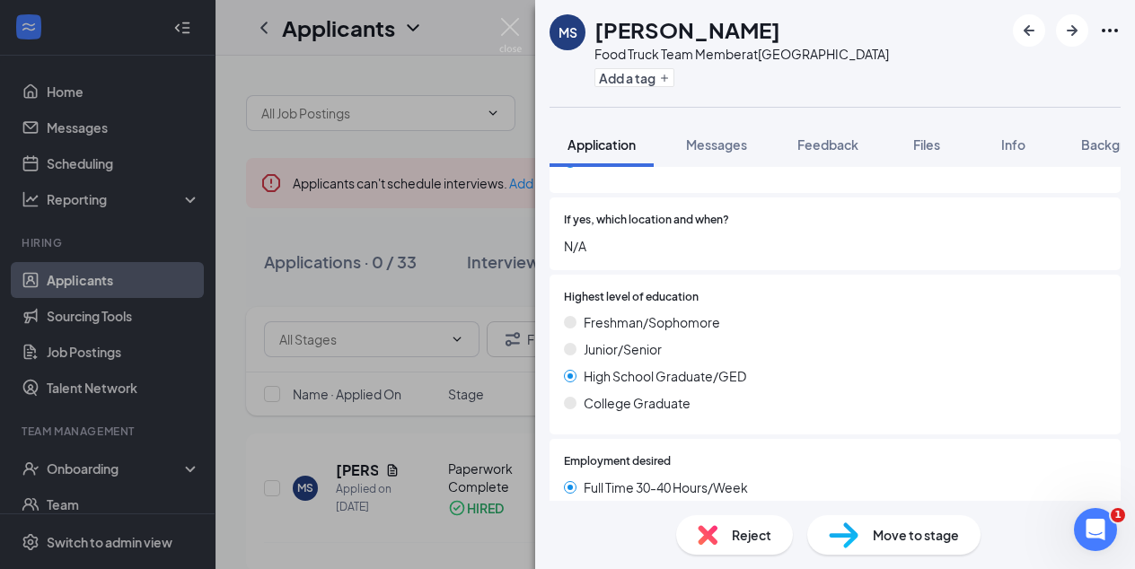
scroll to position [426, 0]
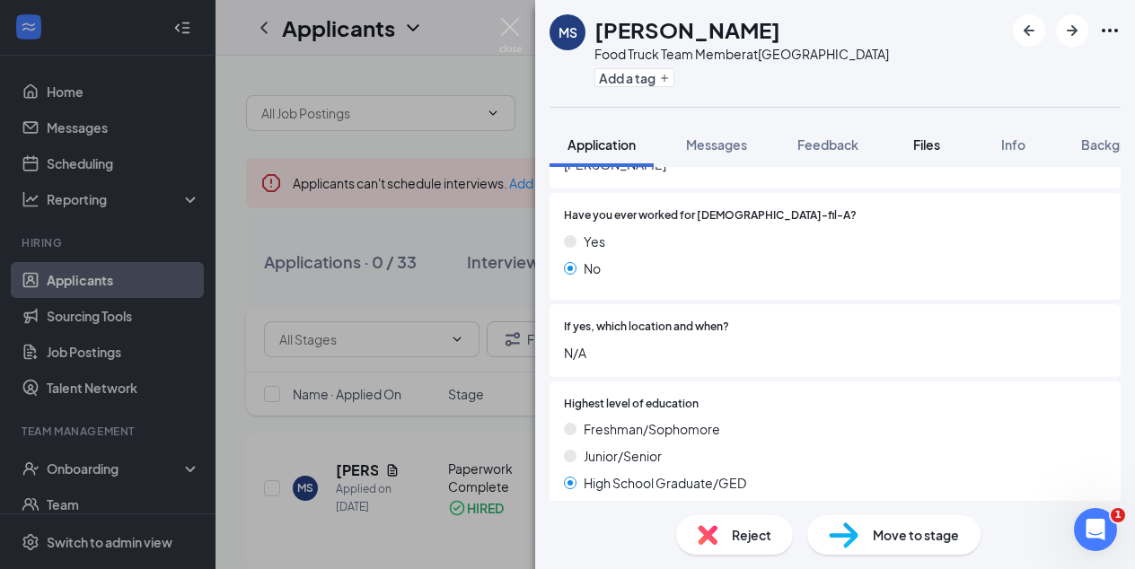
click at [928, 145] on span "Files" at bounding box center [926, 144] width 27 height 16
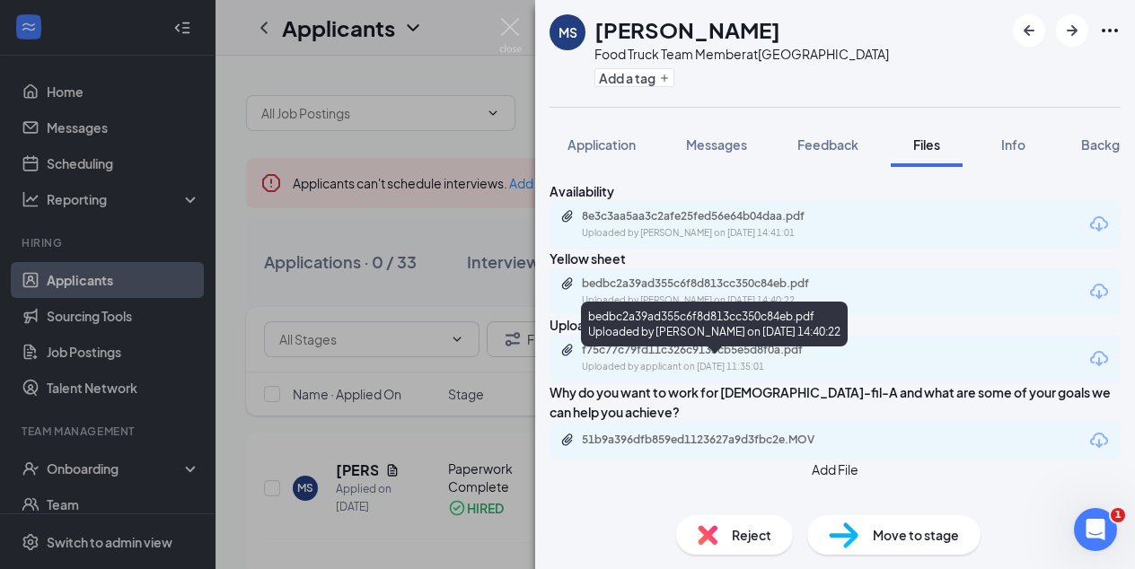
click at [639, 291] on div "bedbc2a39ad355c6f8d813cc350c84eb.pdf" at bounding box center [707, 284] width 251 height 14
